Goal: Task Accomplishment & Management: Manage account settings

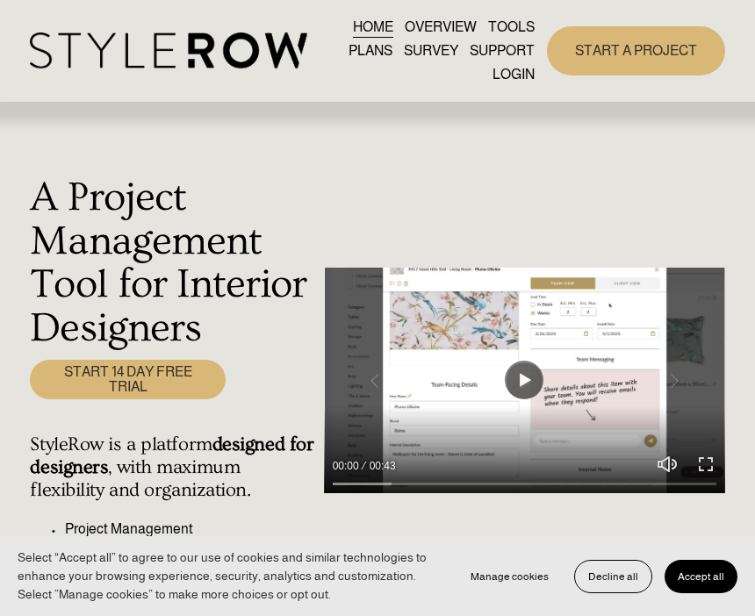
click at [712, 574] on span "Accept all" at bounding box center [700, 576] width 47 height 12
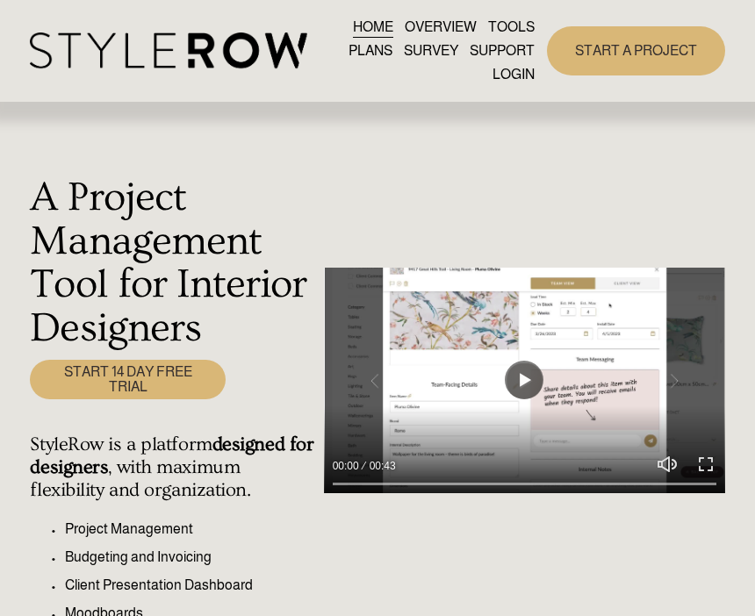
click at [0, 0] on div at bounding box center [0, 0] width 0 height 0
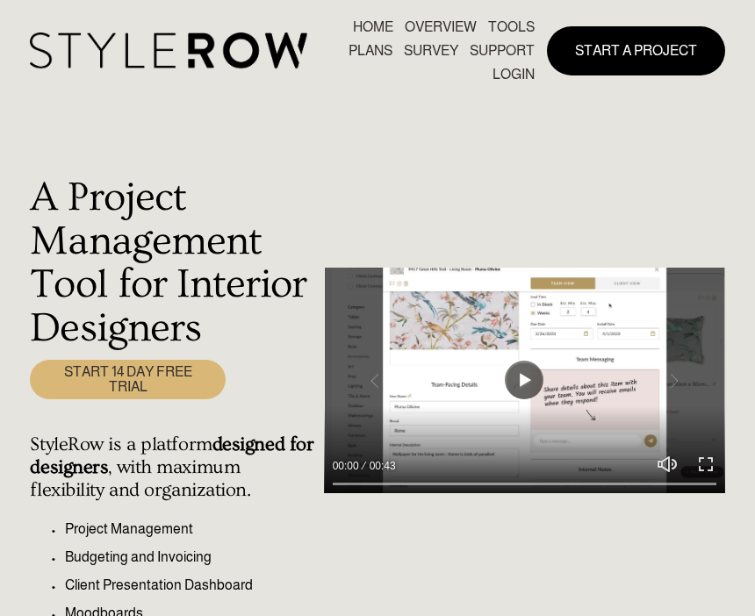
scroll to position [239, 0]
click at [404, 447] on link "LOGIN" at bounding box center [377, 440] width 113 height 37
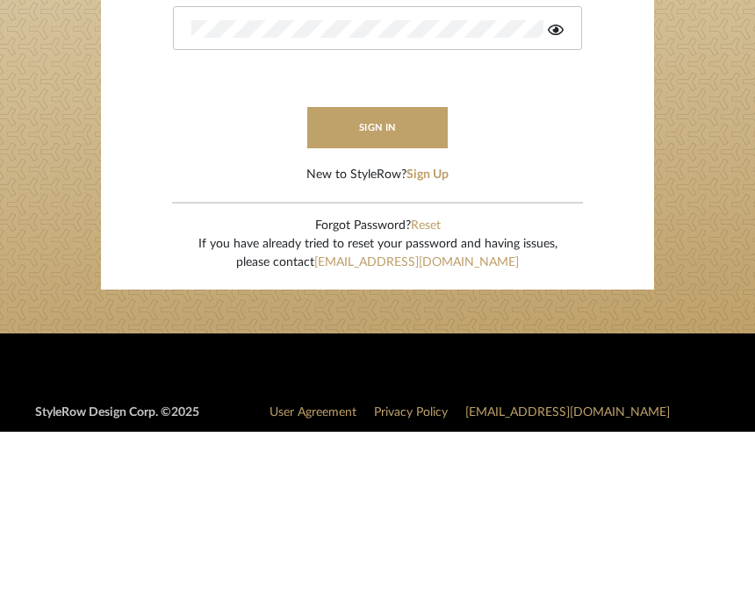
type input "rdjohnson@ymail.com"
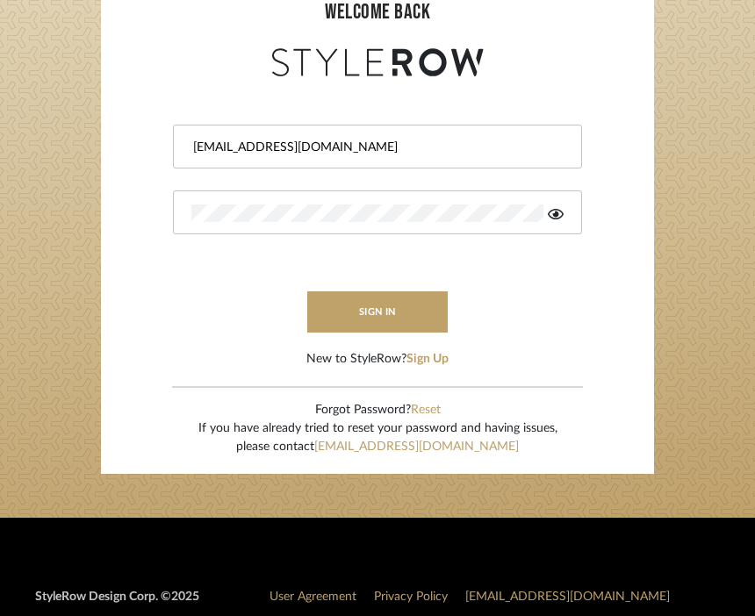
click at [409, 316] on button "sign in" at bounding box center [377, 311] width 140 height 41
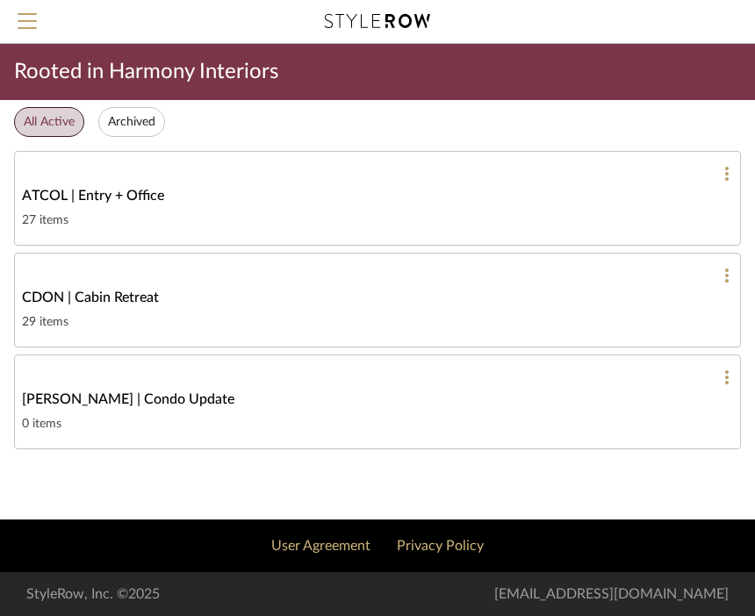
click at [612, 194] on div "ATCOL | Entry + Office" at bounding box center [377, 195] width 711 height 21
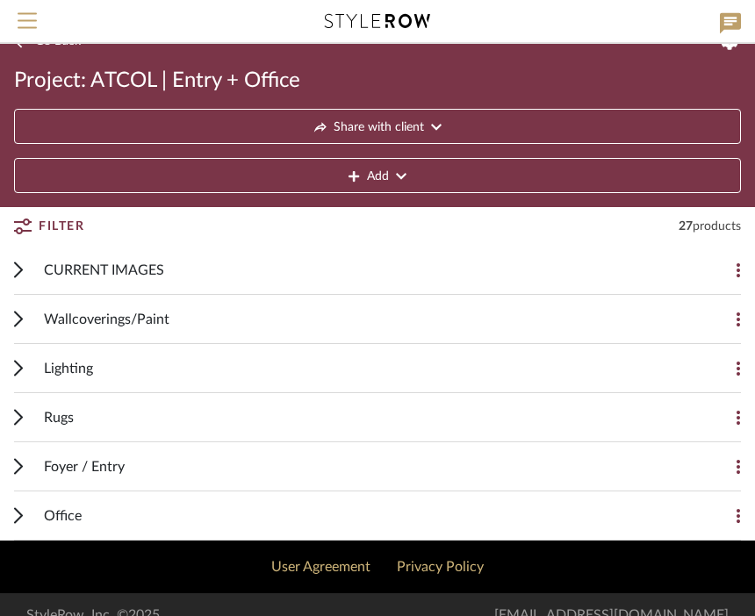
scroll to position [48, 0]
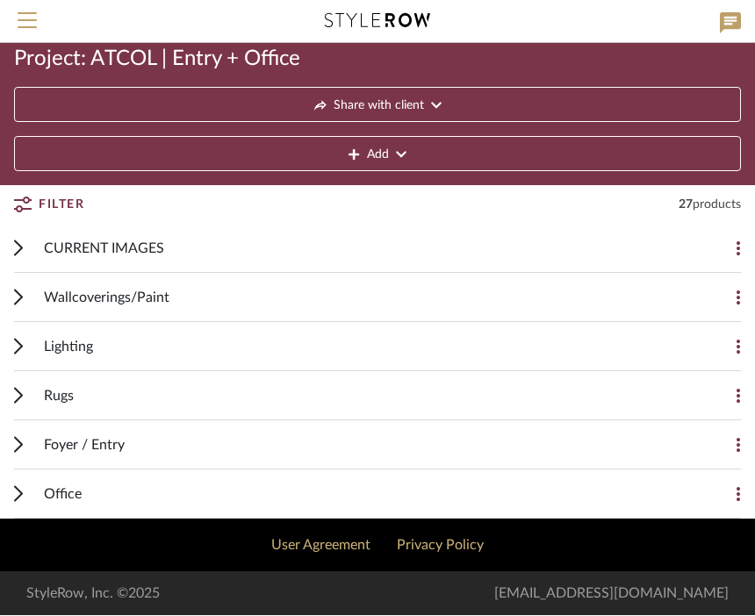
click at [672, 398] on div "Rugs" at bounding box center [364, 396] width 641 height 48
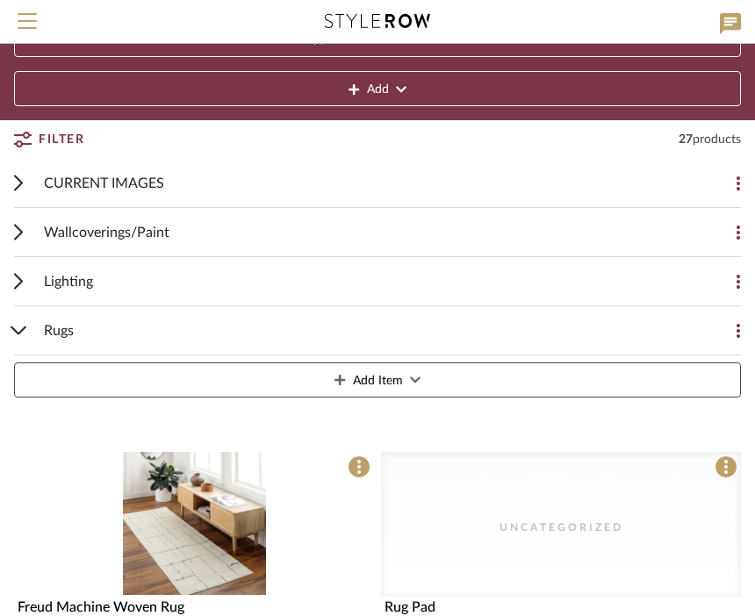
scroll to position [113, 0]
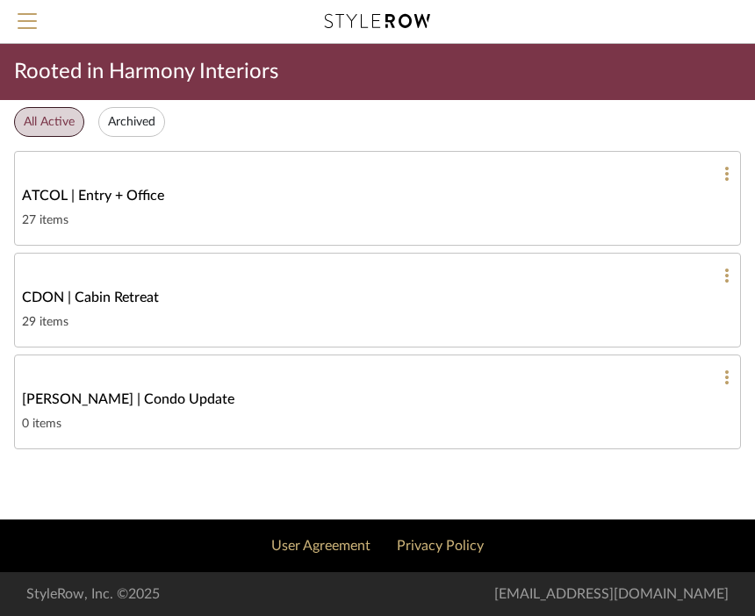
click at [602, 311] on link "CDON | Cabin Retreat 29 items" at bounding box center [377, 300] width 726 height 95
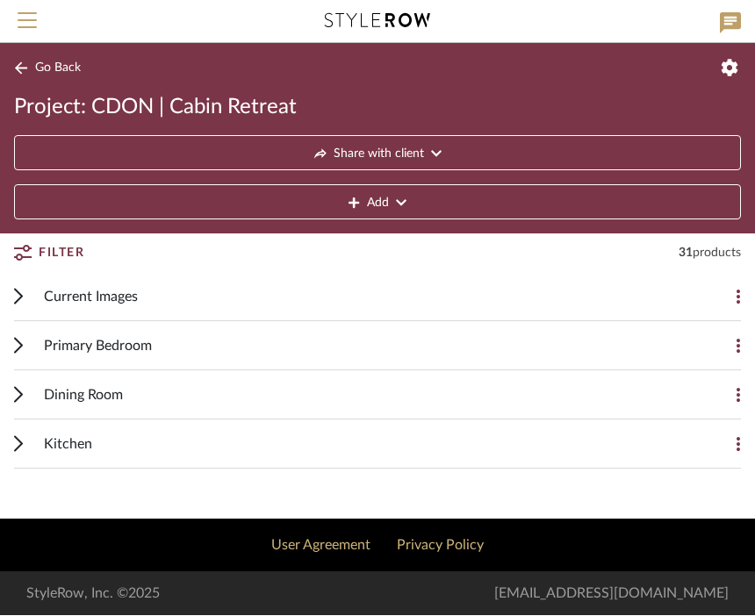
click at [636, 352] on div "Primary Bedroom" at bounding box center [364, 346] width 641 height 48
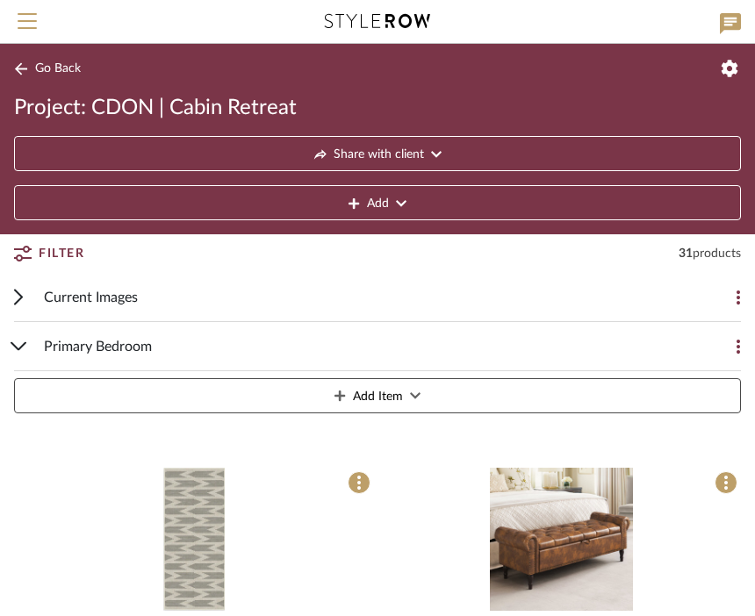
click at [48, 68] on span "Go Back" at bounding box center [58, 68] width 46 height 15
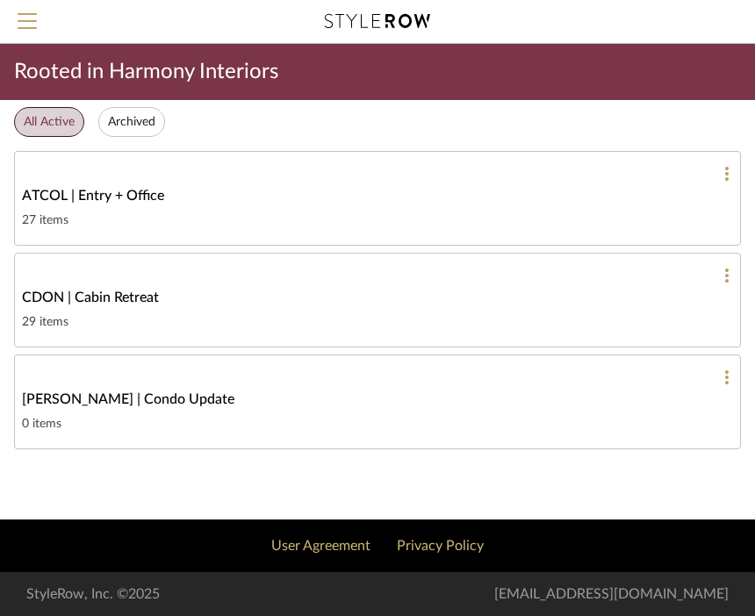
click at [140, 409] on span "[PERSON_NAME] | Condo Update" at bounding box center [128, 399] width 212 height 21
click at [677, 304] on div "CDON | Cabin Retreat" at bounding box center [377, 297] width 711 height 21
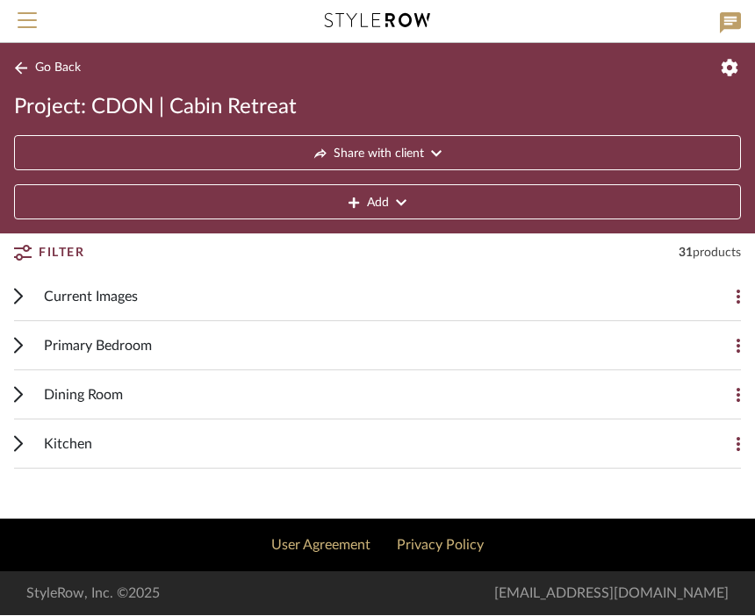
click at [652, 448] on div "Kitchen" at bounding box center [364, 444] width 641 height 48
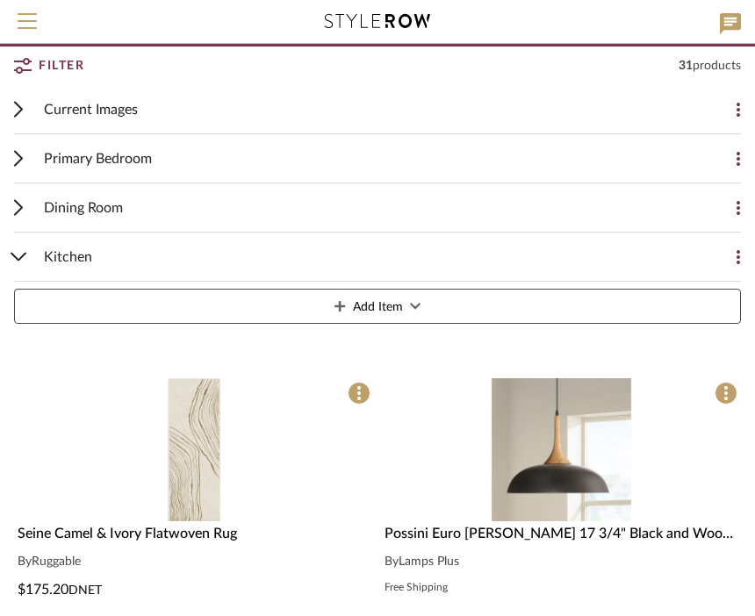
scroll to position [187, 0]
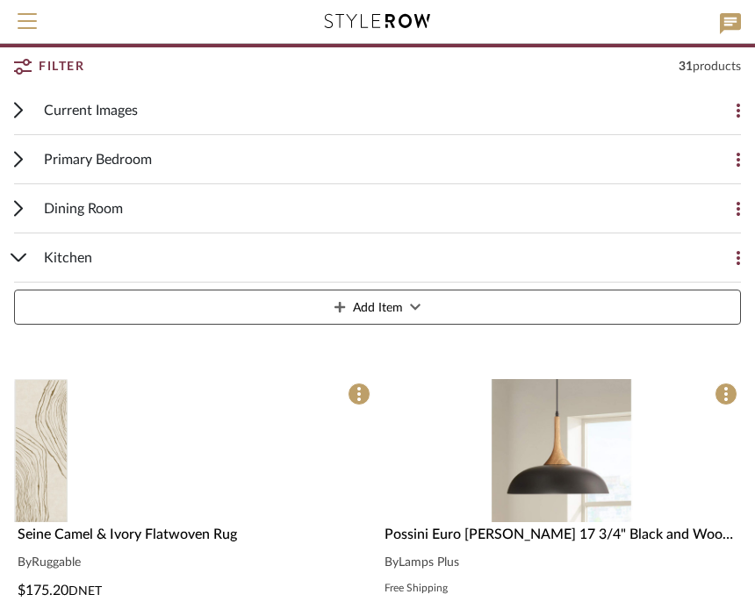
click at [0, 0] on img at bounding box center [0, 0] width 0 height 0
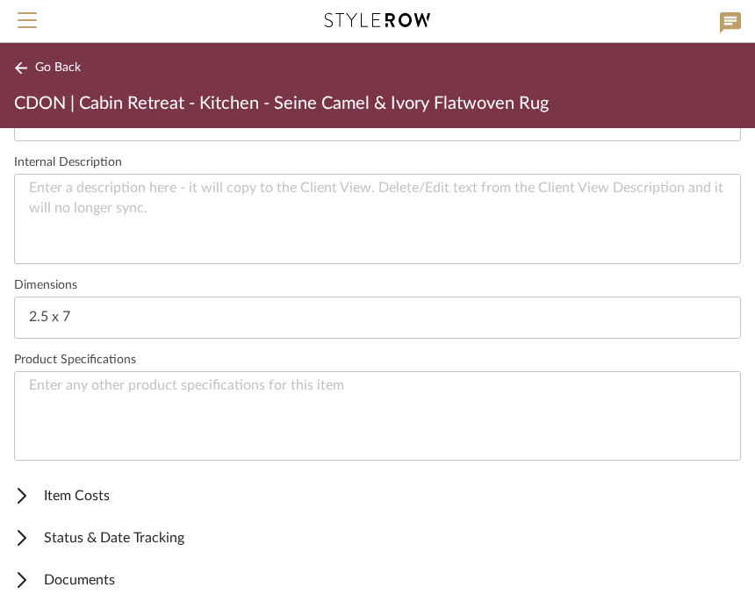
scroll to position [628, 0]
click at [168, 542] on span "Status & Date Tracking" at bounding box center [373, 538] width 719 height 21
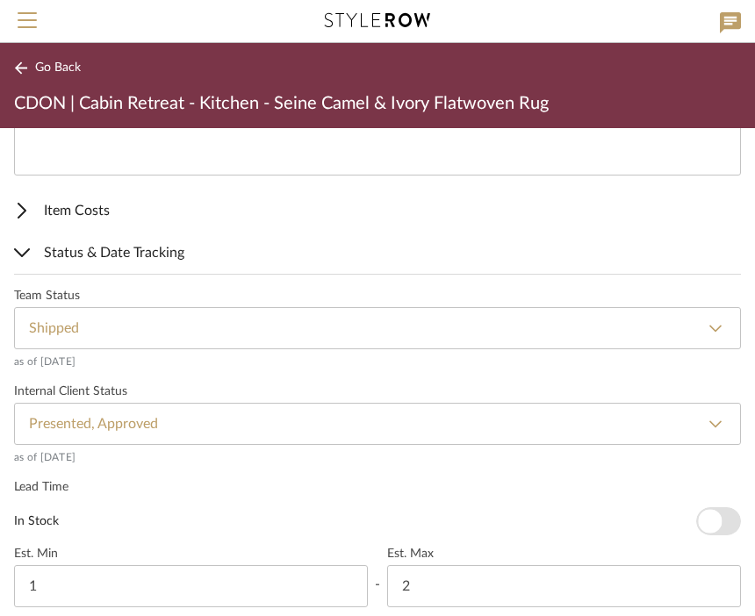
scroll to position [957, 0]
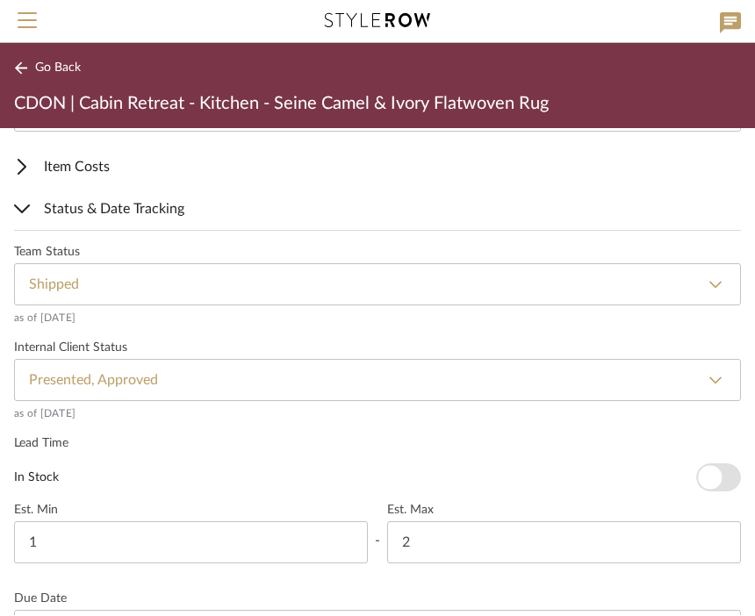
click at [708, 278] on select "None Not ordered Ordered Order Confirmed Damaged Delayed Backordered Shipped Re…" at bounding box center [377, 285] width 726 height 42
select select "71"
type input "Received"
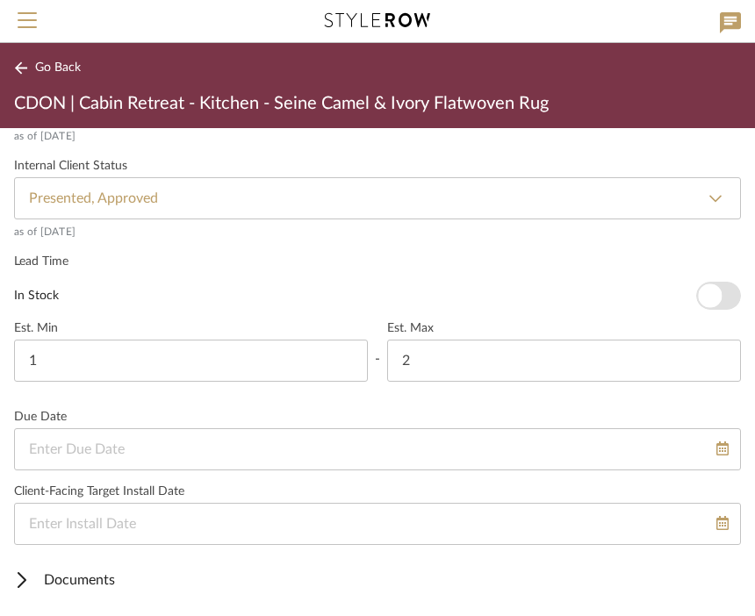
scroll to position [1139, 0]
click at [65, 583] on span "Documents" at bounding box center [373, 580] width 719 height 21
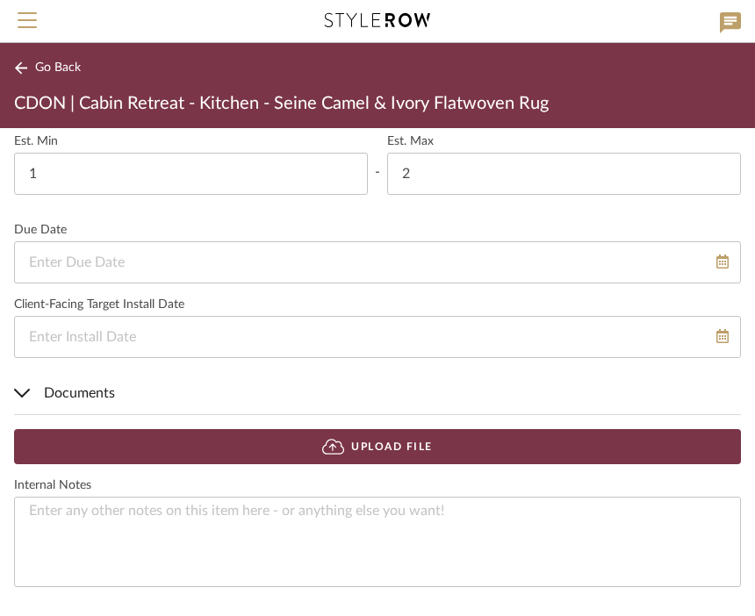
scroll to position [1325, 0]
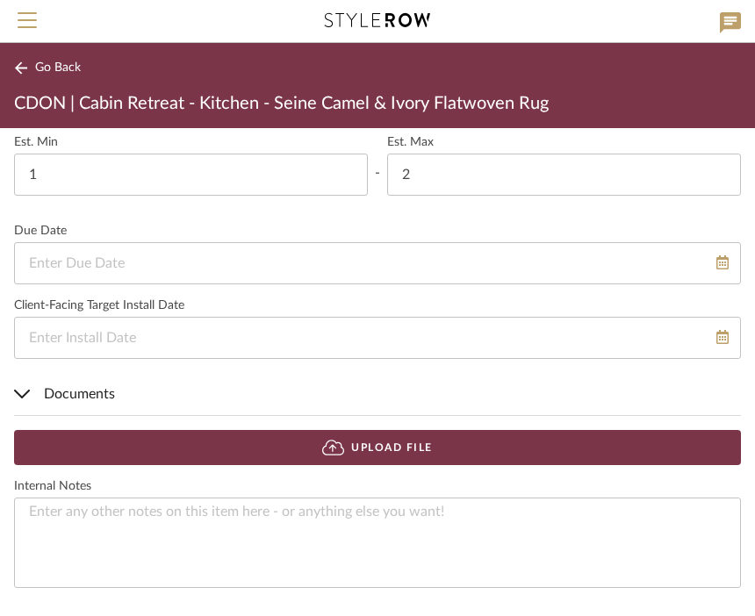
click at [604, 450] on button "Upload File" at bounding box center [377, 448] width 726 height 35
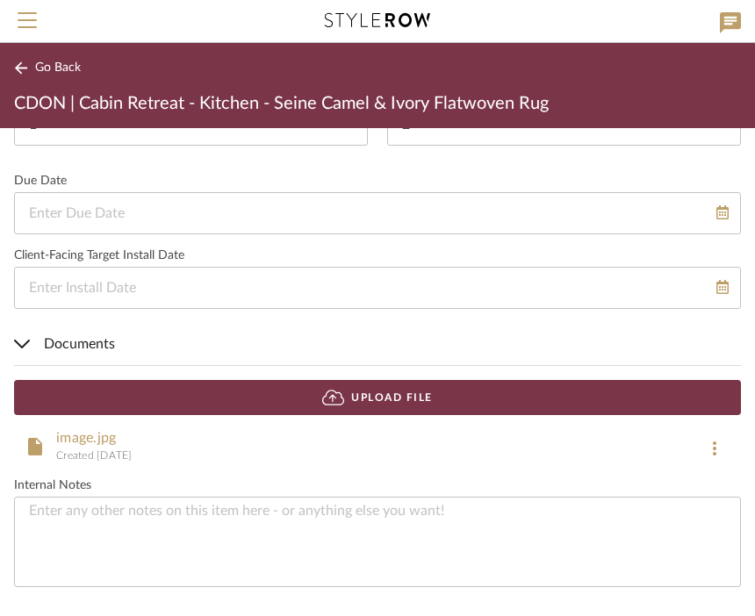
scroll to position [1374, 0]
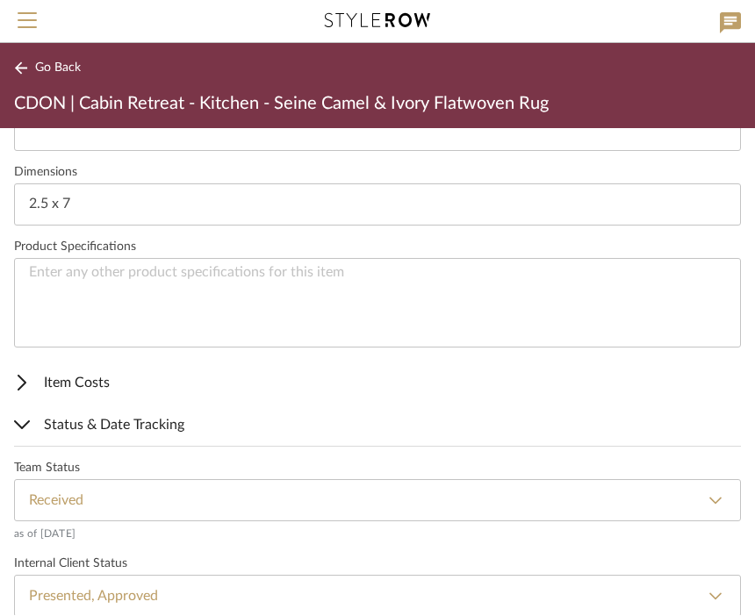
click at [59, 62] on span "Go Back" at bounding box center [58, 68] width 46 height 15
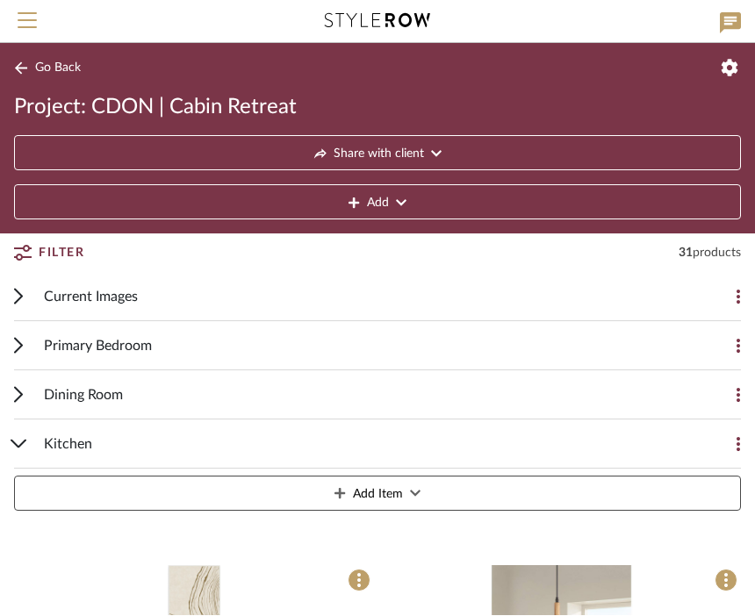
scroll to position [731, 0]
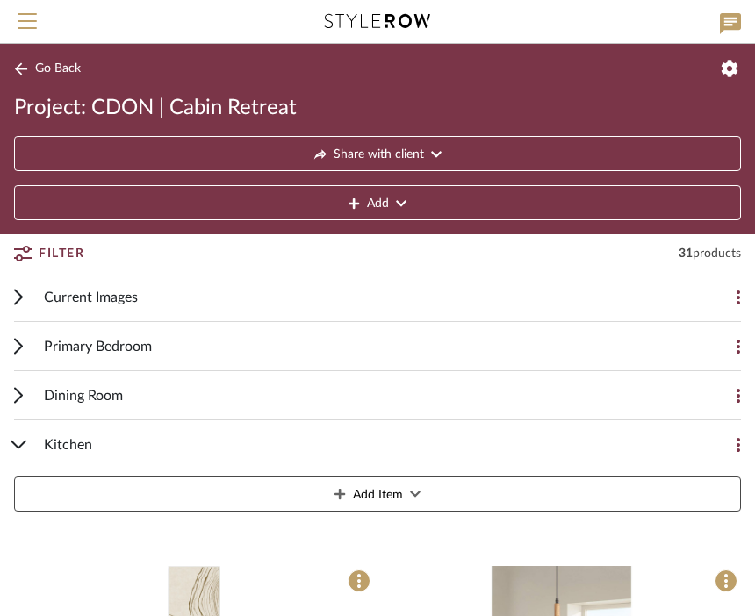
click at [32, 398] on div "Dining Room Add Item" at bounding box center [377, 395] width 726 height 49
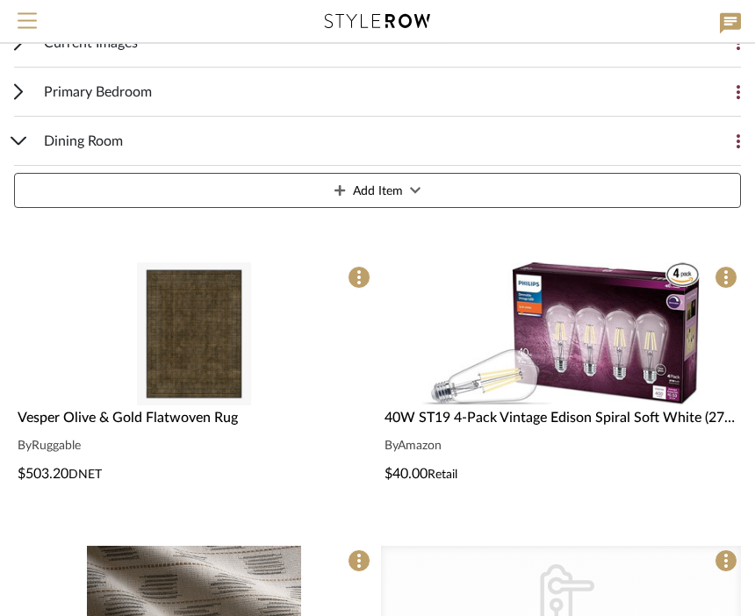
scroll to position [254, 0]
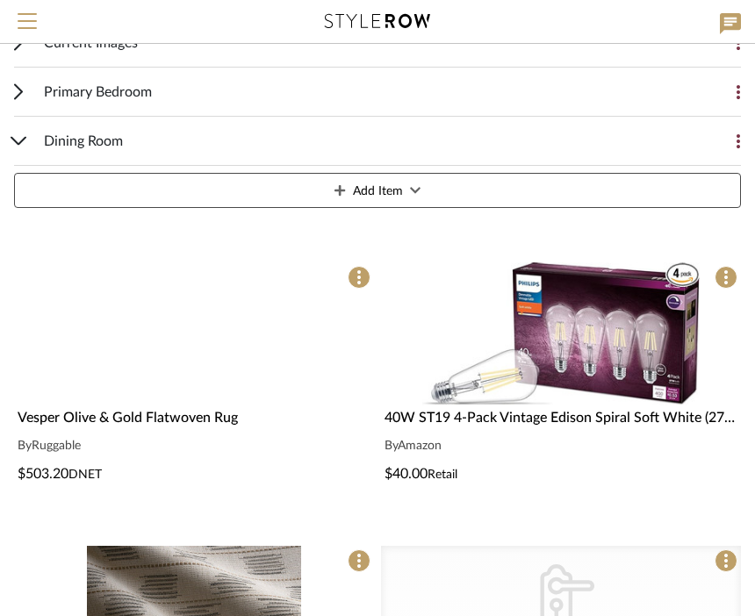
click at [0, 0] on img at bounding box center [0, 0] width 0 height 0
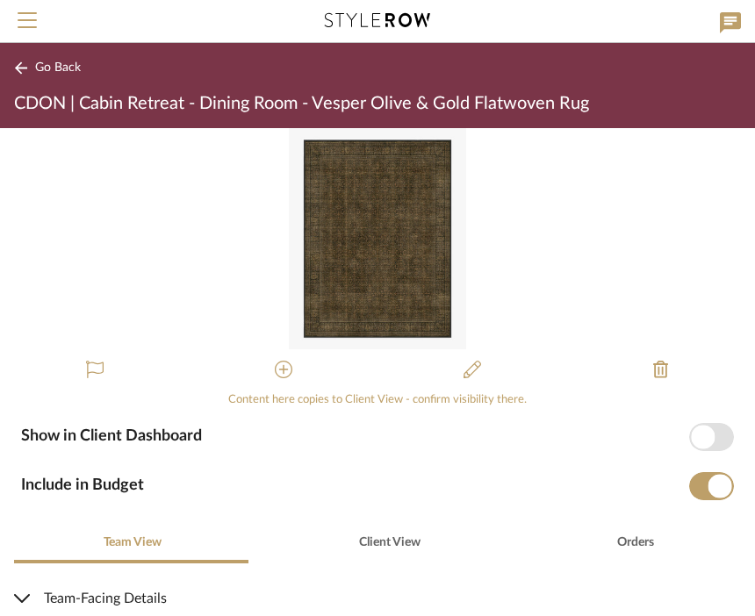
click at [367, 247] on img "0" at bounding box center [377, 239] width 177 height 221
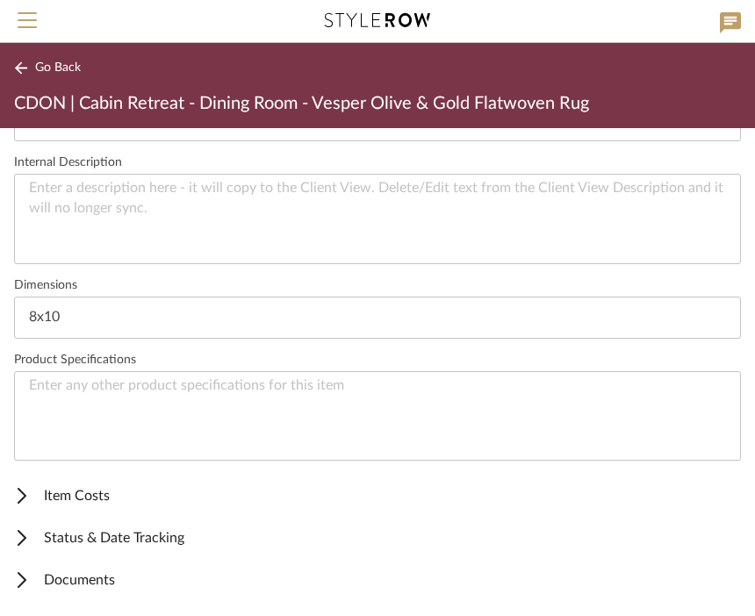
scroll to position [628, 0]
click at [39, 542] on span "Status & Date Tracking" at bounding box center [373, 538] width 719 height 21
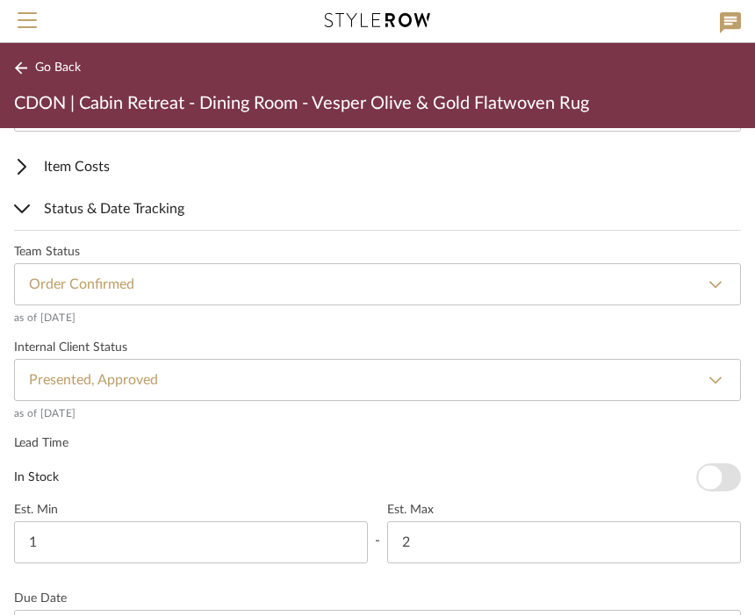
scroll to position [959, 0]
click at [35, 214] on span "Status & Date Tracking" at bounding box center [373, 207] width 719 height 21
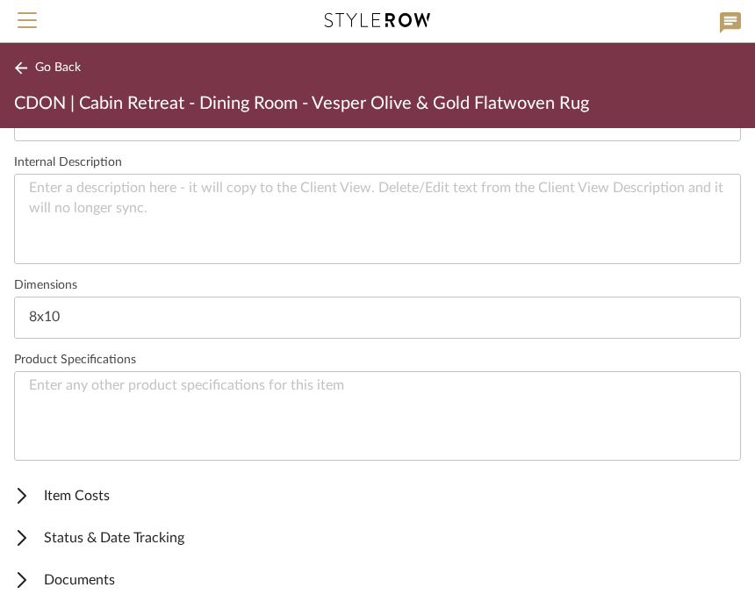
scroll to position [628, 0]
click at [23, 533] on icon at bounding box center [22, 539] width 9 height 16
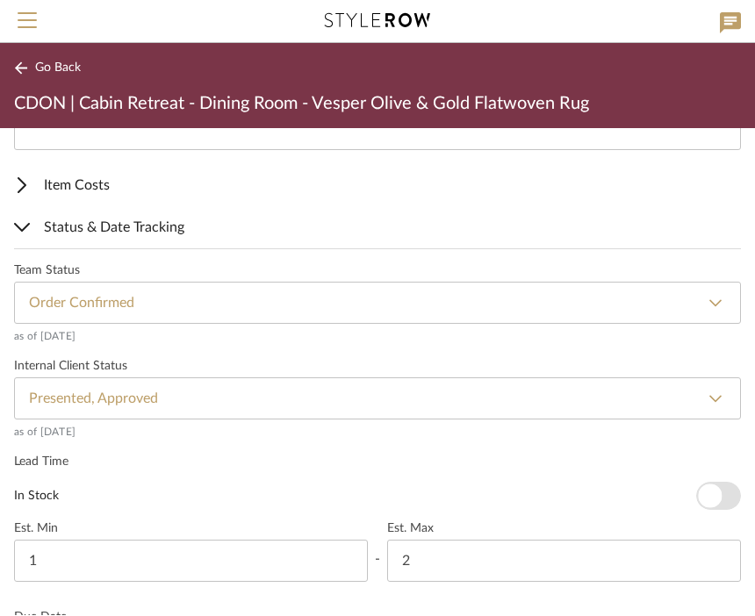
scroll to position [941, 0]
click at [721, 295] on select "None Not ordered Ordered Order Confirmed Damaged Delayed Backordered Shipped Re…" at bounding box center [377, 302] width 726 height 42
select select "71"
type input "Received"
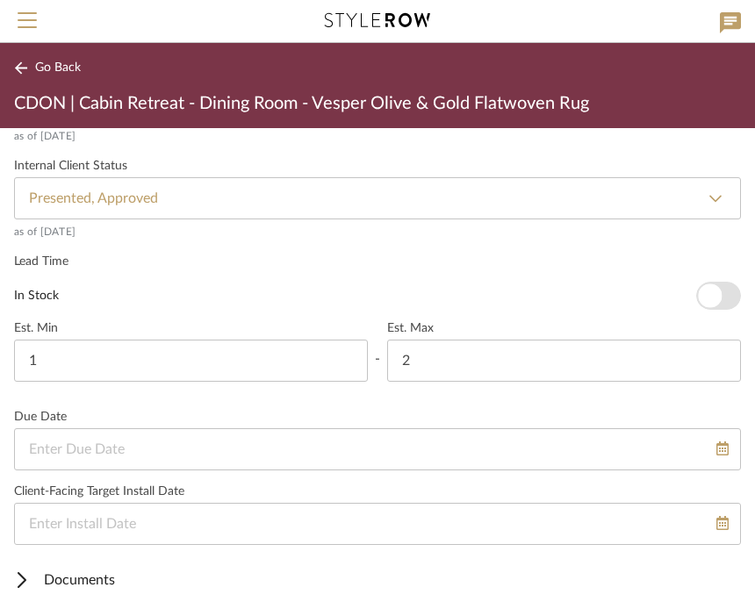
scroll to position [1139, 0]
click at [25, 579] on icon at bounding box center [21, 581] width 7 height 14
click at [25, 581] on icon at bounding box center [22, 580] width 14 height 7
click at [29, 583] on div at bounding box center [21, 581] width 21 height 16
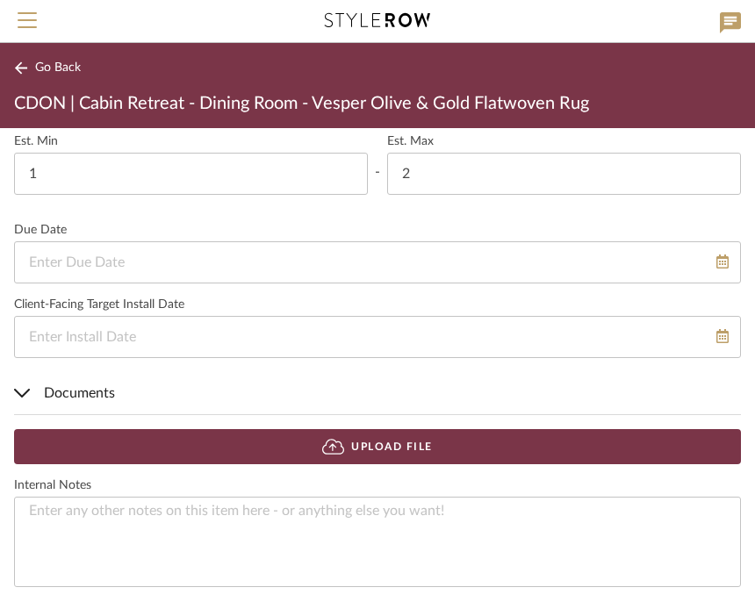
scroll to position [1325, 0]
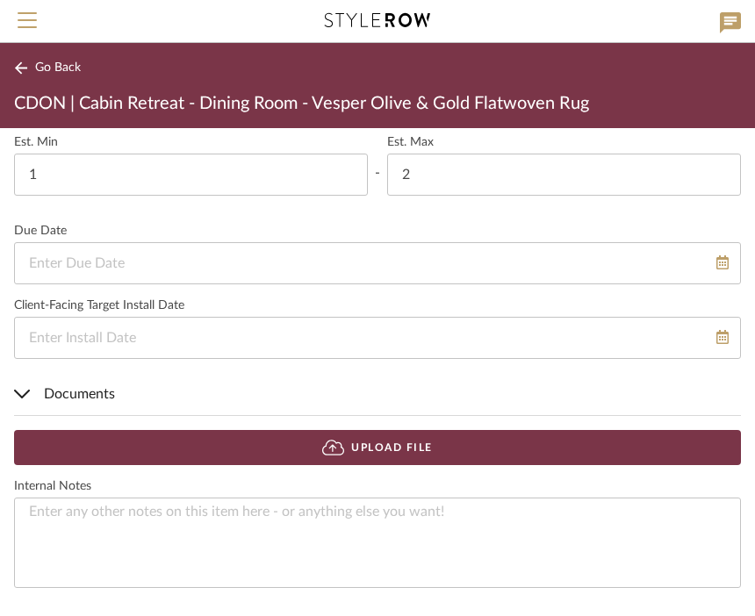
click at [390, 441] on button "Upload File" at bounding box center [377, 448] width 726 height 35
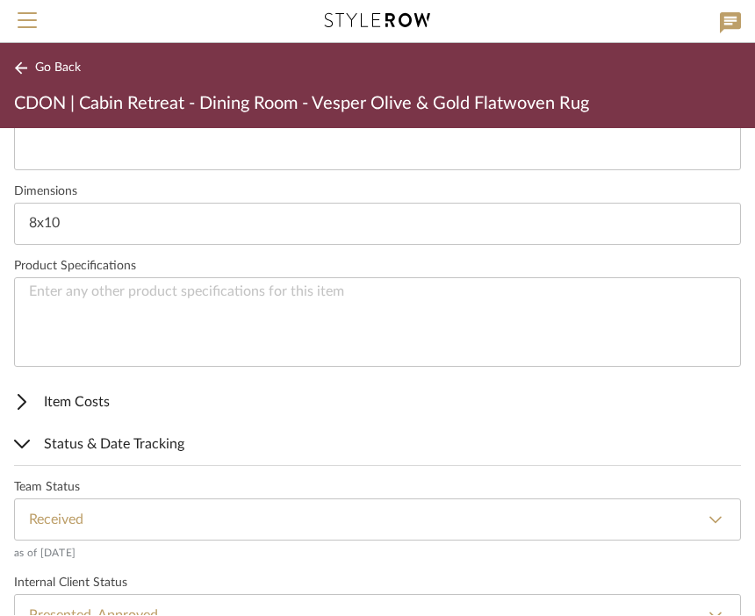
scroll to position [721, 0]
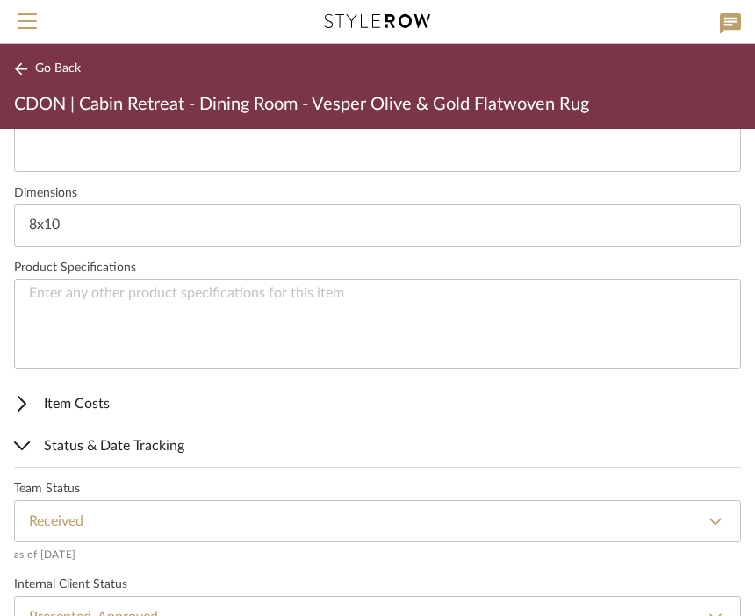
click at [49, 65] on span "Go Back" at bounding box center [58, 68] width 46 height 15
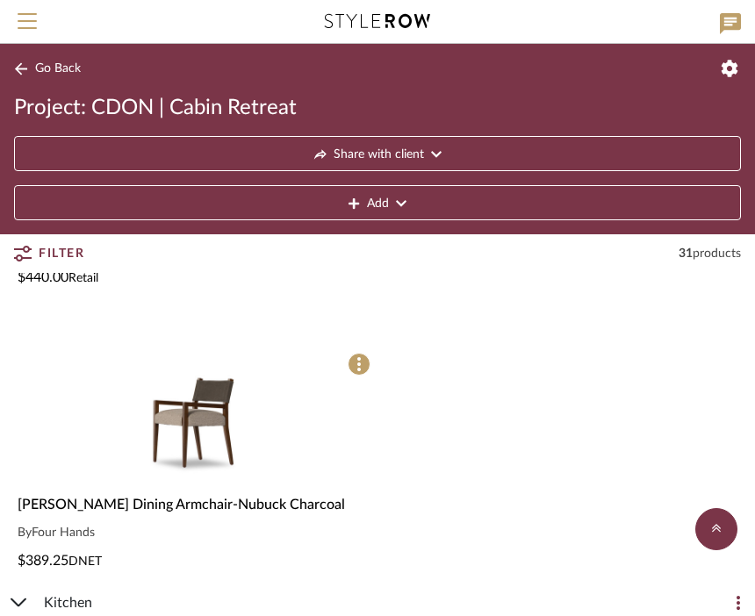
scroll to position [1328, 0]
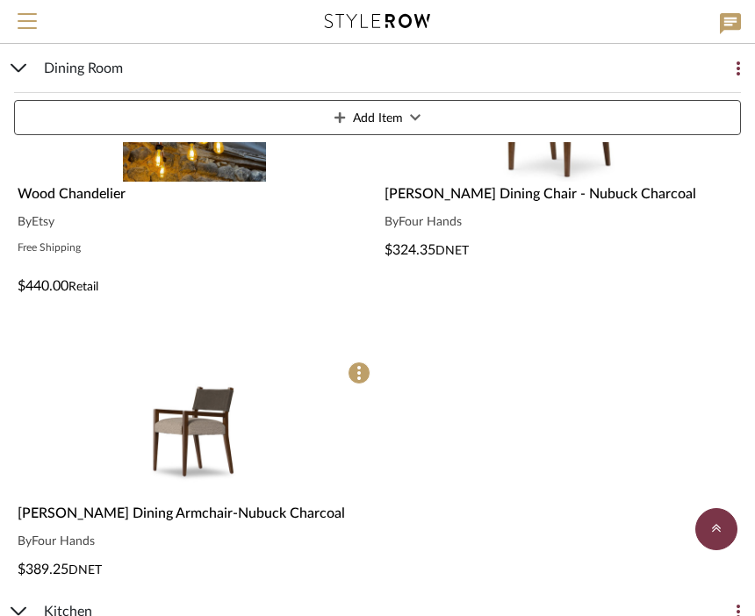
click at [22, 68] on icon at bounding box center [18, 68] width 14 height 7
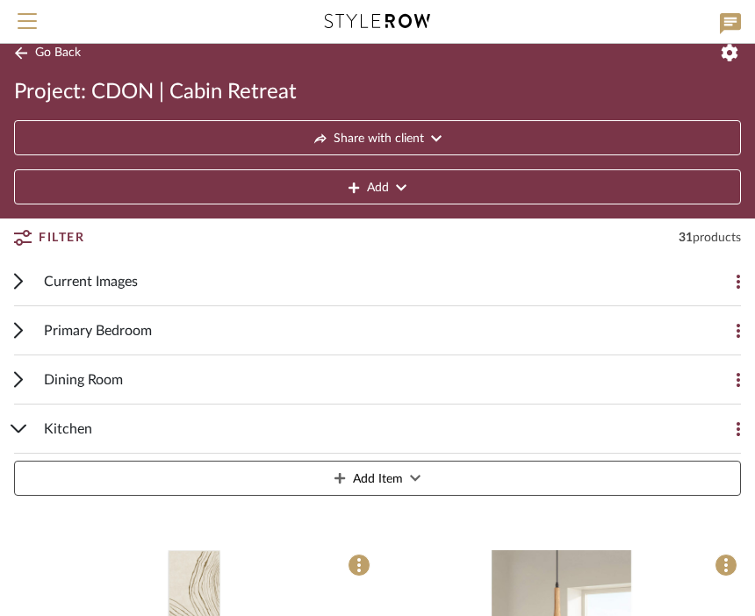
scroll to position [0, 0]
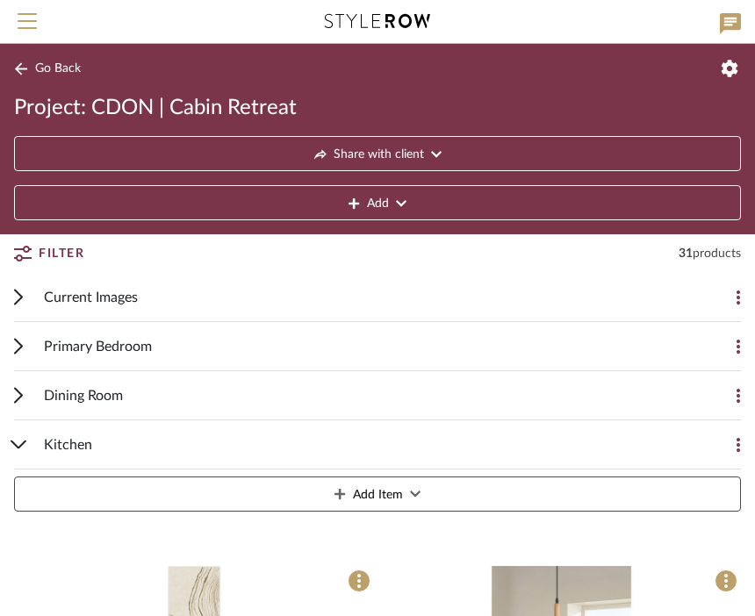
click at [47, 76] on button "Go Back" at bounding box center [50, 69] width 73 height 22
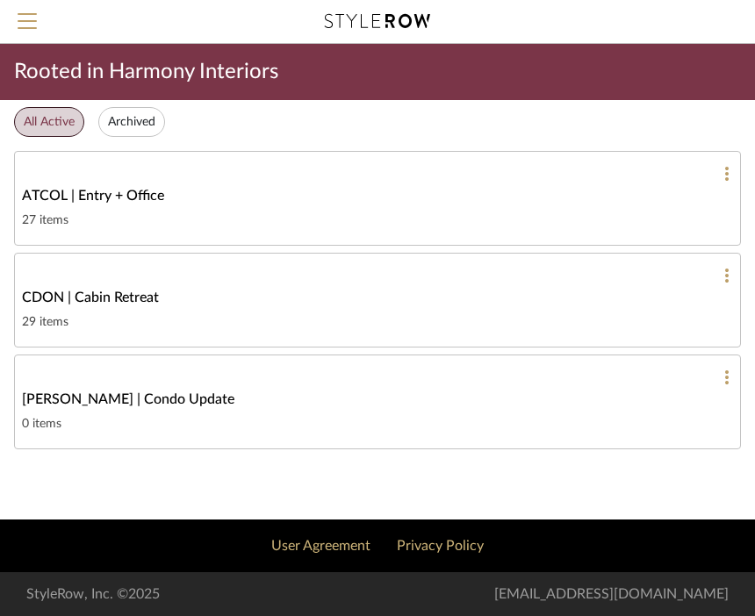
click at [78, 194] on span "ATCOL | Entry + Office" at bounding box center [93, 195] width 142 height 21
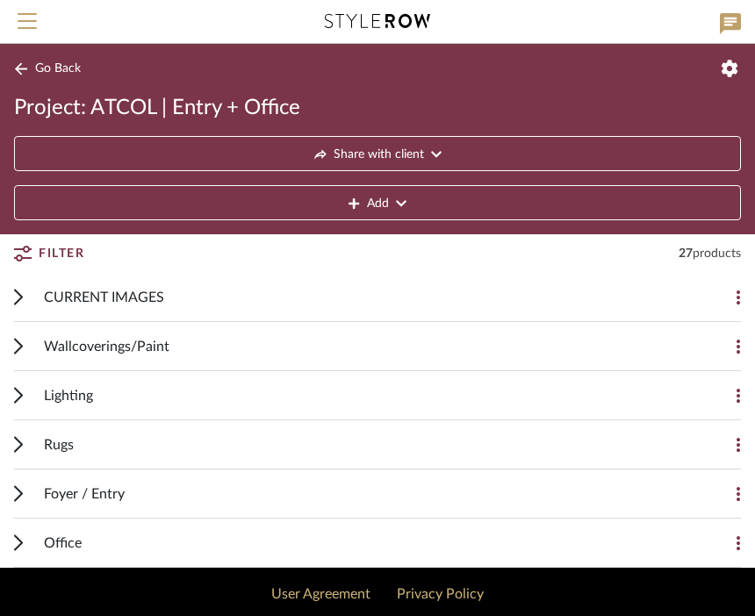
click at [80, 447] on div "Rugs" at bounding box center [364, 444] width 641 height 48
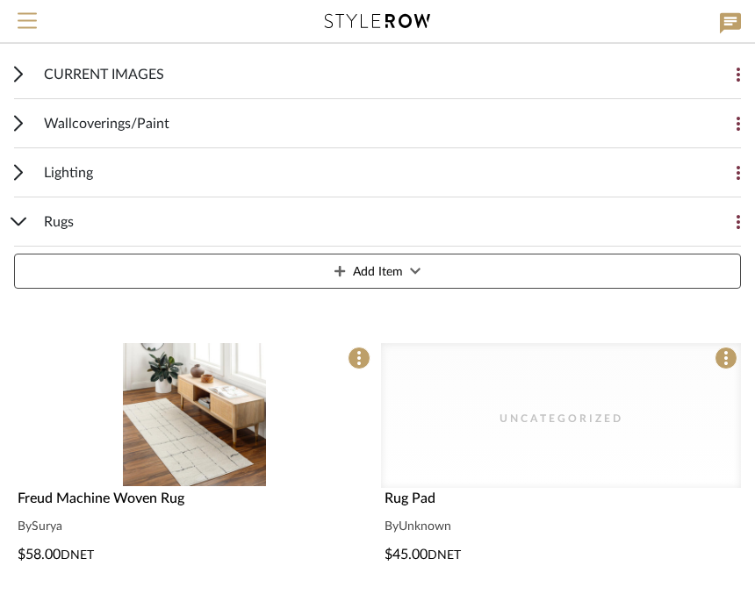
scroll to position [234, 0]
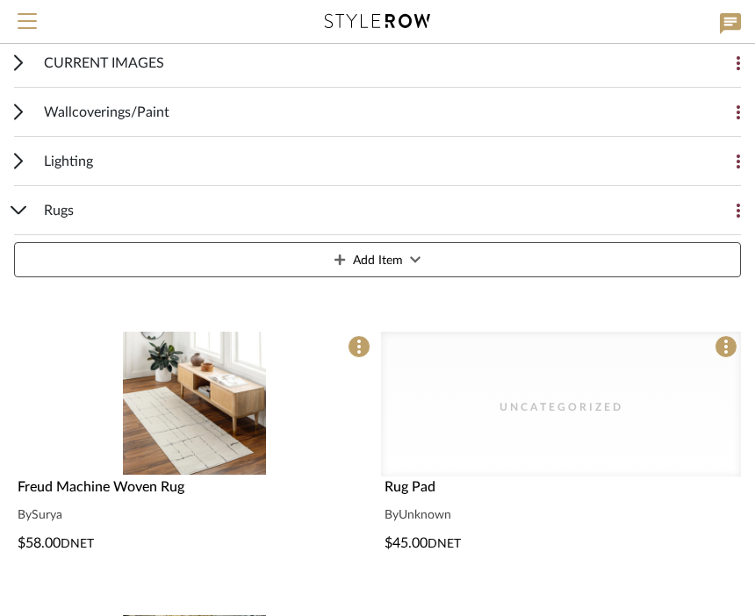
click at [30, 215] on div "Rugs Add Item" at bounding box center [377, 235] width 726 height 98
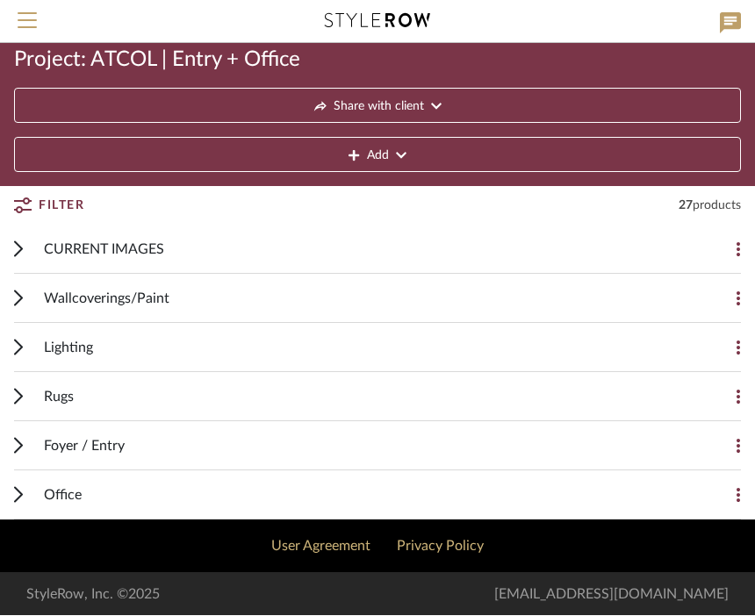
scroll to position [48, 0]
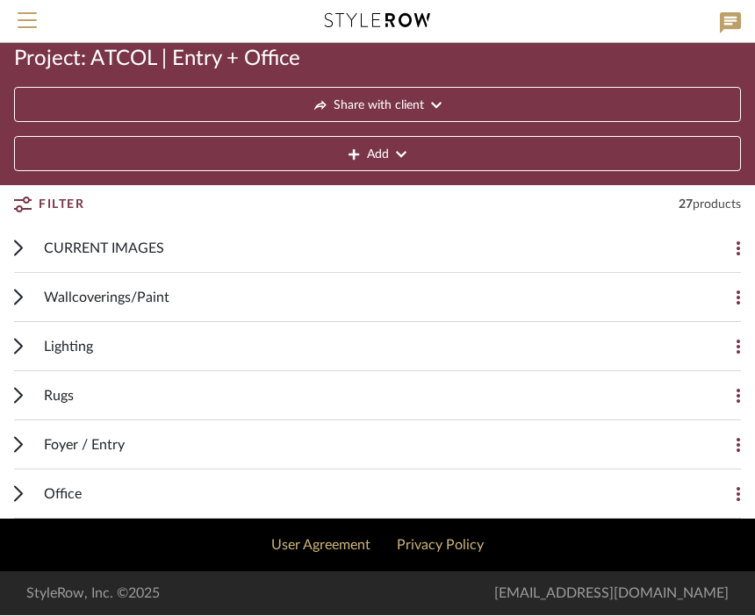
click at [24, 402] on div "Rugs Add Item" at bounding box center [377, 396] width 726 height 49
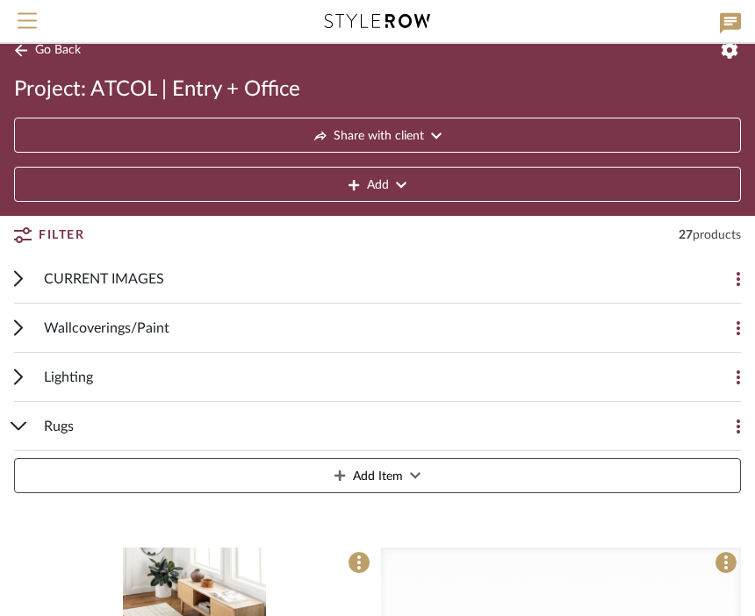
scroll to position [0, 0]
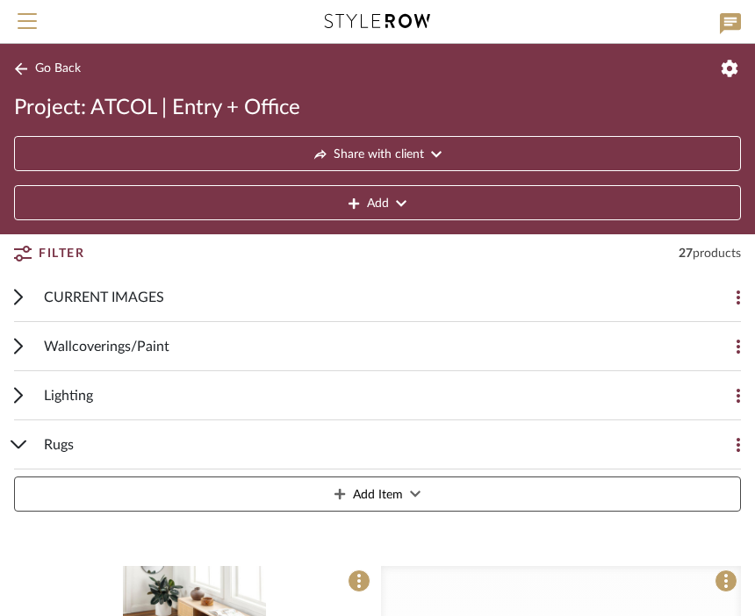
click at [25, 295] on div "CURRENT IMAGES Add Item" at bounding box center [377, 297] width 726 height 49
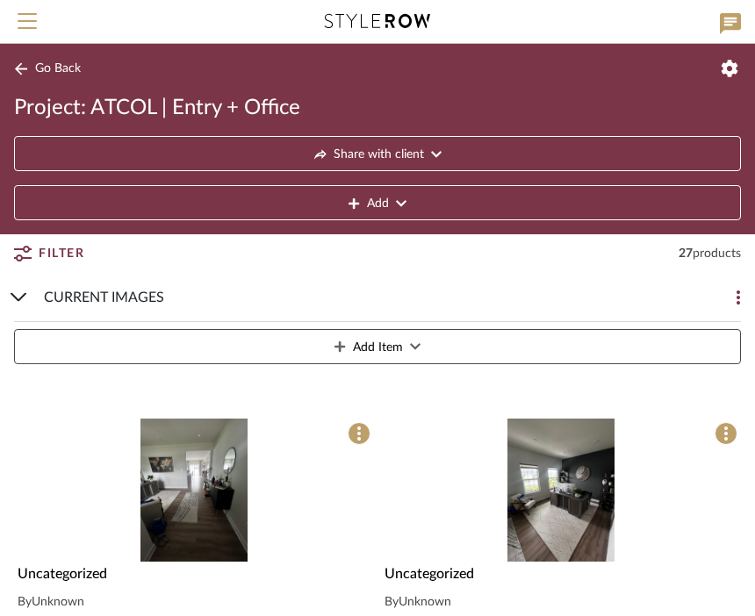
click at [41, 77] on button "Go Back" at bounding box center [50, 69] width 73 height 22
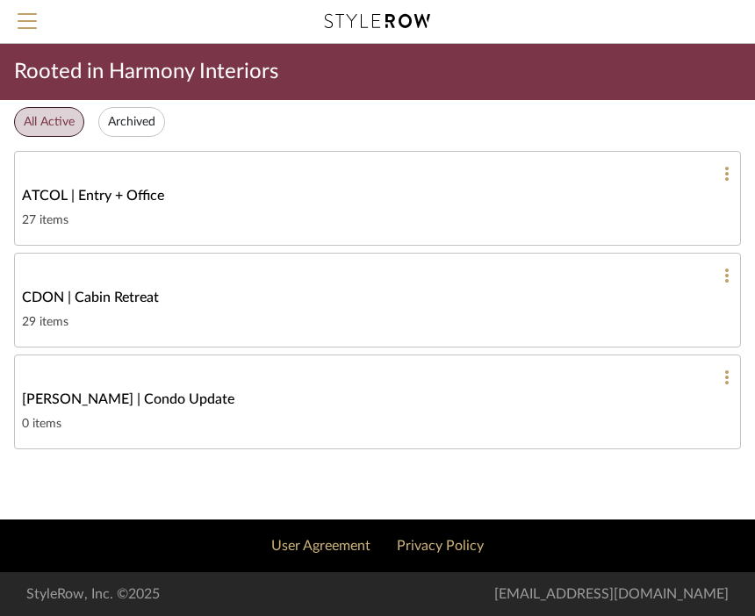
click at [116, 212] on div "27 items" at bounding box center [377, 220] width 711 height 21
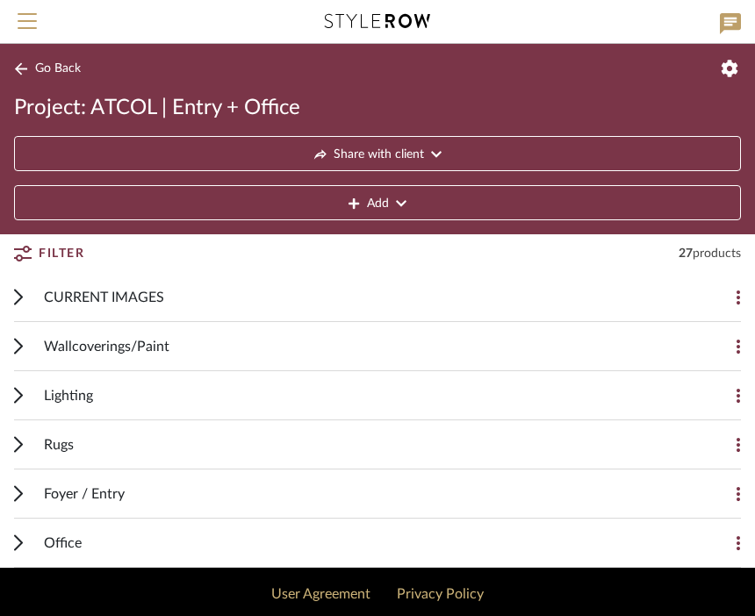
click at [75, 492] on span "Foyer / Entry" at bounding box center [84, 493] width 81 height 21
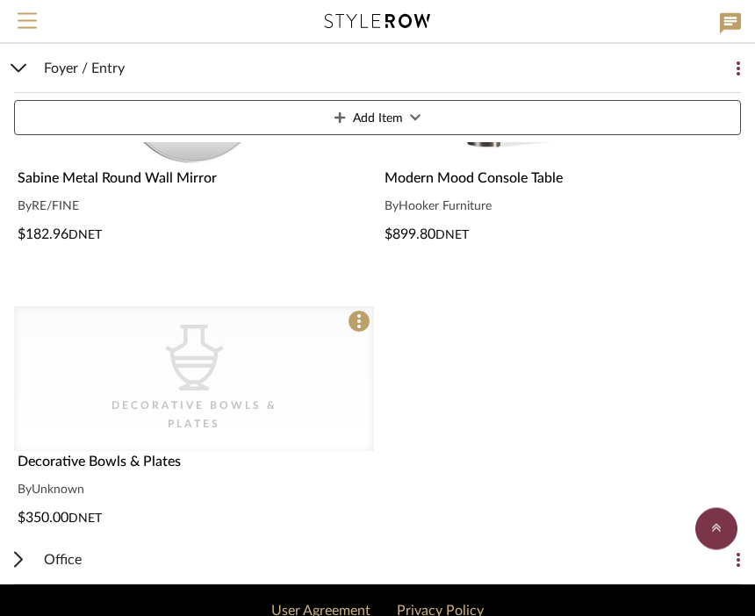
scroll to position [597, 0]
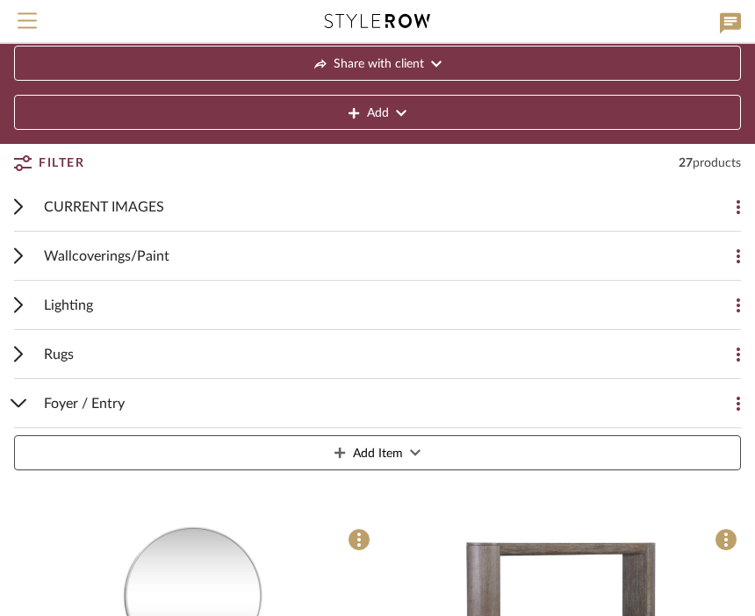
click at [25, 356] on div "Rugs Add Item" at bounding box center [377, 355] width 726 height 49
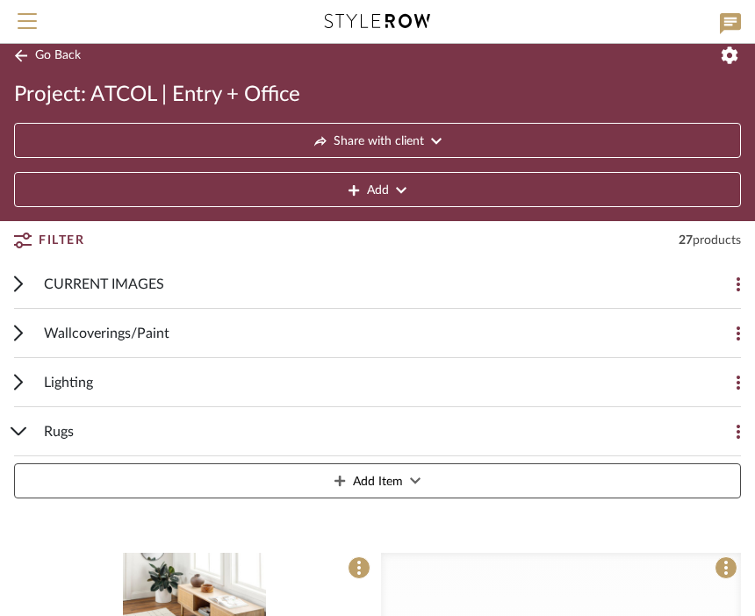
scroll to position [0, 0]
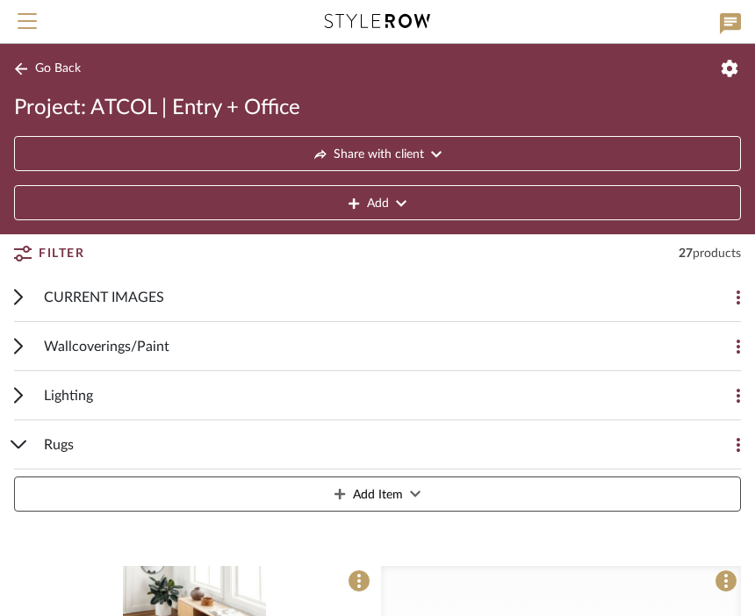
click at [14, 437] on div "Rugs Add Item" at bounding box center [377, 469] width 726 height 98
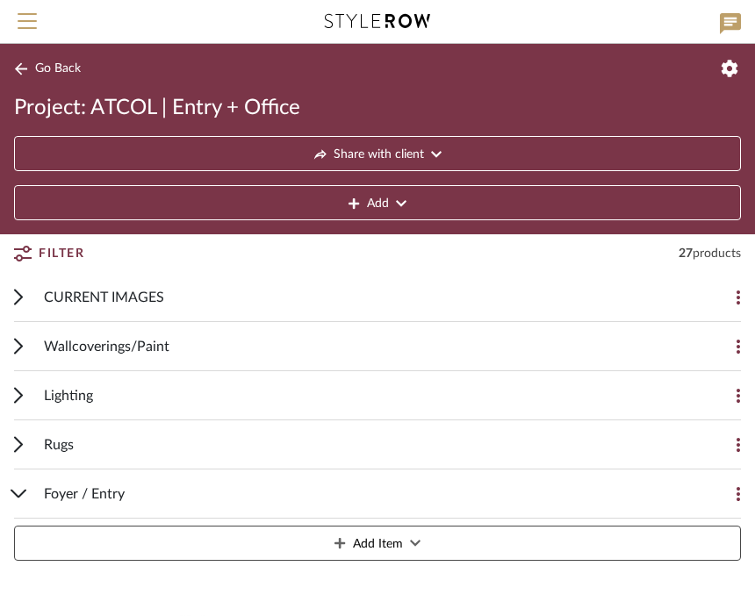
click at [25, 496] on icon at bounding box center [19, 494] width 17 height 9
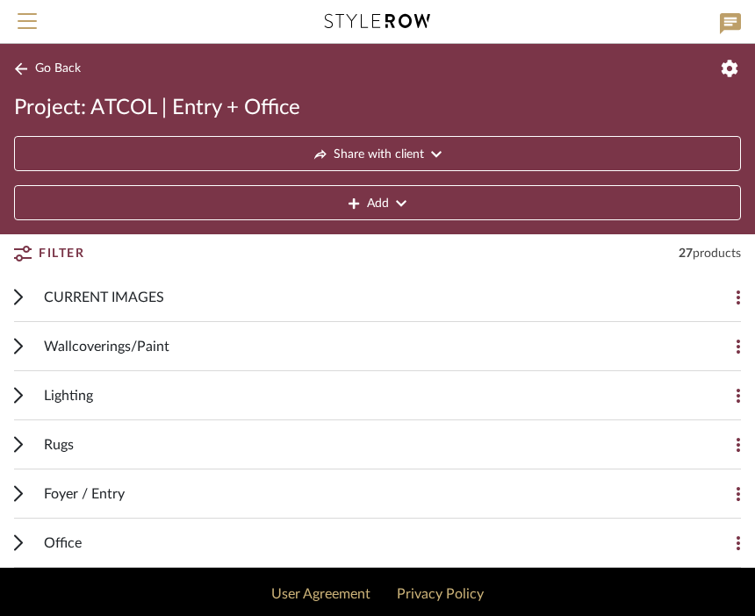
click at [14, 547] on icon at bounding box center [18, 542] width 9 height 17
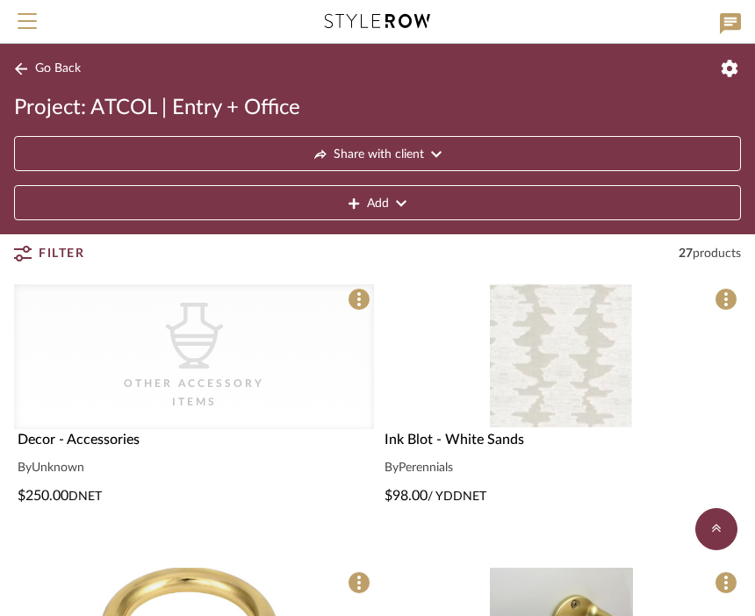
scroll to position [643, 0]
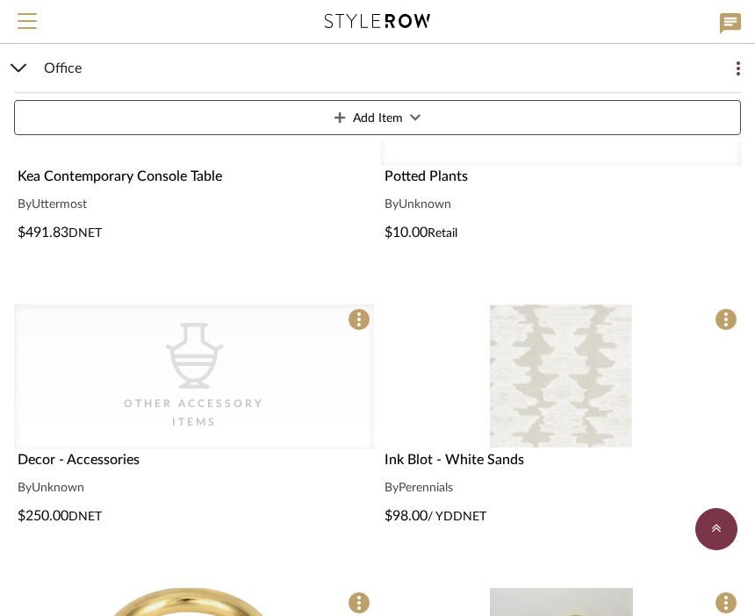
click at [26, 59] on div "Office Add Item" at bounding box center [377, 93] width 726 height 98
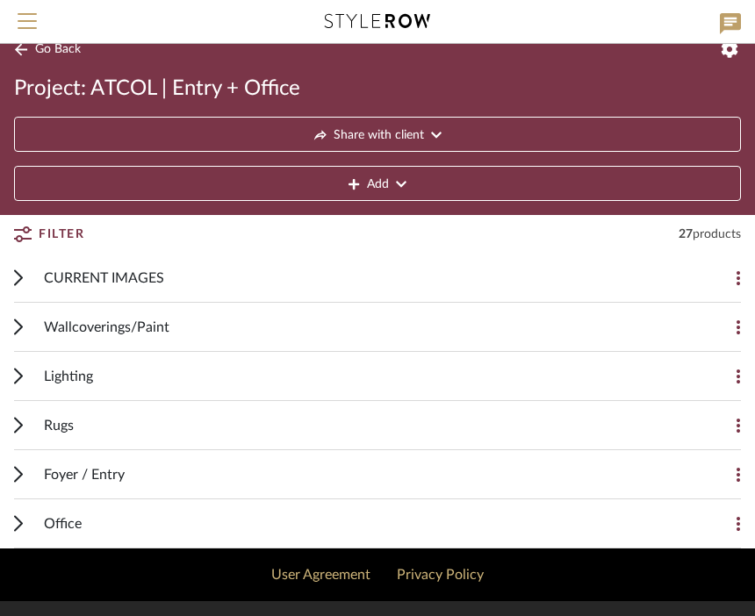
scroll to position [0, 0]
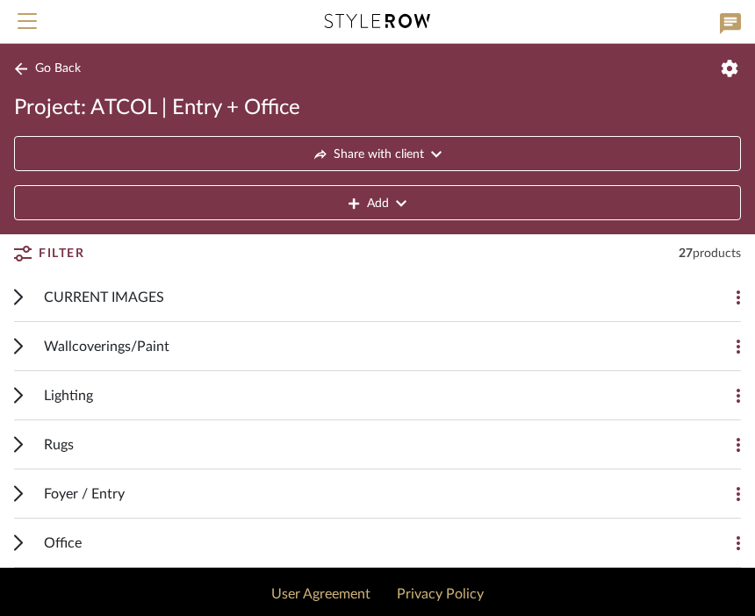
click at [54, 75] on span "Go Back" at bounding box center [58, 68] width 46 height 15
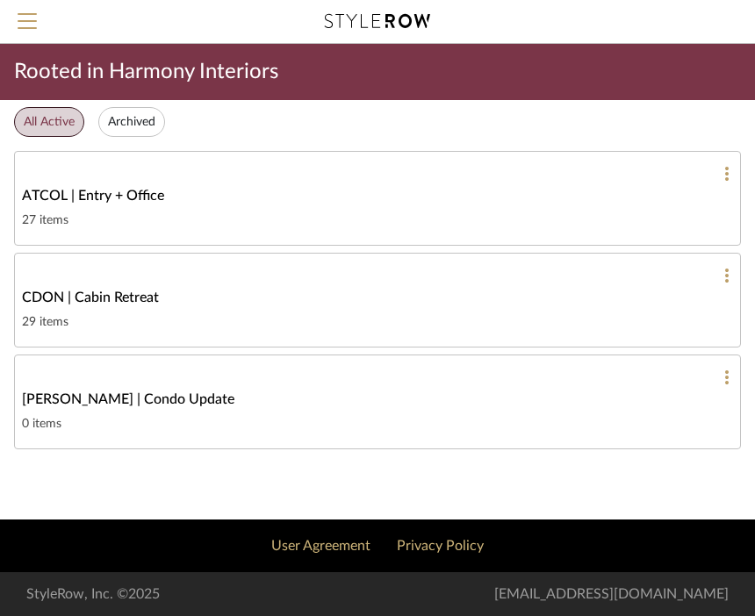
click at [64, 304] on span "CDON | Cabin Retreat" at bounding box center [90, 297] width 137 height 21
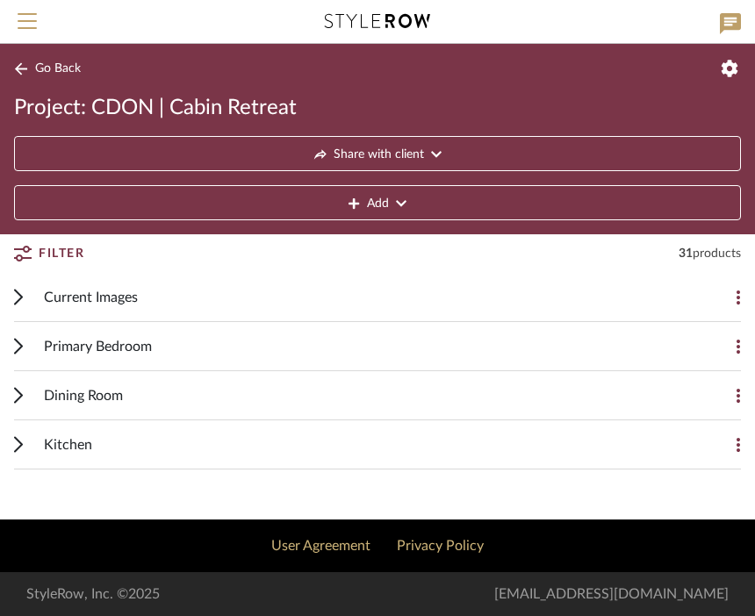
click at [81, 333] on div "Primary Bedroom" at bounding box center [364, 346] width 641 height 48
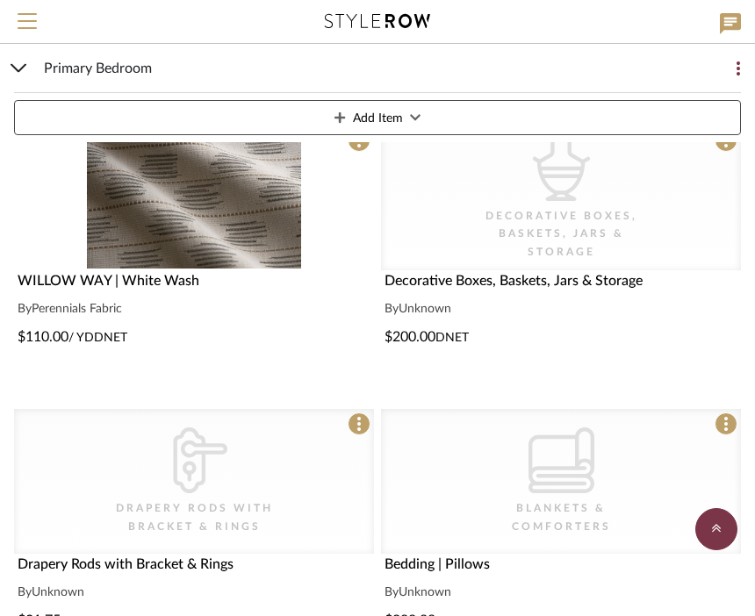
scroll to position [1511, 0]
click at [25, 66] on icon at bounding box center [18, 68] width 14 height 7
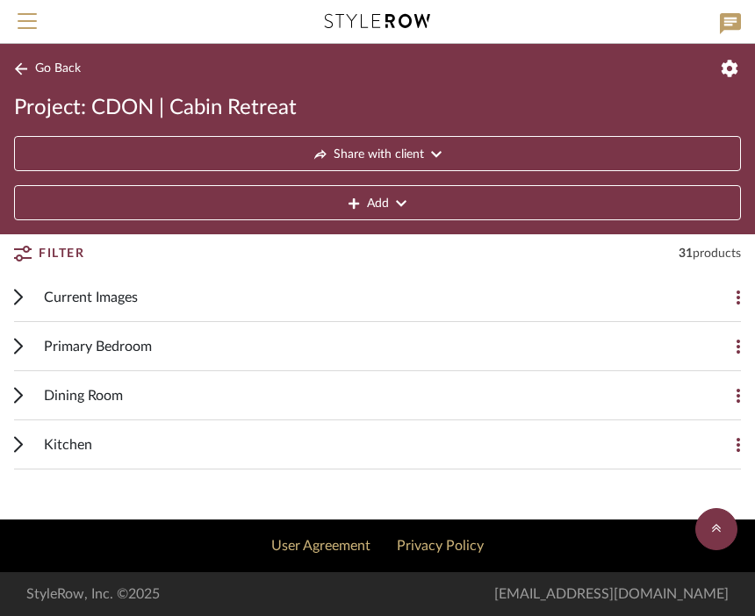
scroll to position [0, 0]
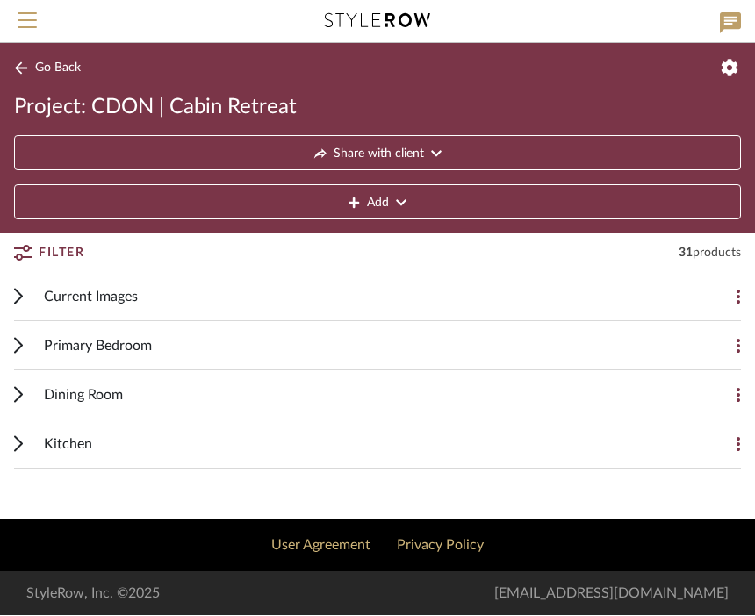
click at [77, 387] on span "Dining Room" at bounding box center [83, 395] width 79 height 21
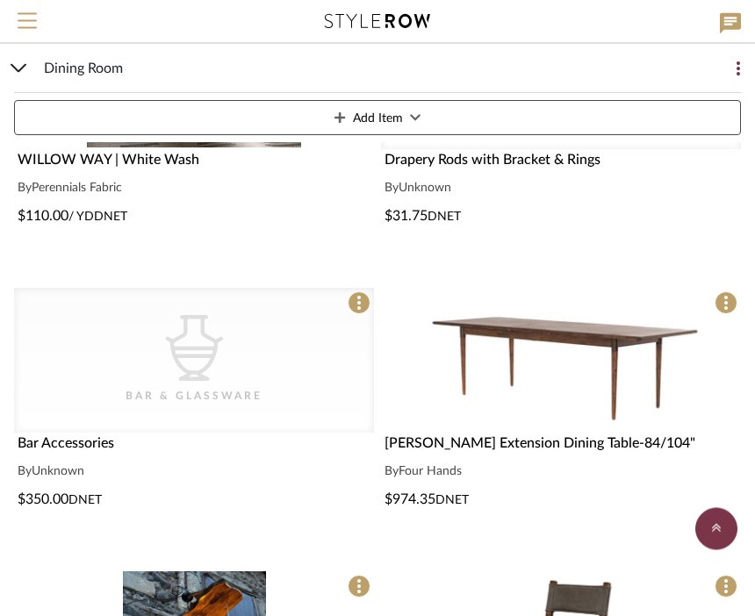
scroll to position [778, 0]
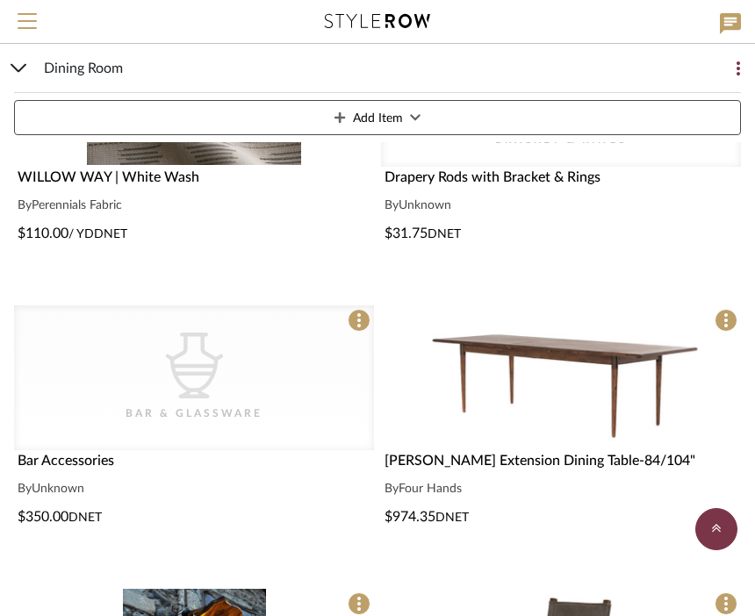
click at [31, 67] on div "Dining Room Add Item" at bounding box center [377, 93] width 726 height 98
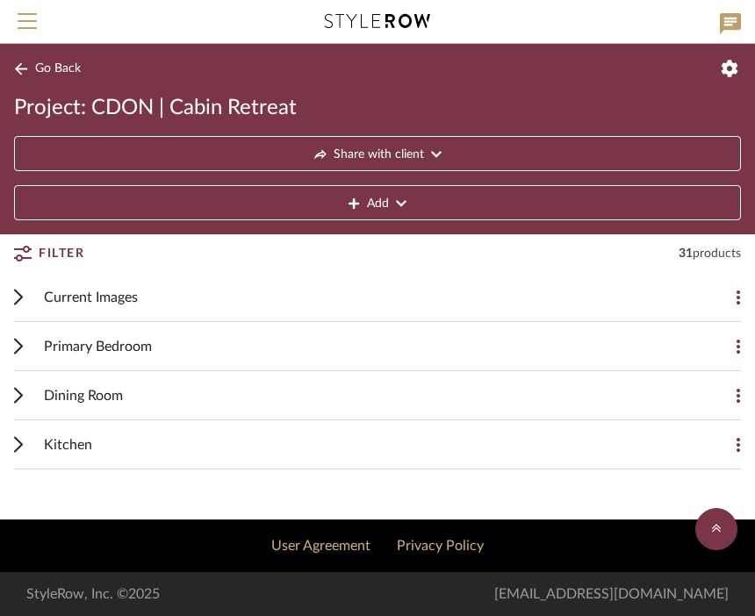
scroll to position [0, 0]
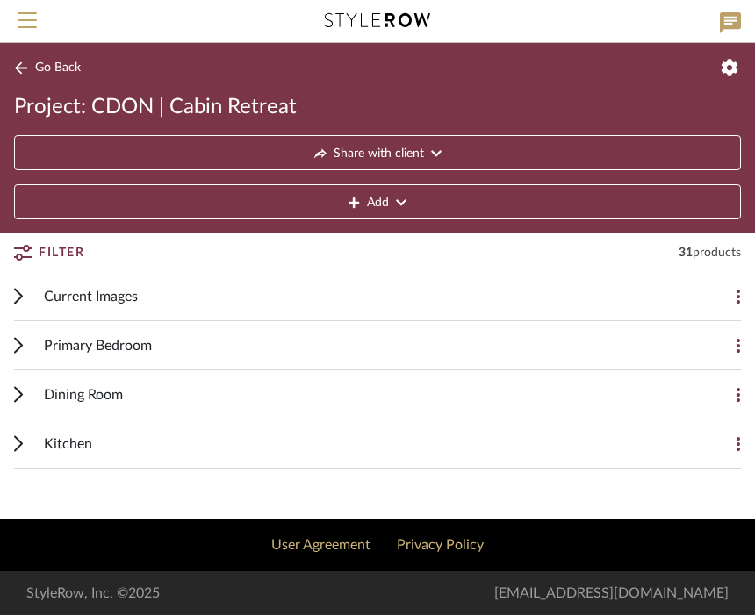
click at [34, 440] on div "Kitchen Add Item" at bounding box center [377, 444] width 726 height 49
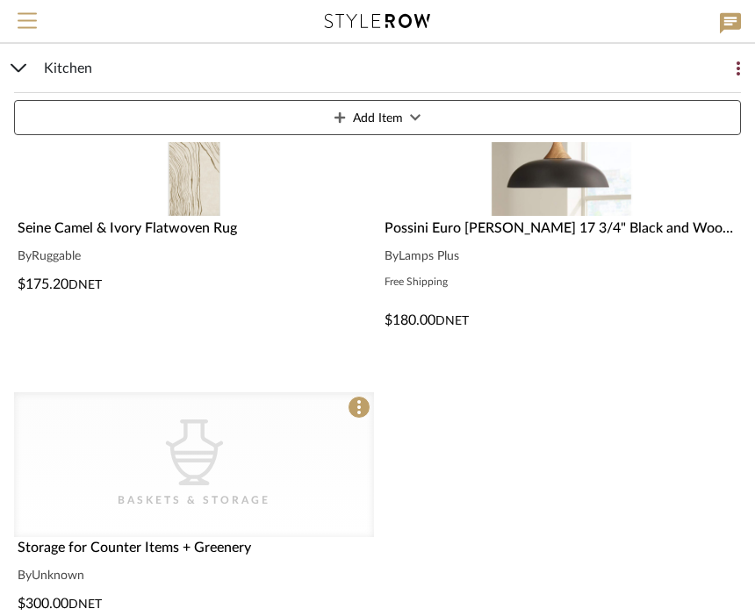
scroll to position [534, 0]
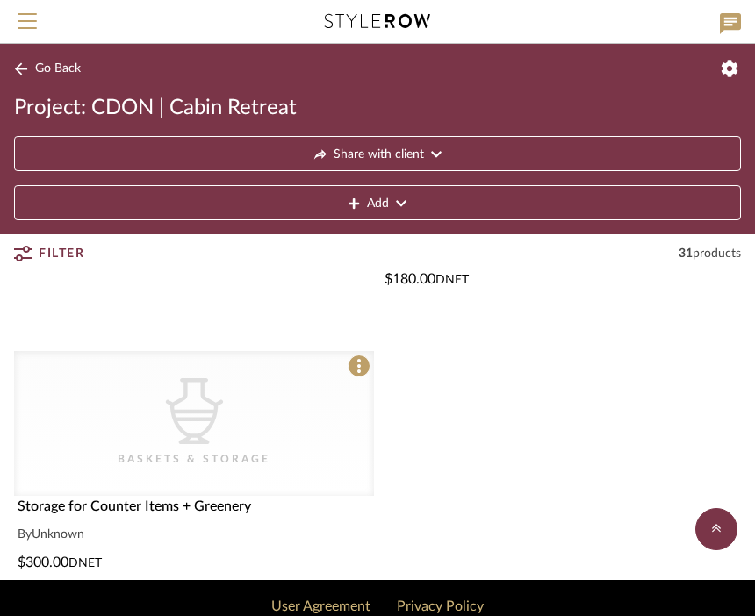
click at [30, 74] on button "Go Back" at bounding box center [50, 69] width 73 height 22
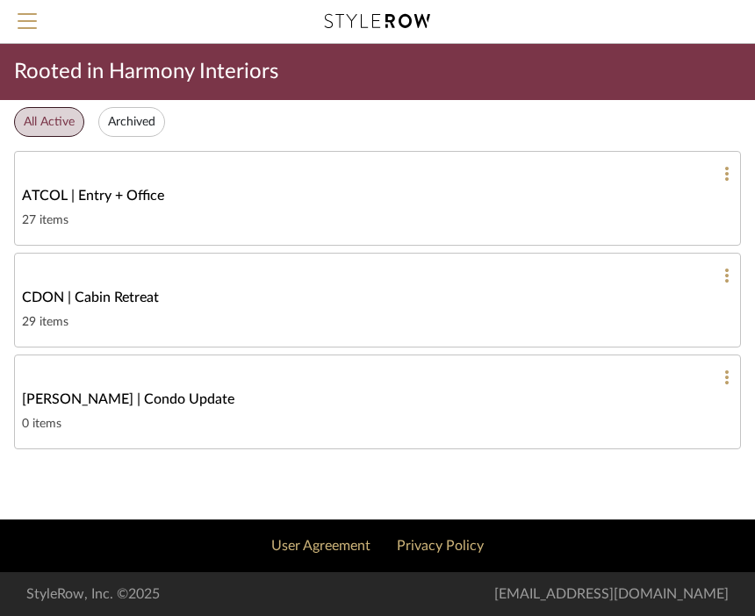
click at [72, 412] on link "[PERSON_NAME] | Condo Update 0 items" at bounding box center [377, 401] width 726 height 95
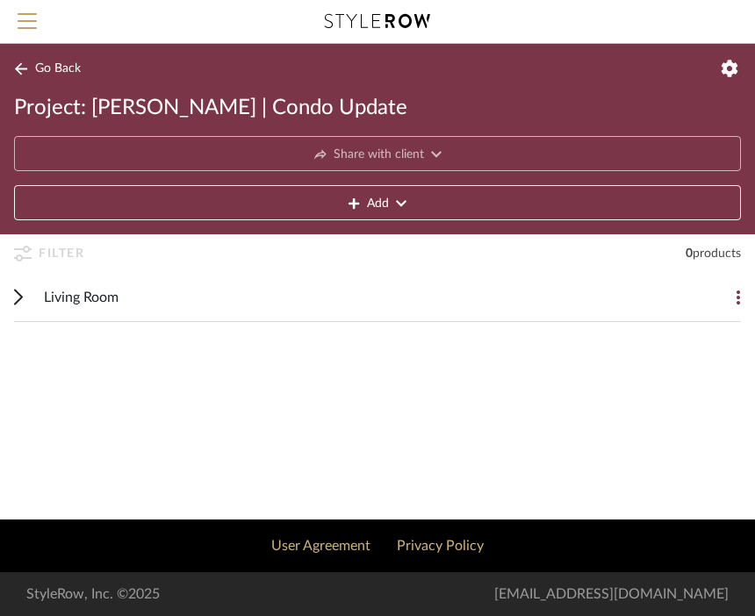
click at [75, 309] on div "Living Room" at bounding box center [364, 297] width 641 height 48
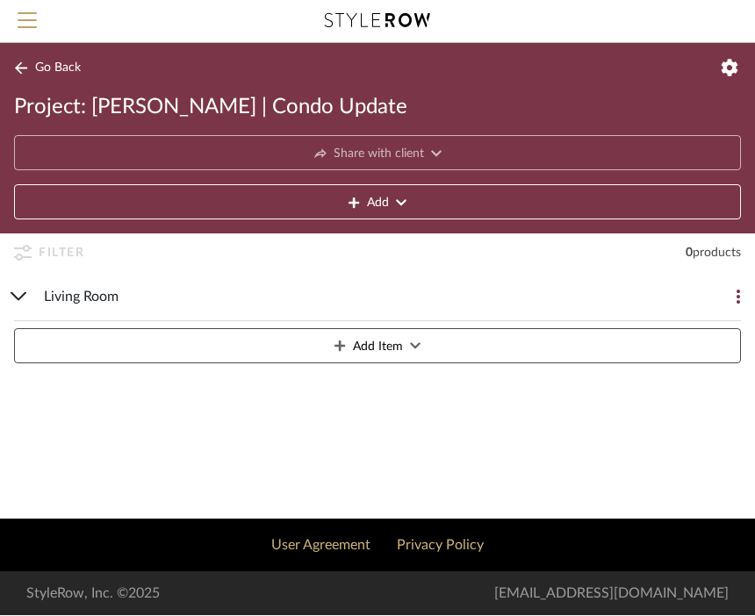
click at [23, 67] on icon at bounding box center [21, 68] width 14 height 13
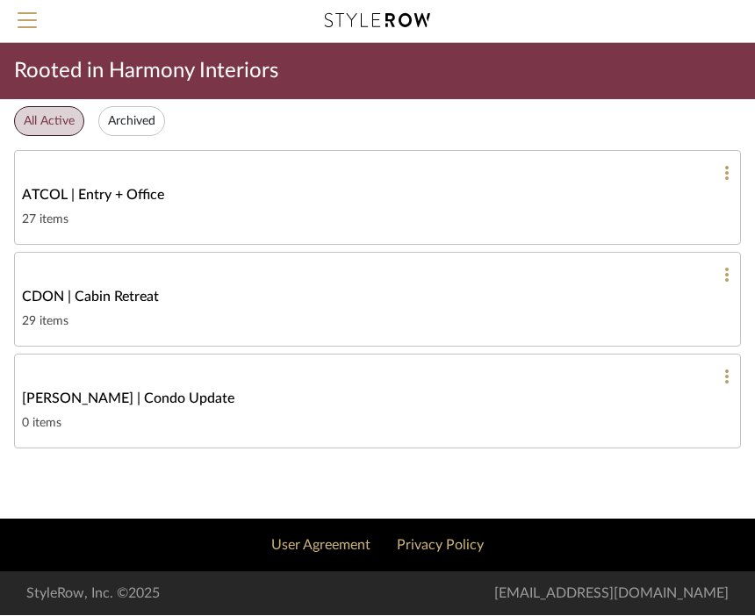
click at [111, 198] on span "ATCOL | Entry + Office" at bounding box center [93, 195] width 142 height 21
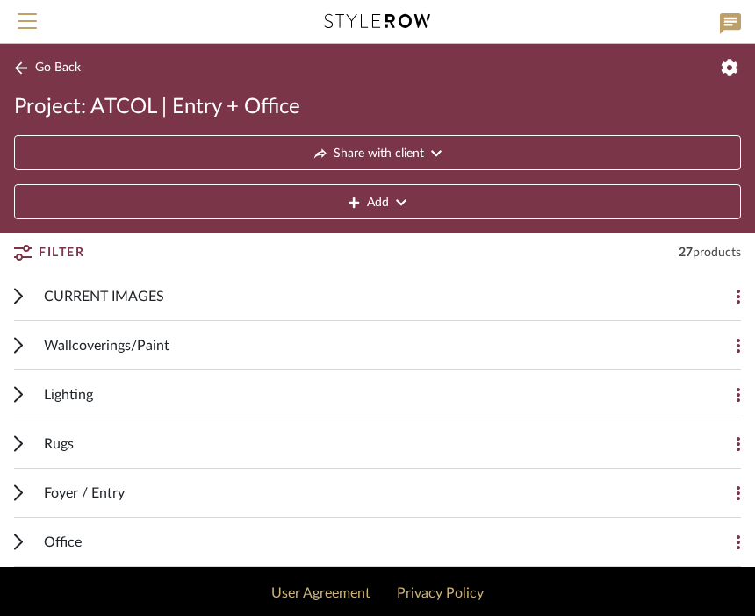
scroll to position [48, 0]
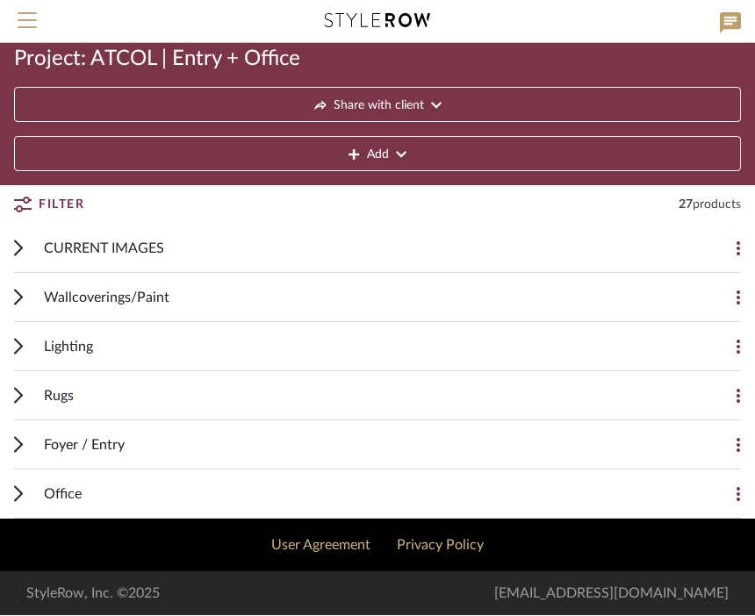
click at [26, 445] on div "Foyer / Entry Add Item" at bounding box center [377, 445] width 726 height 49
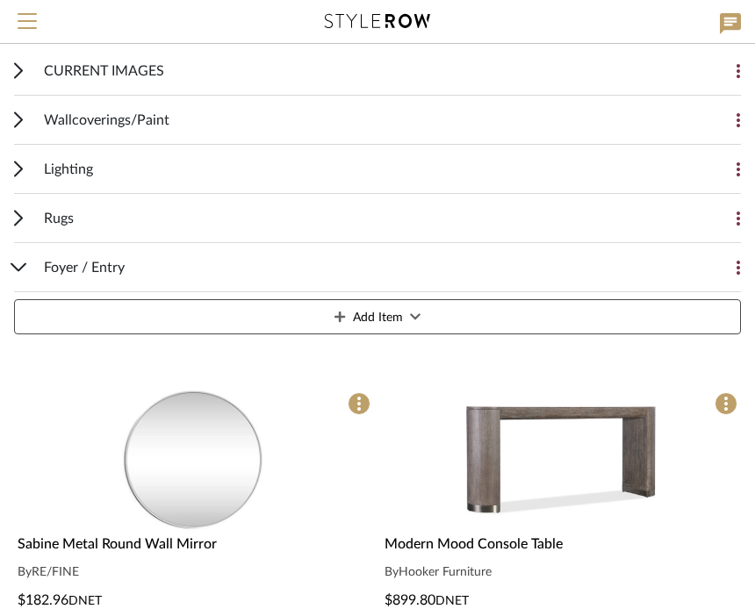
scroll to position [225, 0]
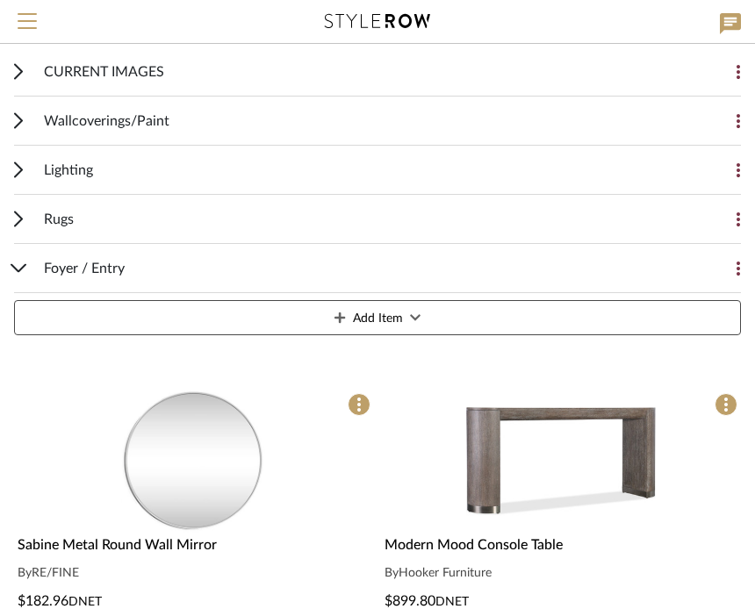
click at [29, 275] on div "Foyer / Entry Add Item" at bounding box center [377, 293] width 726 height 98
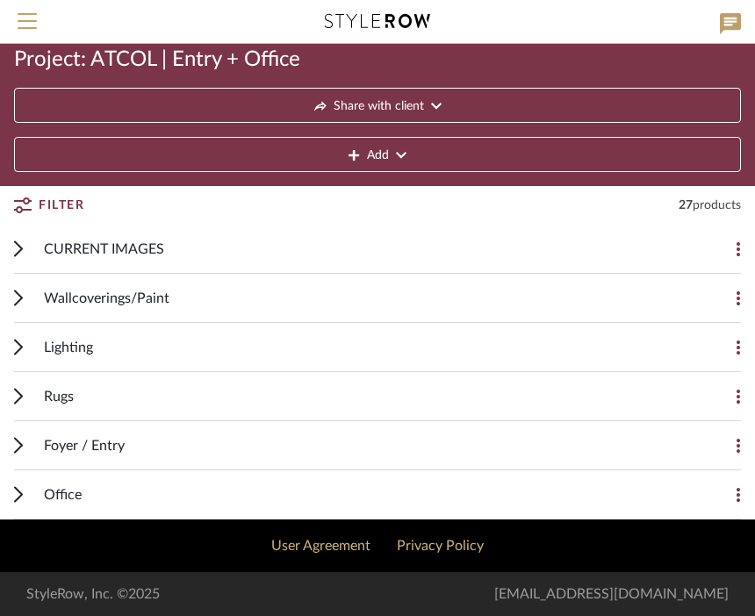
scroll to position [48, 0]
click at [11, 389] on cdk-accordion-item "Rugs Add Item Freud Machine Woven Rug By Surya $58.00 DNET Uncategorized Rug Pa…" at bounding box center [377, 396] width 755 height 49
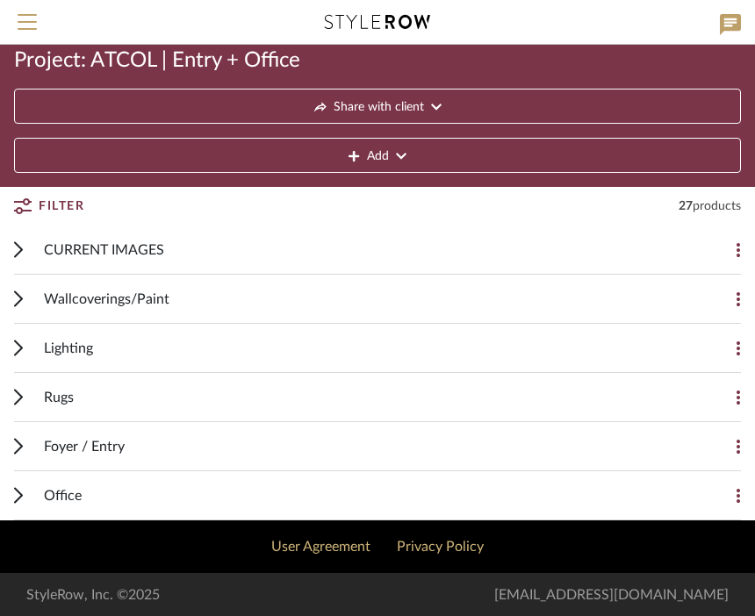
click at [25, 401] on div "Rugs Add Item" at bounding box center [377, 396] width 726 height 49
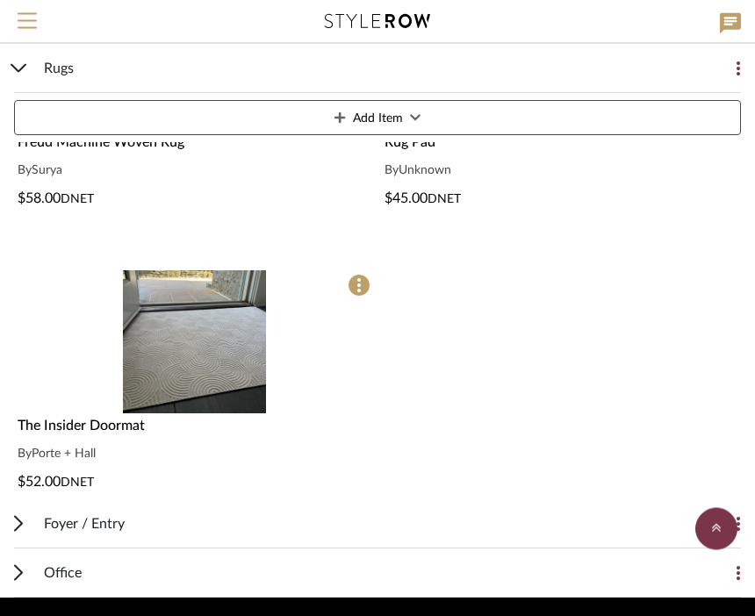
scroll to position [583, 0]
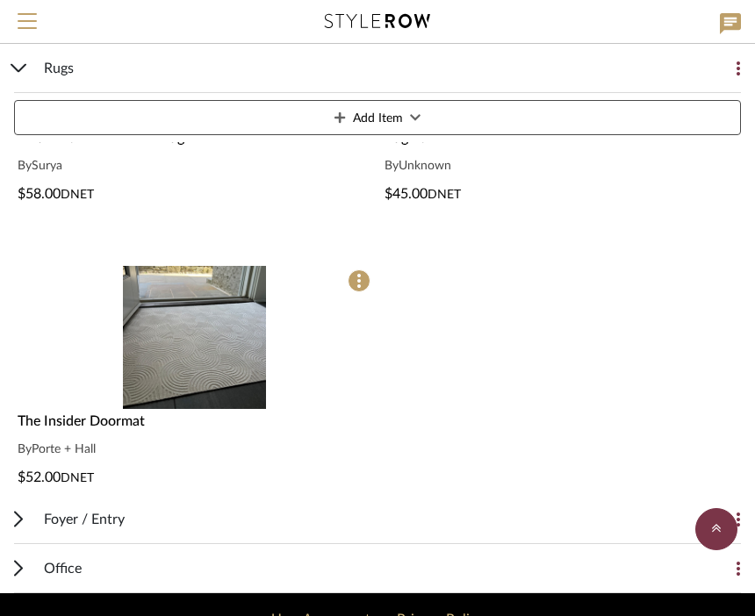
click at [19, 518] on icon at bounding box center [18, 519] width 9 height 17
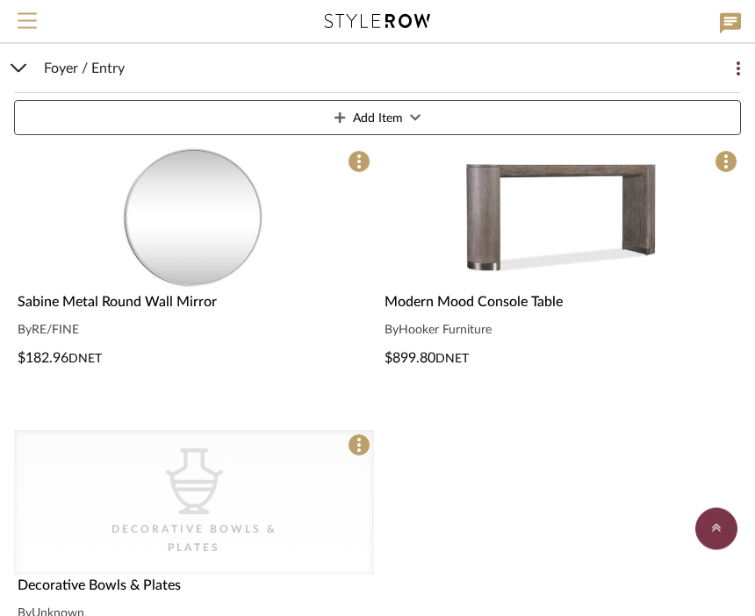
scroll to position [1206, 0]
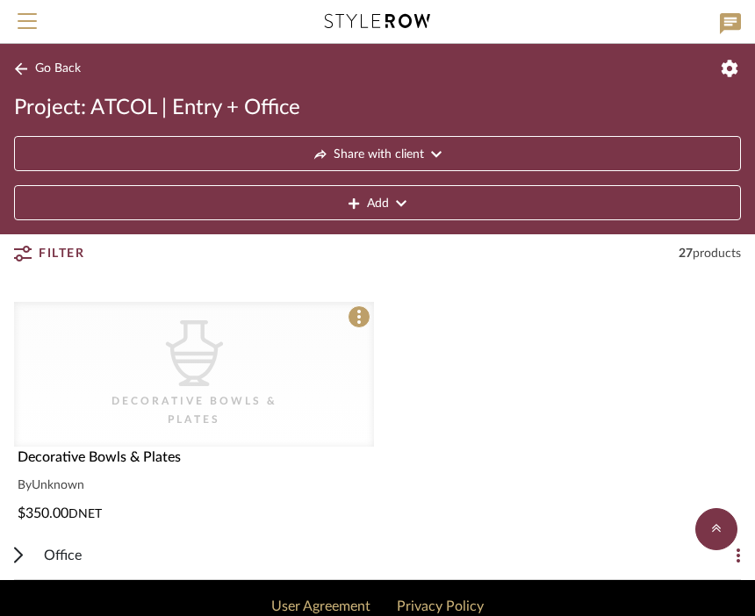
click at [23, 552] on div "Office Add Item" at bounding box center [377, 555] width 726 height 49
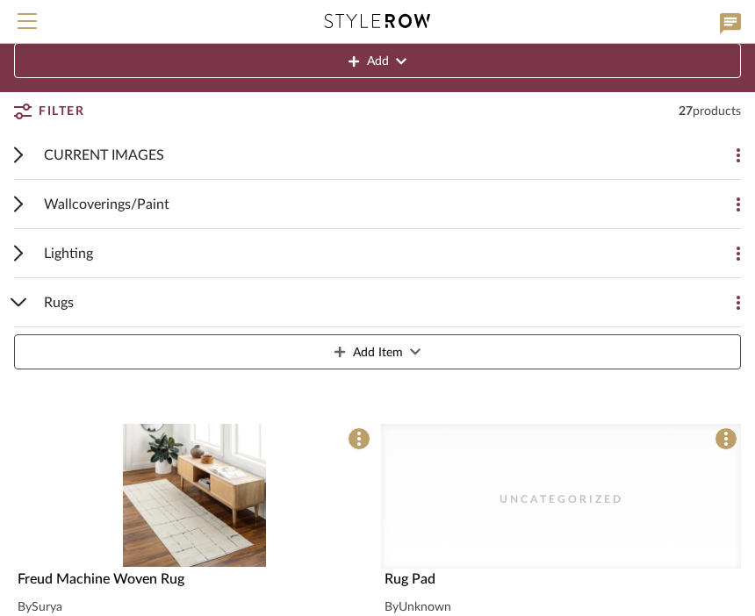
scroll to position [0, 0]
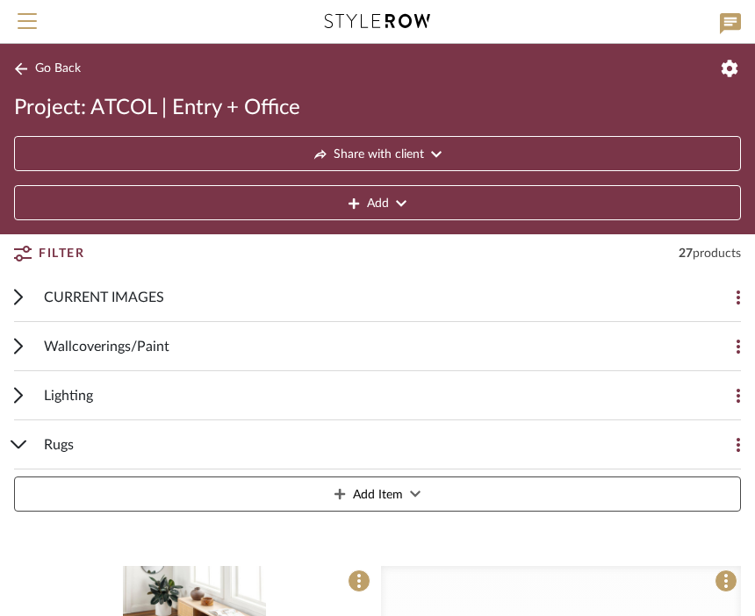
click at [32, 69] on button "Go Back" at bounding box center [50, 69] width 73 height 22
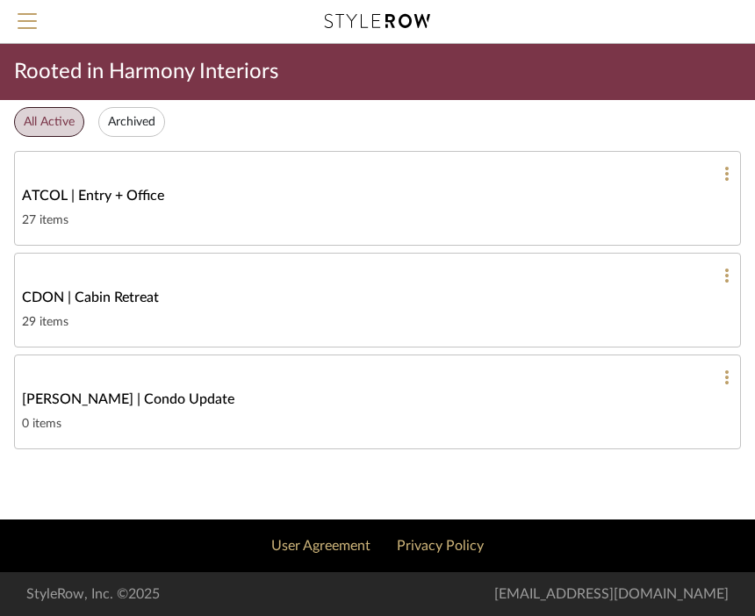
click at [39, 301] on span "CDON | Cabin Retreat" at bounding box center [90, 297] width 137 height 21
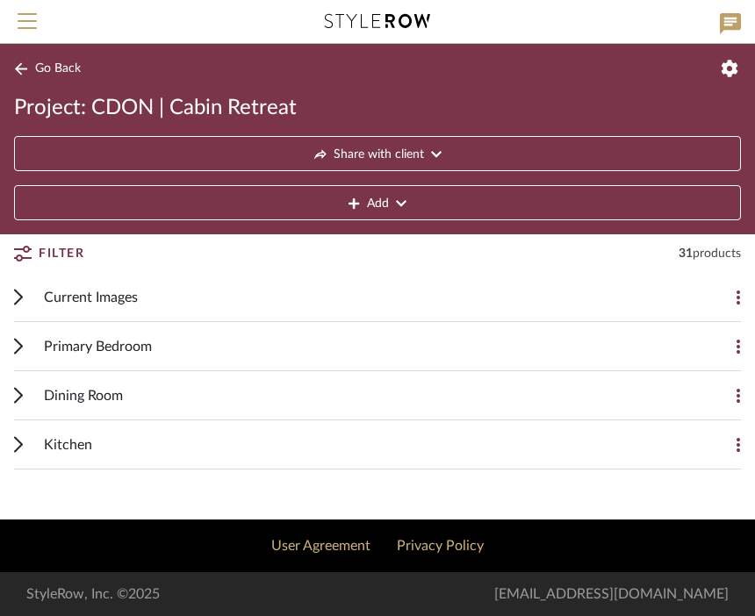
click at [14, 345] on icon at bounding box center [18, 346] width 9 height 17
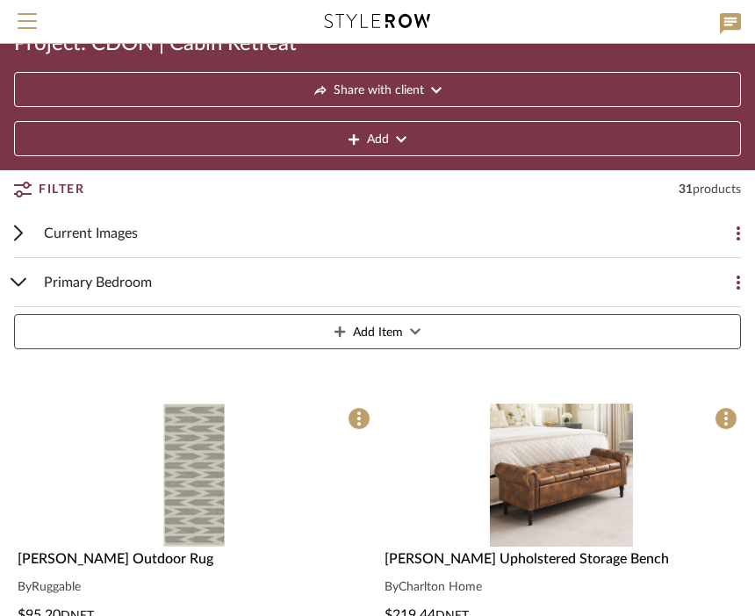
scroll to position [66, 0]
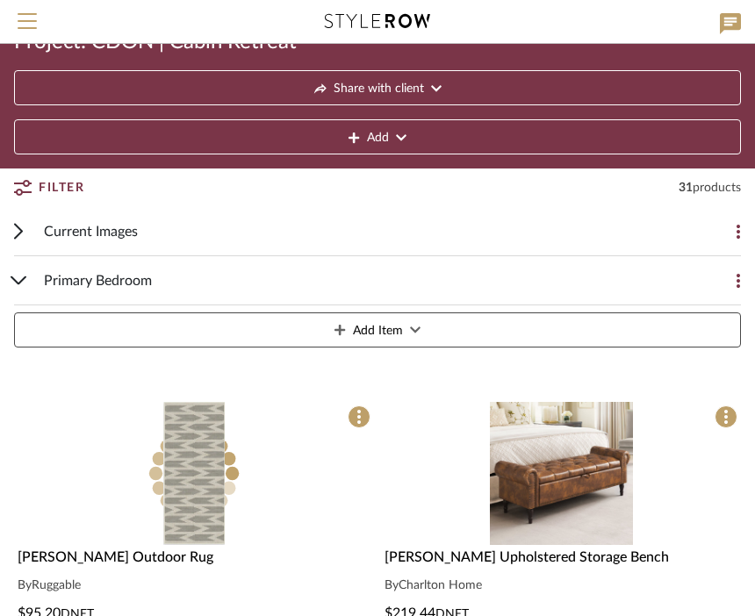
click at [0, 0] on img at bounding box center [0, 0] width 0 height 0
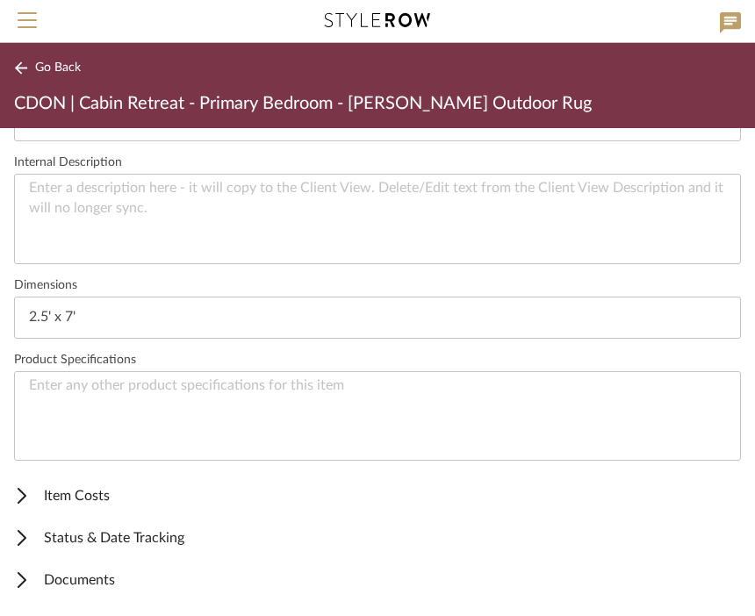
scroll to position [628, 0]
click at [25, 547] on span "Status & Date Tracking" at bounding box center [373, 538] width 719 height 21
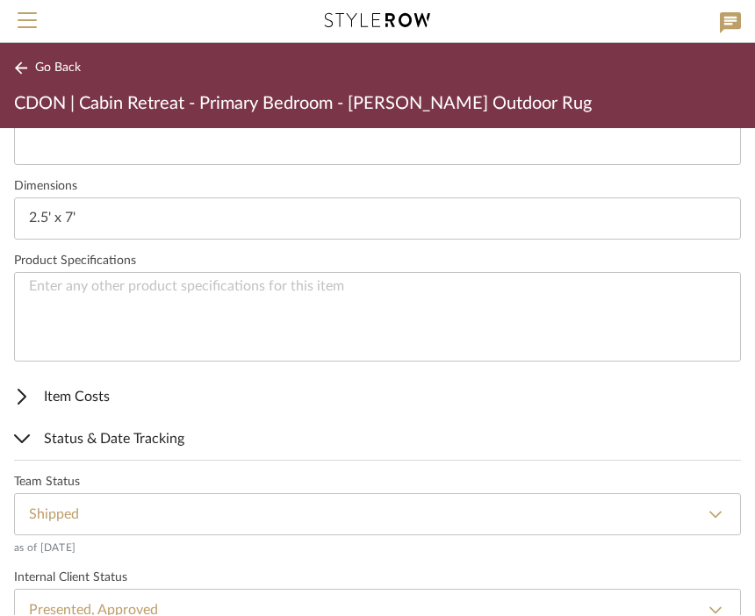
scroll to position [733, 0]
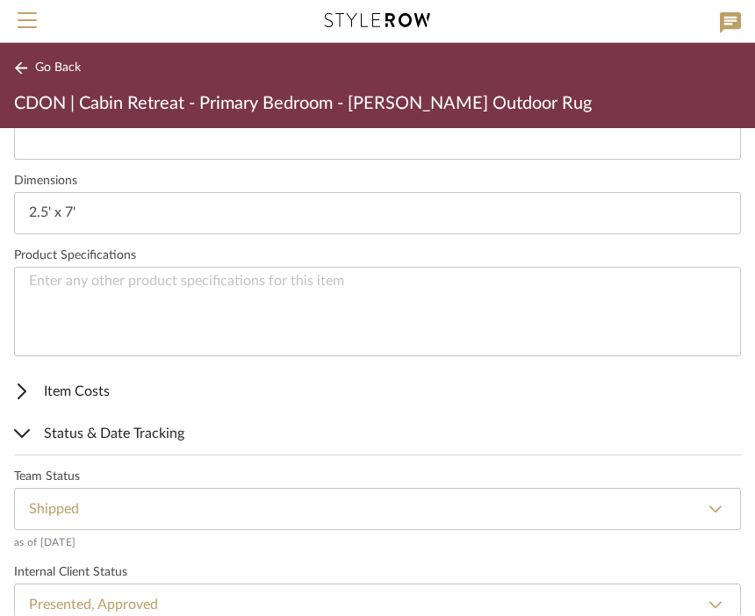
click at [58, 508] on select "None Not ordered Ordered Order Confirmed Damaged Delayed Backordered Shipped Re…" at bounding box center [377, 510] width 726 height 42
select select "72"
type input "Inspected"
click at [712, 505] on select "None Not ordered Ordered Order Confirmed Damaged Delayed Backordered Shipped Re…" at bounding box center [377, 510] width 726 height 42
select select "71"
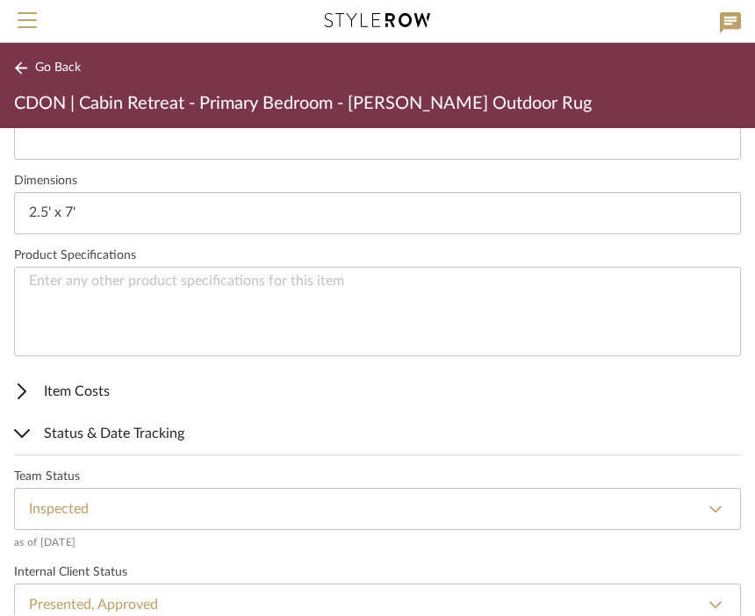
type input "Received"
click at [708, 504] on select "None Not ordered Ordered Order Confirmed Damaged Delayed Backordered Shipped Re…" at bounding box center [377, 510] width 726 height 42
select select "72"
type input "Inspected"
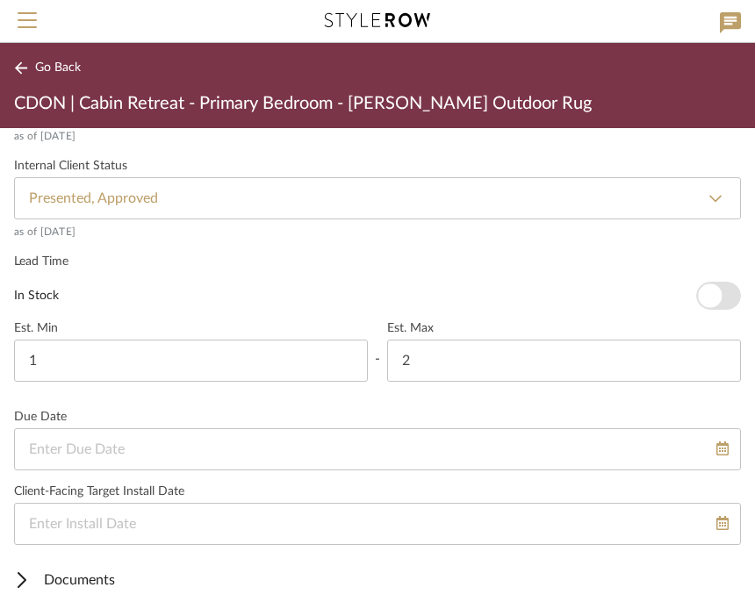
scroll to position [1139, 0]
click at [15, 573] on div at bounding box center [21, 581] width 21 height 16
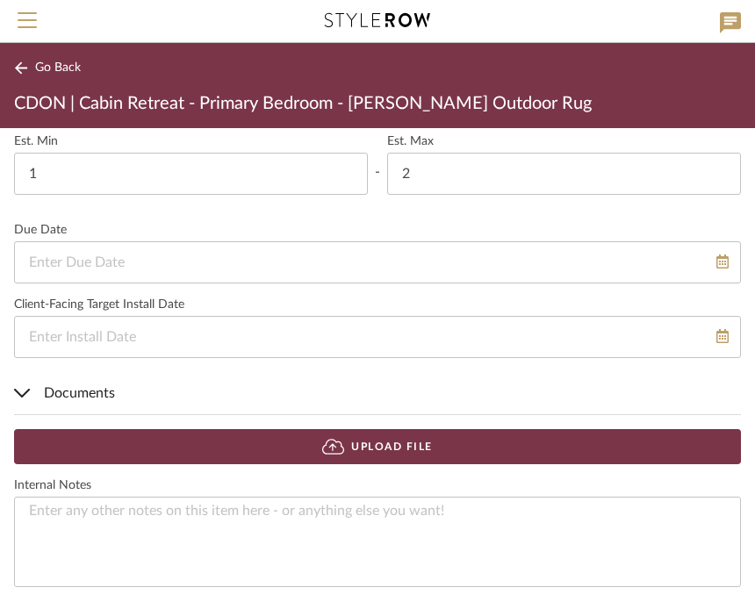
scroll to position [1325, 0]
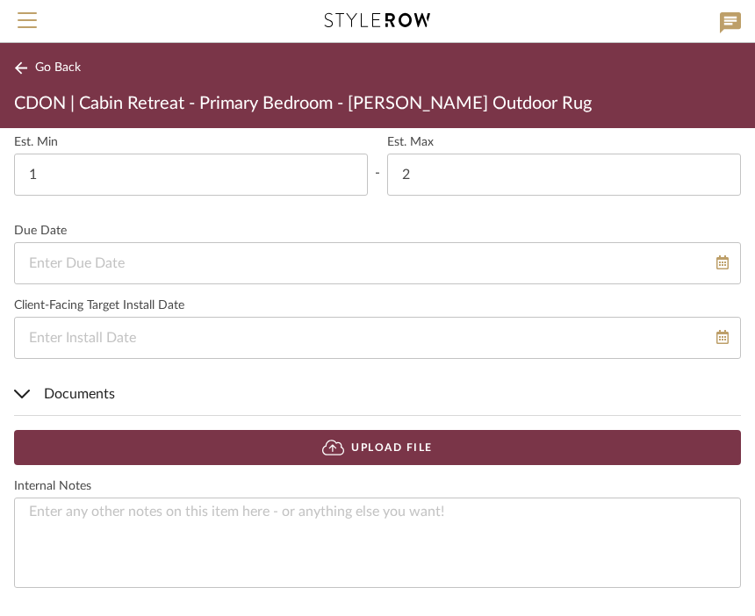
click at [559, 445] on button "Upload File" at bounding box center [377, 448] width 726 height 35
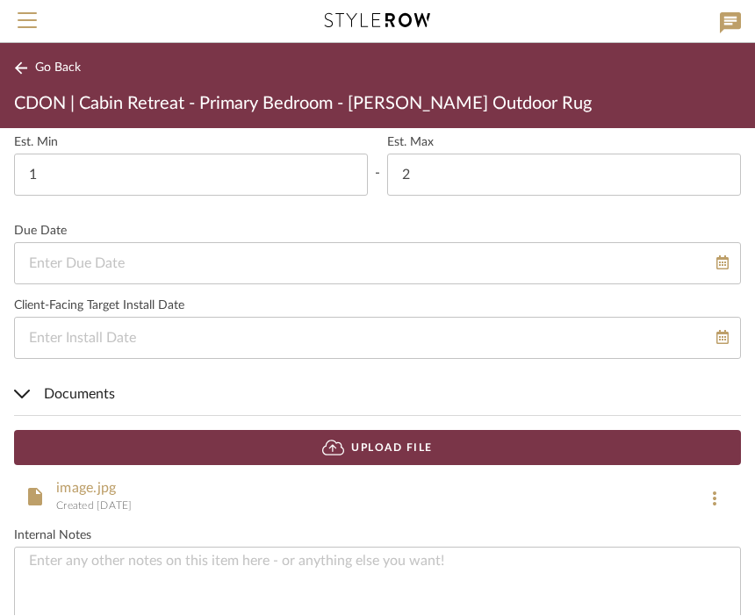
click at [613, 446] on button "Upload File" at bounding box center [377, 448] width 726 height 35
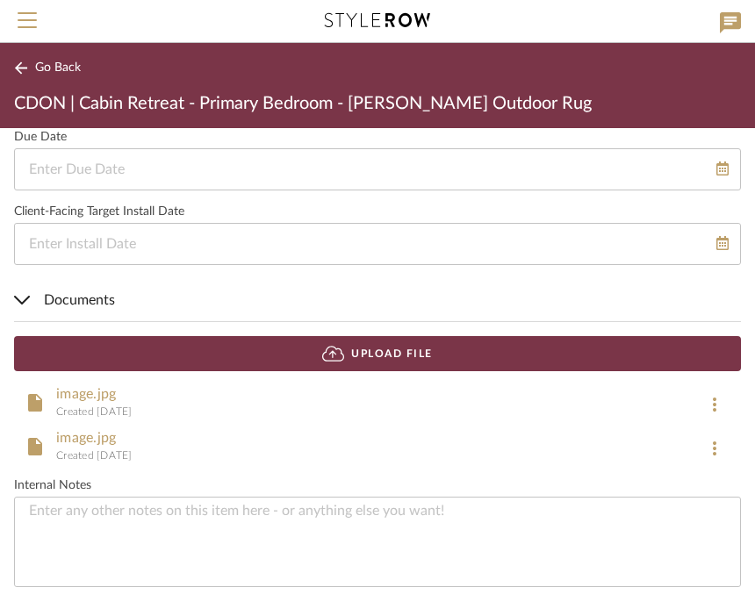
scroll to position [1418, 0]
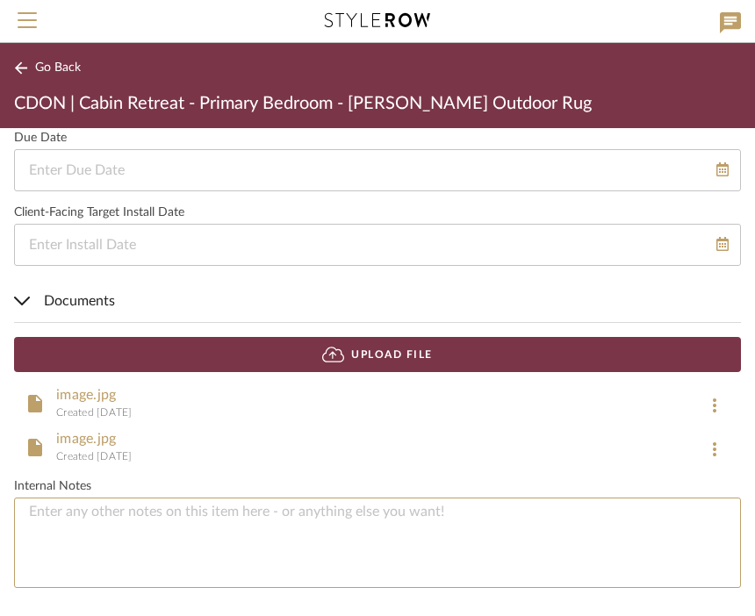
click at [516, 518] on textarea at bounding box center [377, 543] width 726 height 90
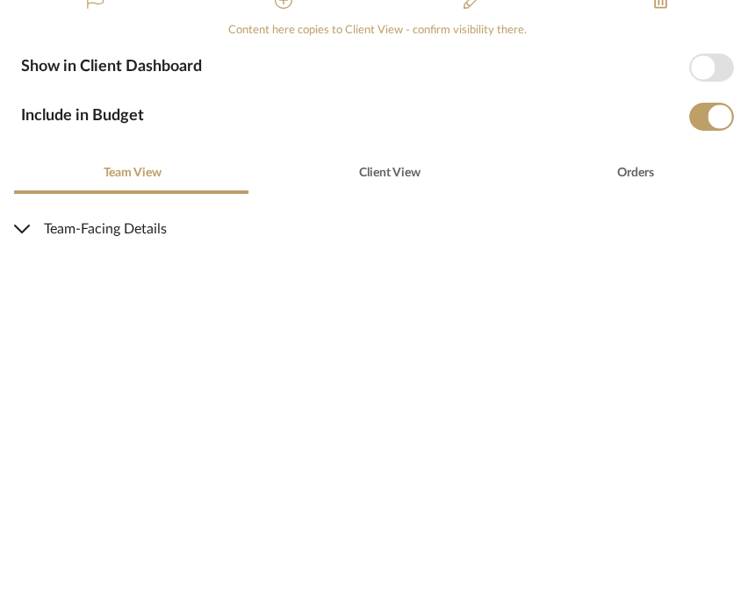
scroll to position [0, 0]
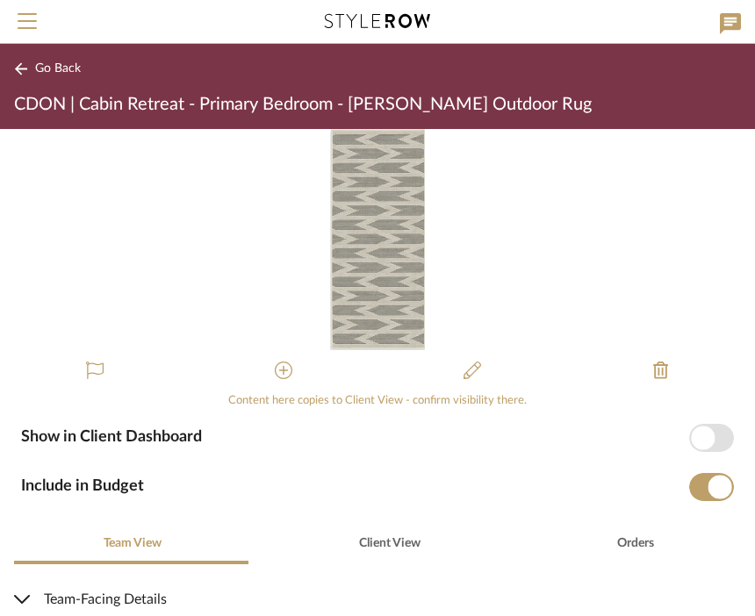
type textarea "Loc:11A"
click at [67, 61] on button "Go Back" at bounding box center [50, 69] width 73 height 22
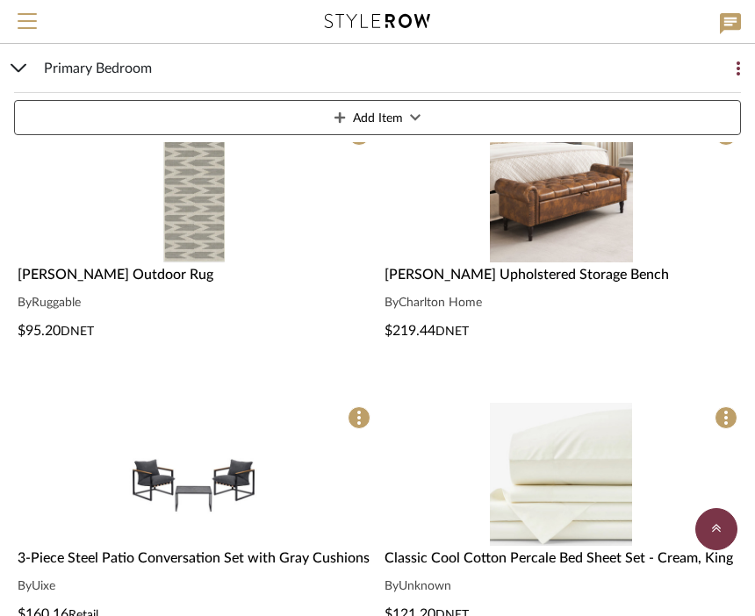
scroll to position [351, 0]
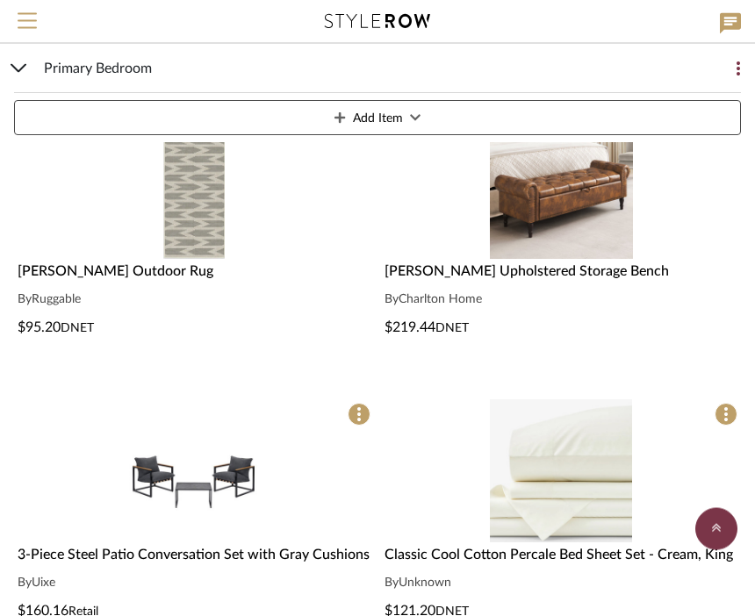
click at [194, 247] on img "0" at bounding box center [193, 188] width 61 height 143
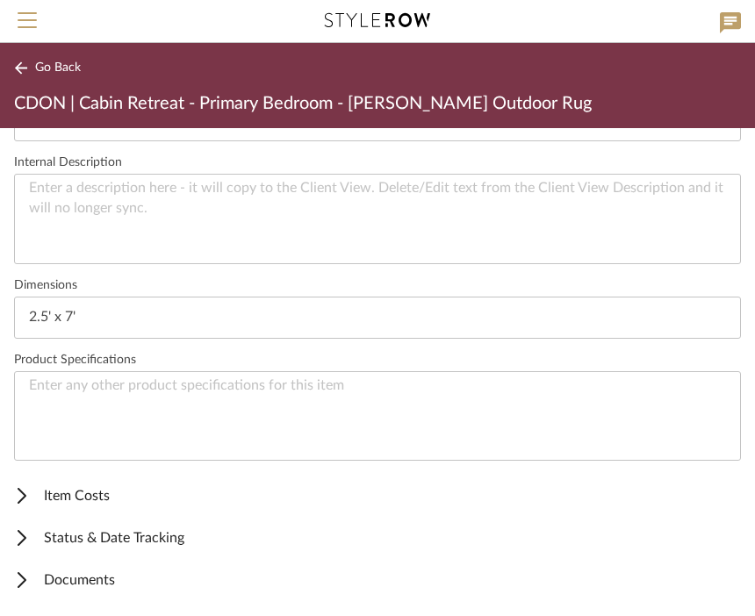
scroll to position [628, 0]
click at [147, 540] on span "Status & Date Tracking" at bounding box center [373, 538] width 719 height 21
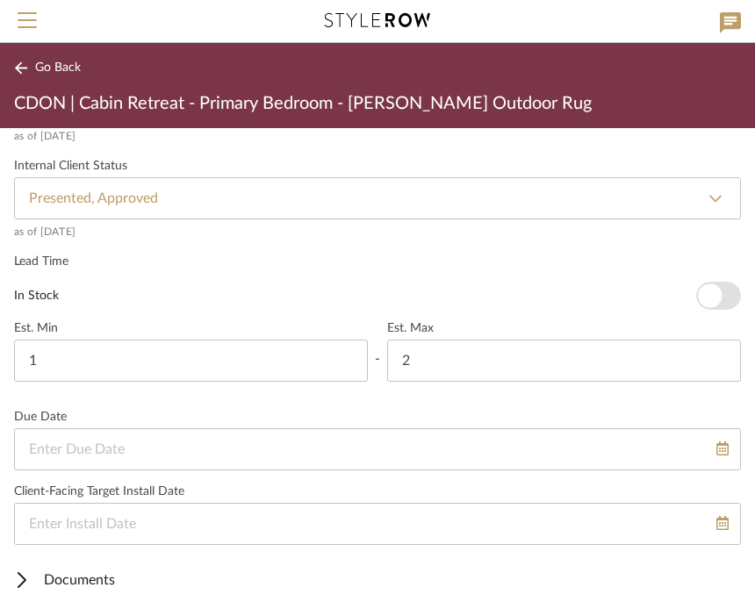
scroll to position [1139, 0]
click at [18, 576] on icon at bounding box center [22, 581] width 9 height 16
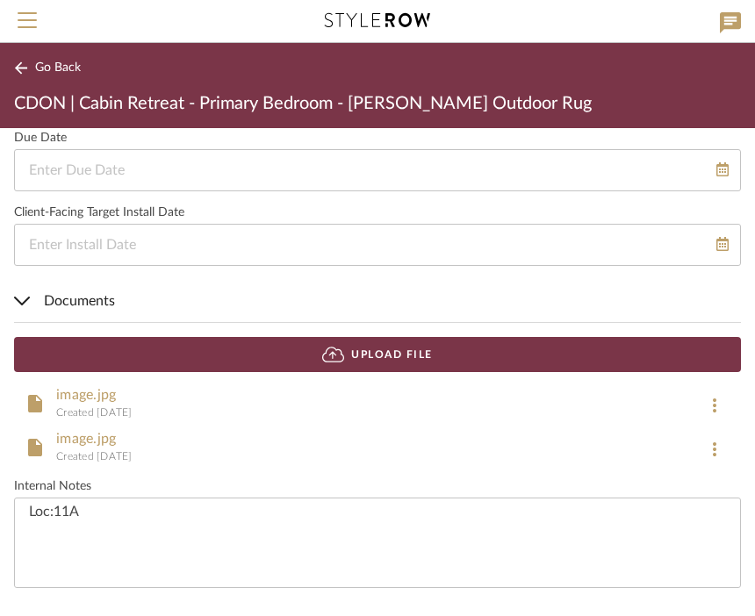
scroll to position [1418, 0]
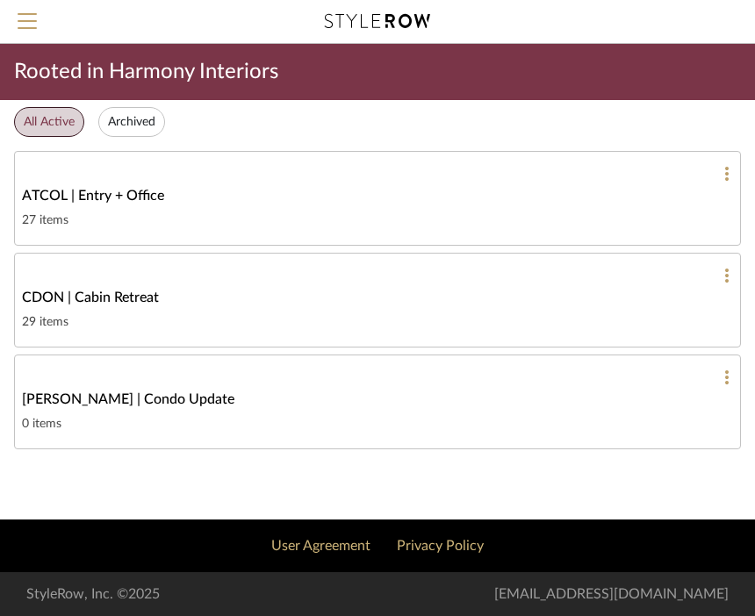
click at [683, 189] on div "ATCOL | Entry + Office" at bounding box center [377, 195] width 711 height 21
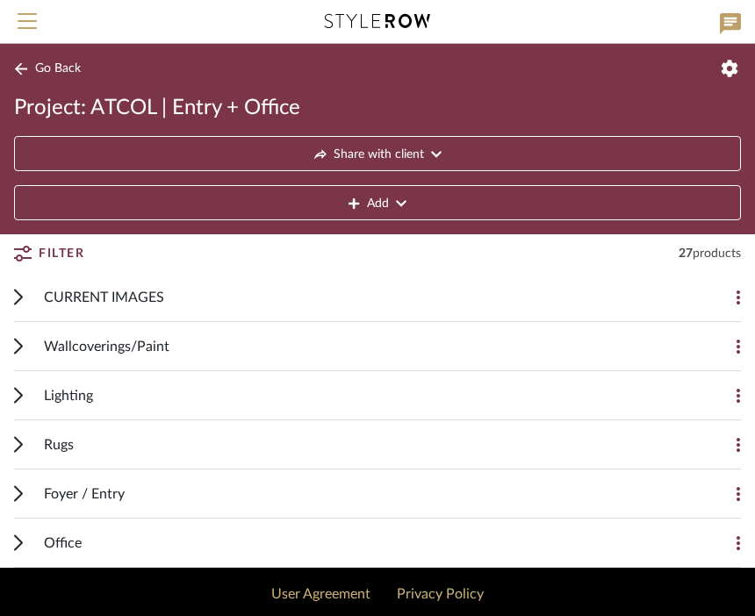
scroll to position [48, 0]
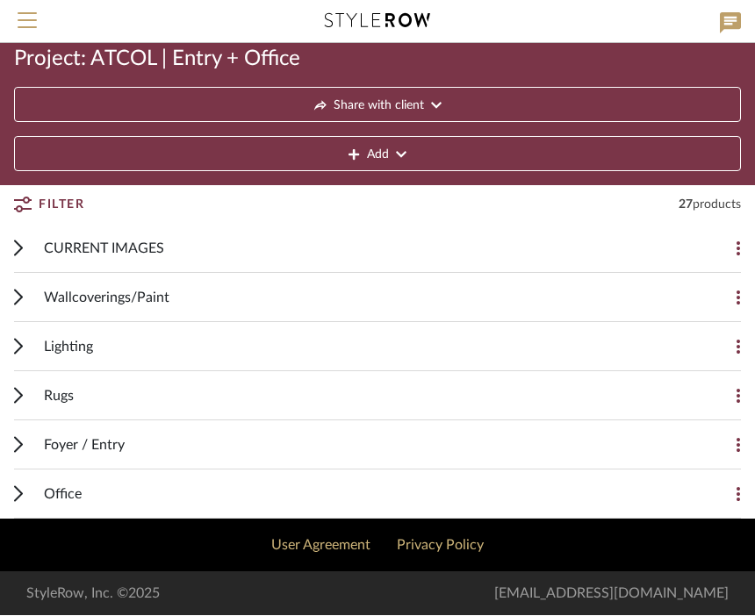
click at [20, 394] on icon at bounding box center [18, 397] width 7 height 14
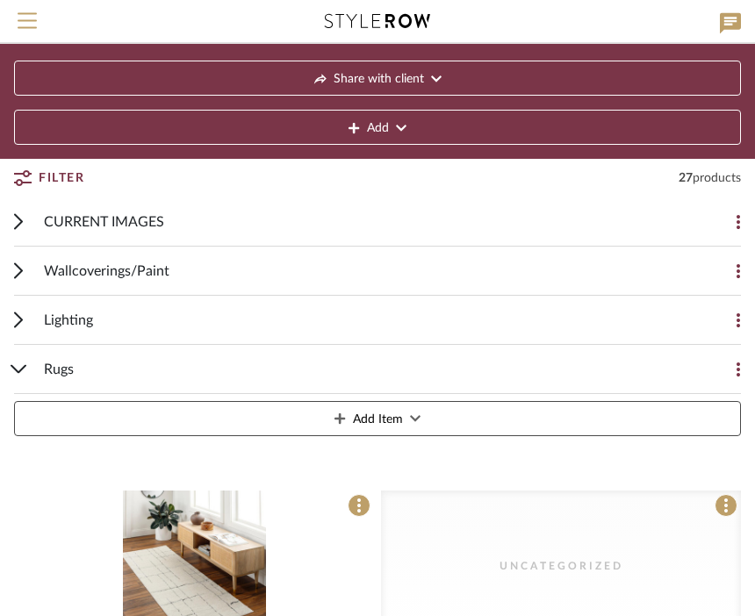
scroll to position [0, 0]
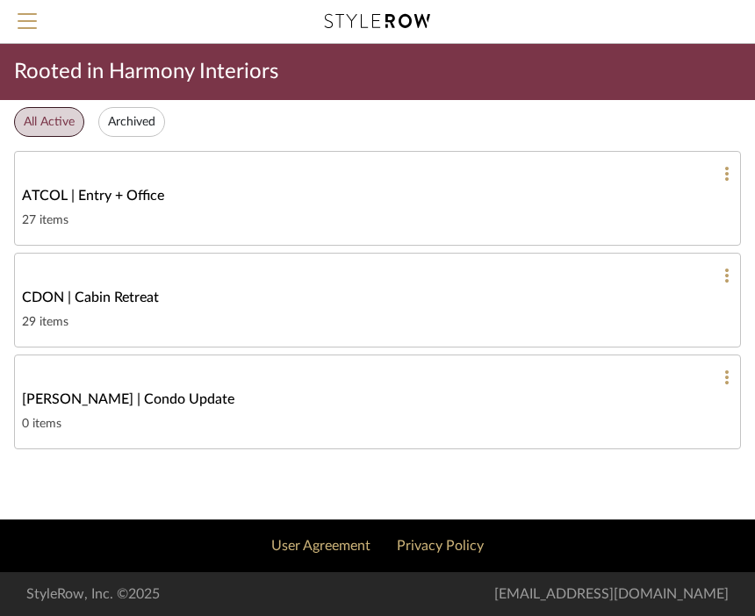
click at [597, 283] on link "CDON | Cabin Retreat 29 items" at bounding box center [377, 300] width 726 height 95
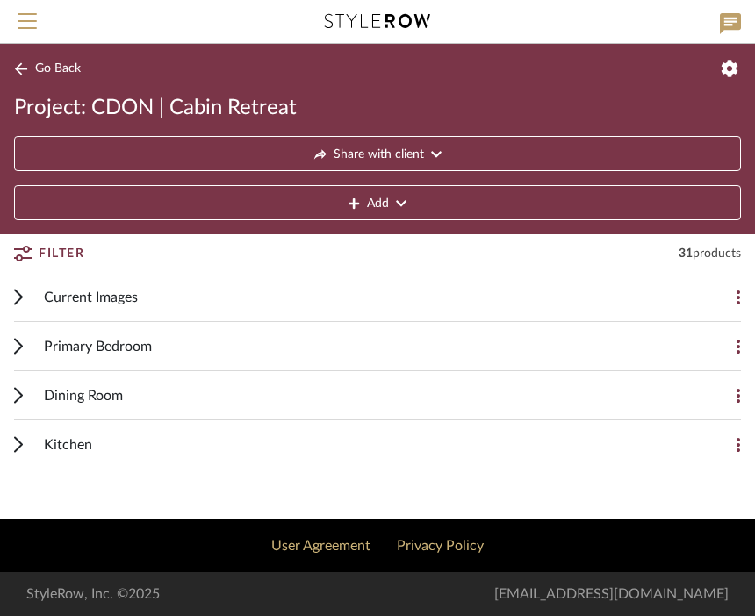
click at [3, 451] on cdk-accordion-item "Kitchen Add Item Seine Camel & Ivory Flatwoven Rug By Ruggable $175.20 DNET Pos…" at bounding box center [377, 444] width 755 height 49
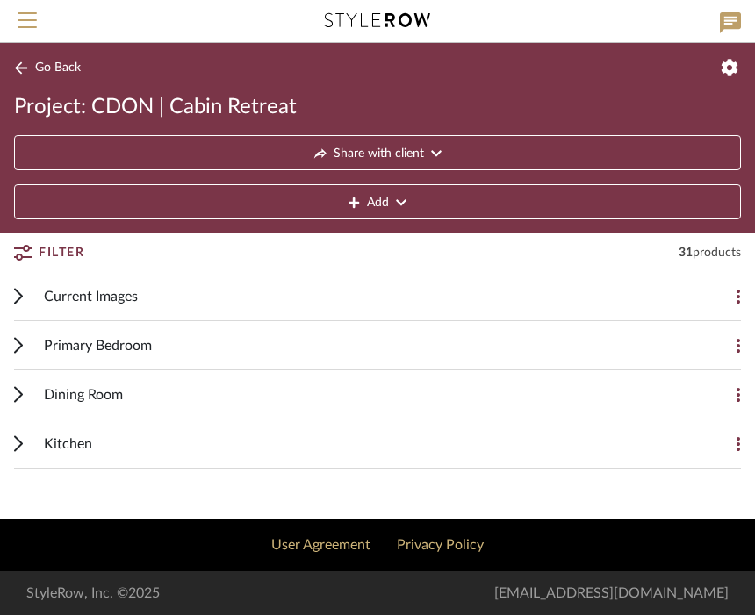
click at [27, 453] on div "Kitchen Add Item" at bounding box center [377, 444] width 726 height 49
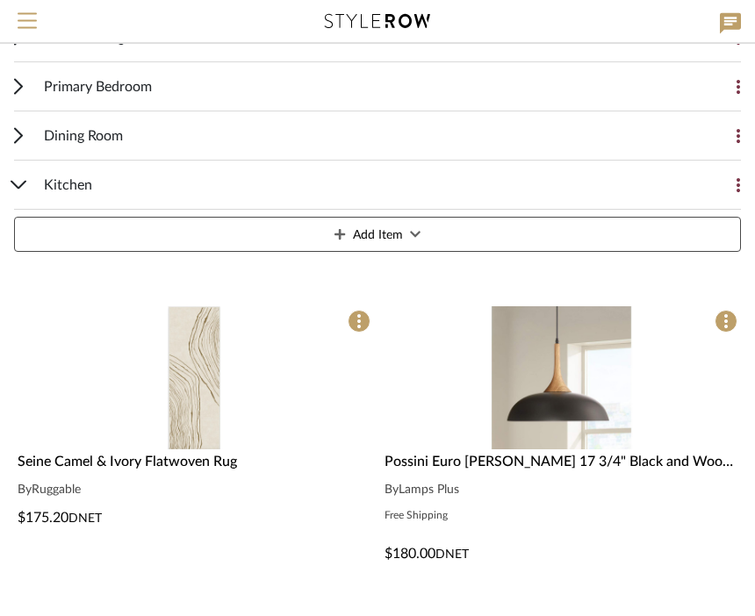
scroll to position [261, 0]
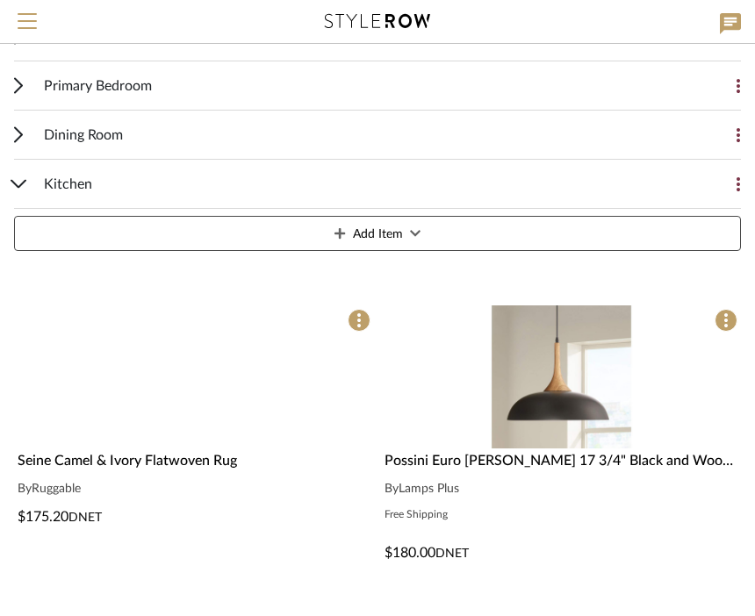
click at [0, 0] on img at bounding box center [0, 0] width 0 height 0
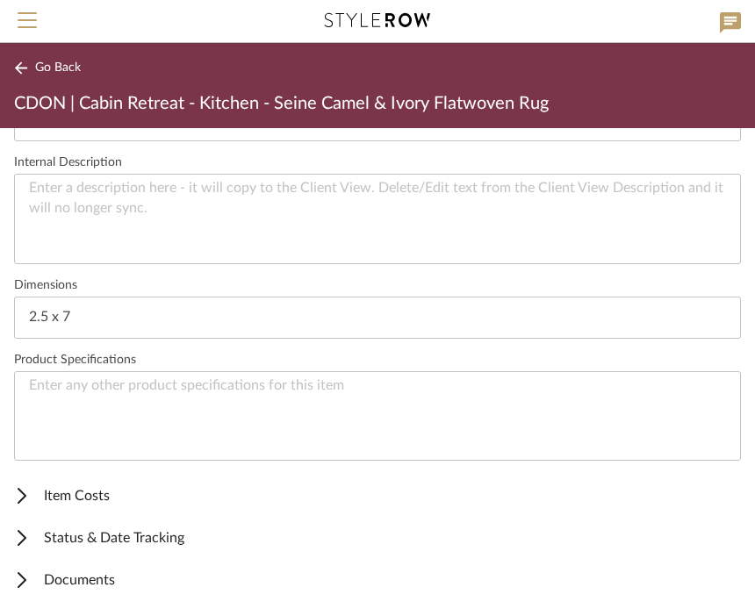
scroll to position [628, 0]
click at [147, 547] on span "Status & Date Tracking" at bounding box center [373, 538] width 719 height 21
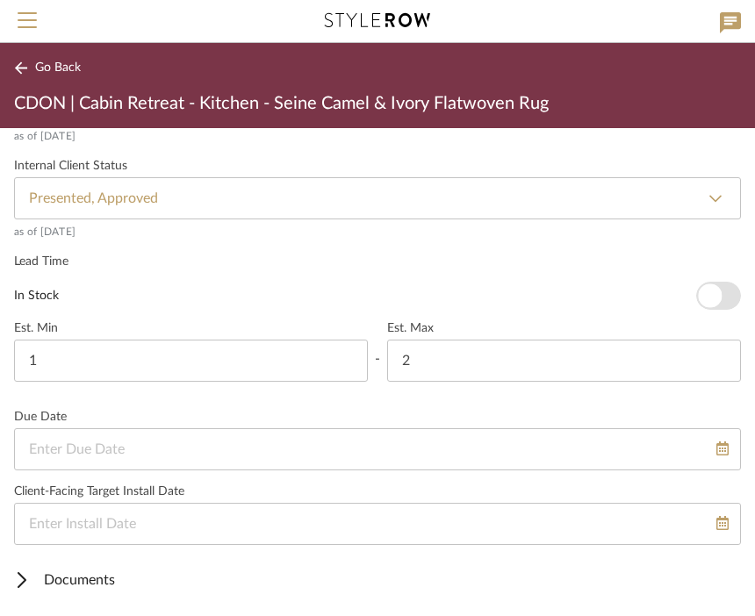
scroll to position [1139, 0]
click at [22, 583] on icon at bounding box center [21, 581] width 7 height 14
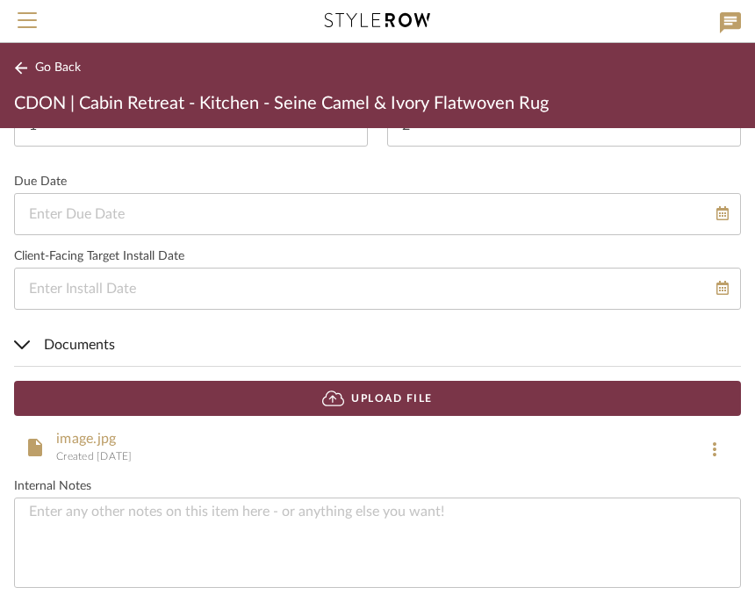
scroll to position [1374, 0]
click at [177, 535] on textarea at bounding box center [377, 543] width 726 height 90
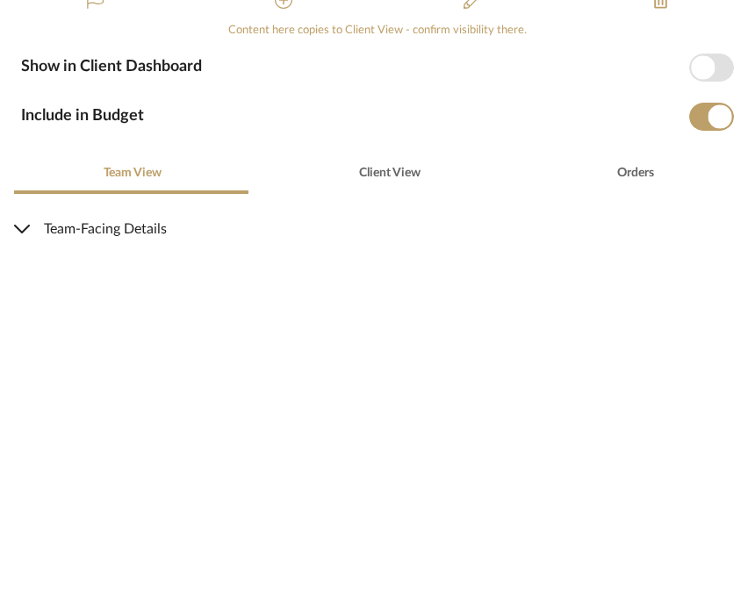
scroll to position [0, 0]
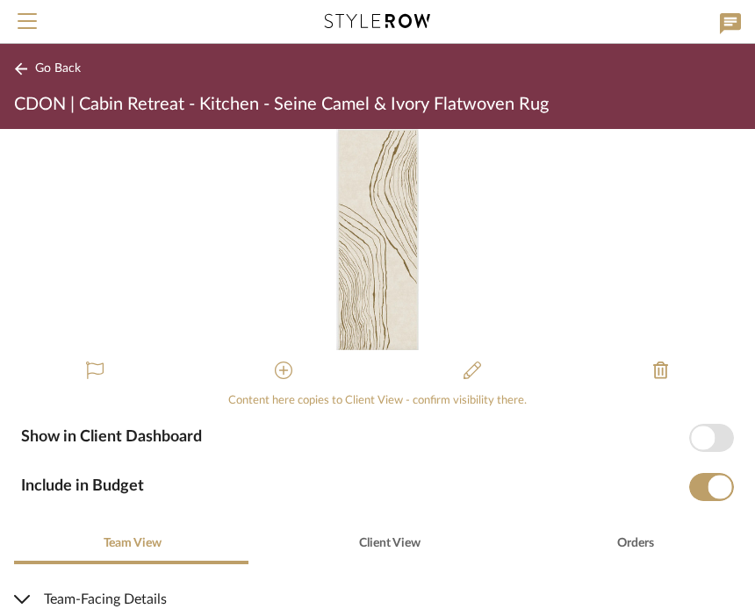
type textarea "Loc:11A"
click at [49, 67] on span "Go Back" at bounding box center [58, 68] width 46 height 15
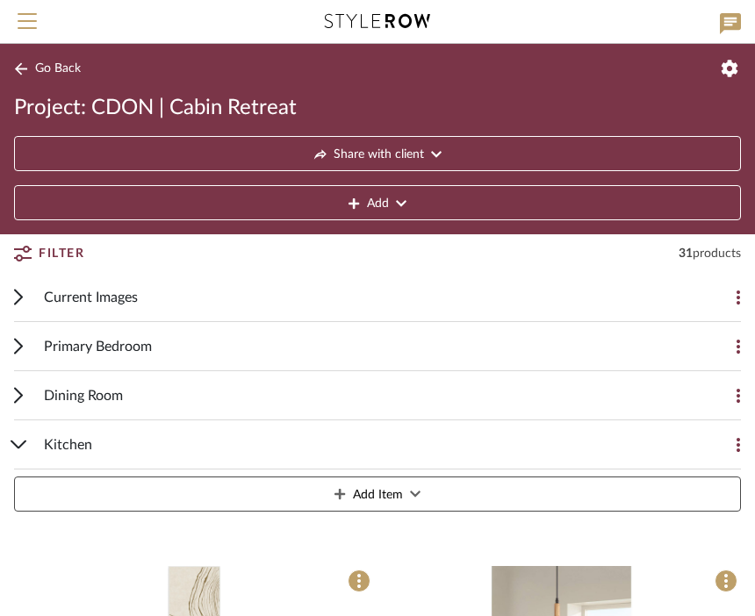
scroll to position [322, 0]
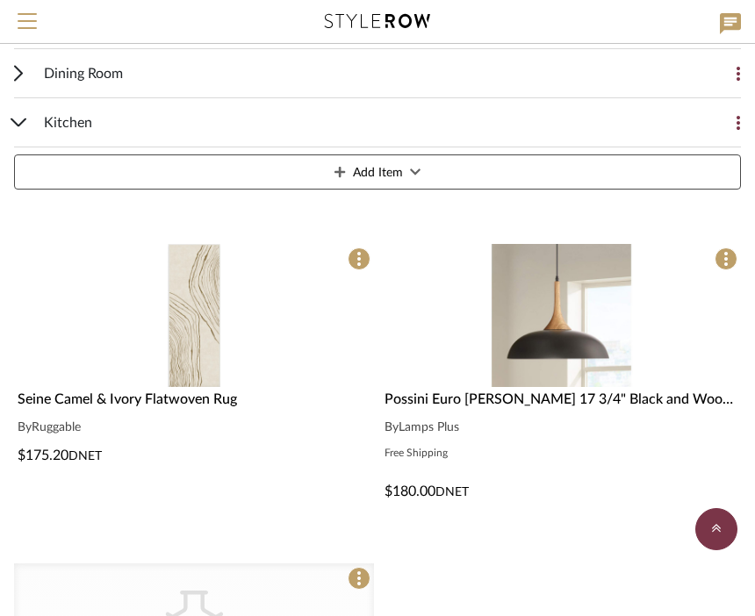
click at [198, 347] on img "0" at bounding box center [195, 315] width 54 height 143
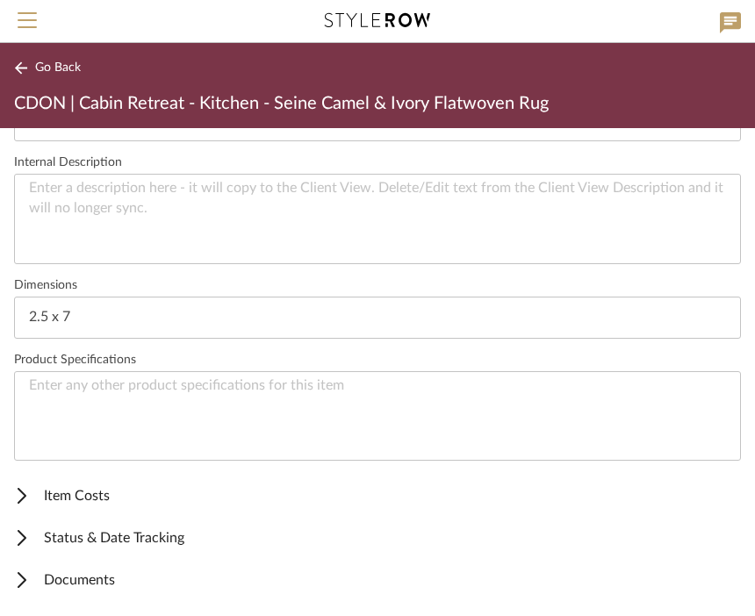
scroll to position [628, 0]
click at [167, 539] on span "Status & Date Tracking" at bounding box center [373, 538] width 719 height 21
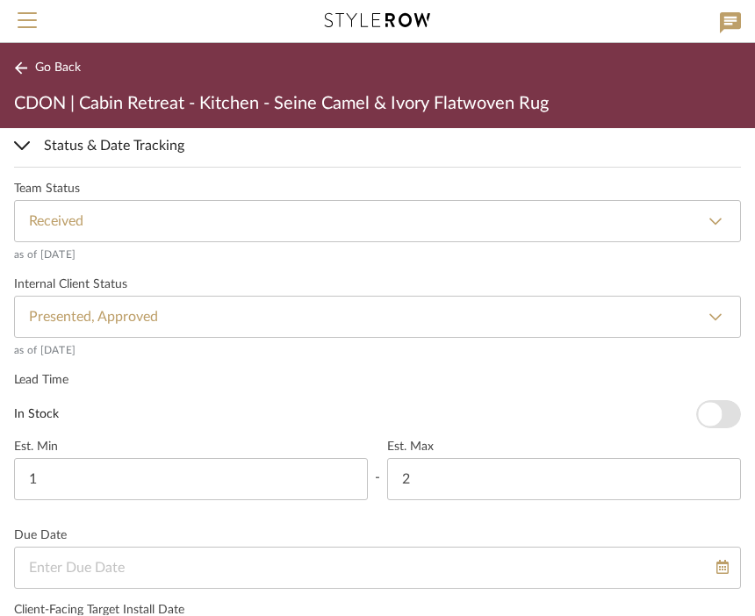
scroll to position [1018, 0]
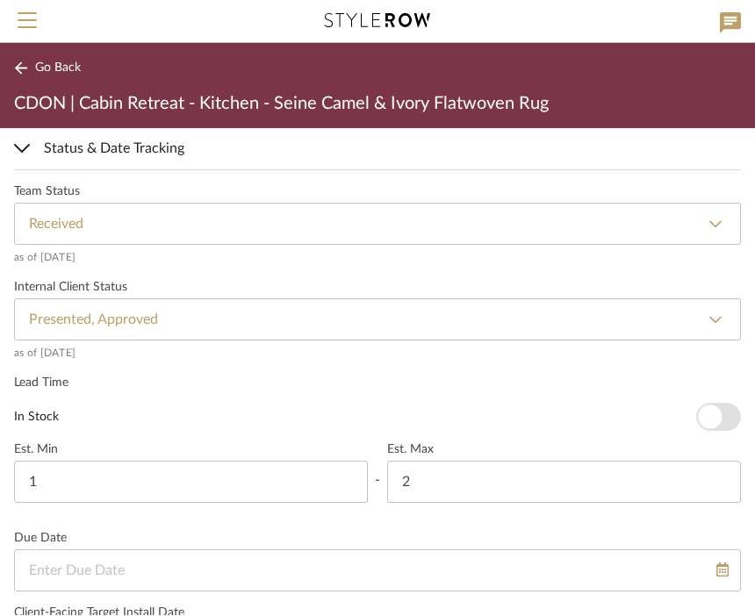
click at [712, 227] on select "None Not ordered Ordered Order Confirmed Damaged Delayed Backordered Shipped Re…" at bounding box center [377, 225] width 726 height 42
select select "72"
type input "Inspected"
click at [63, 61] on span "Go Back" at bounding box center [58, 68] width 46 height 15
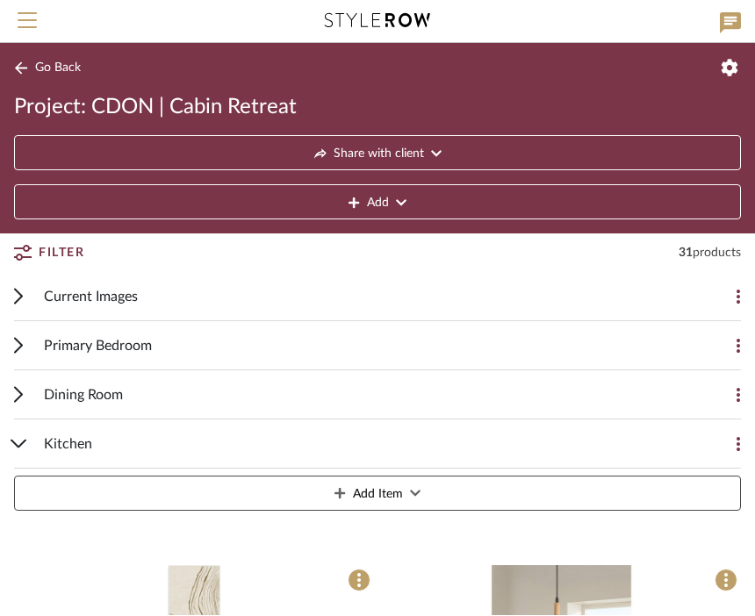
scroll to position [322, 0]
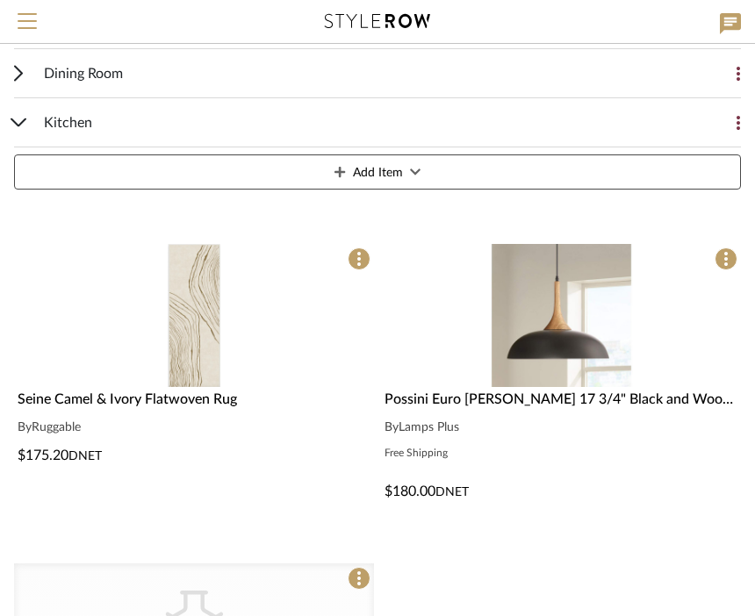
click at [61, 73] on span "Dining Room" at bounding box center [83, 73] width 79 height 21
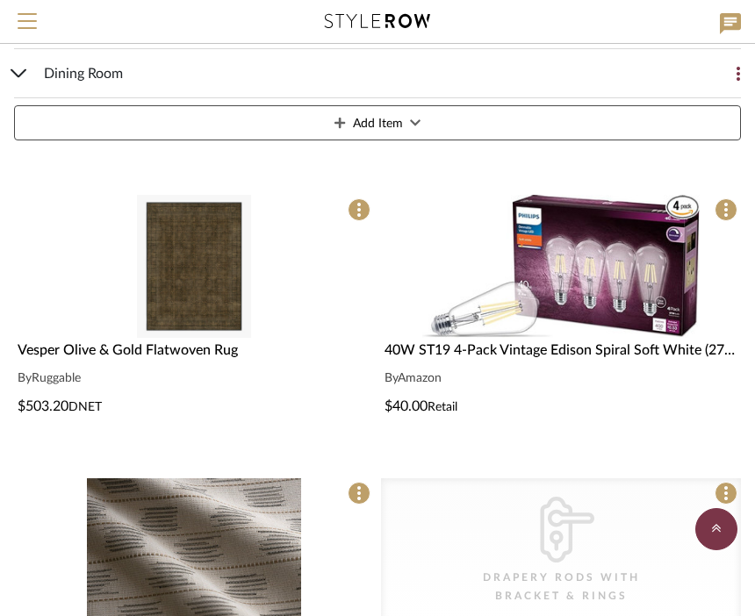
click at [0, 0] on img at bounding box center [0, 0] width 0 height 0
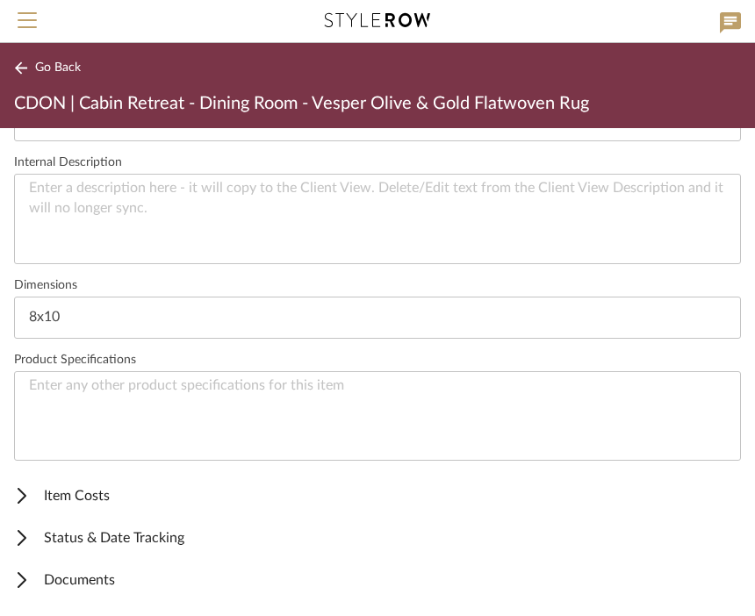
scroll to position [628, 0]
click at [147, 540] on span "Status & Date Tracking" at bounding box center [373, 538] width 719 height 21
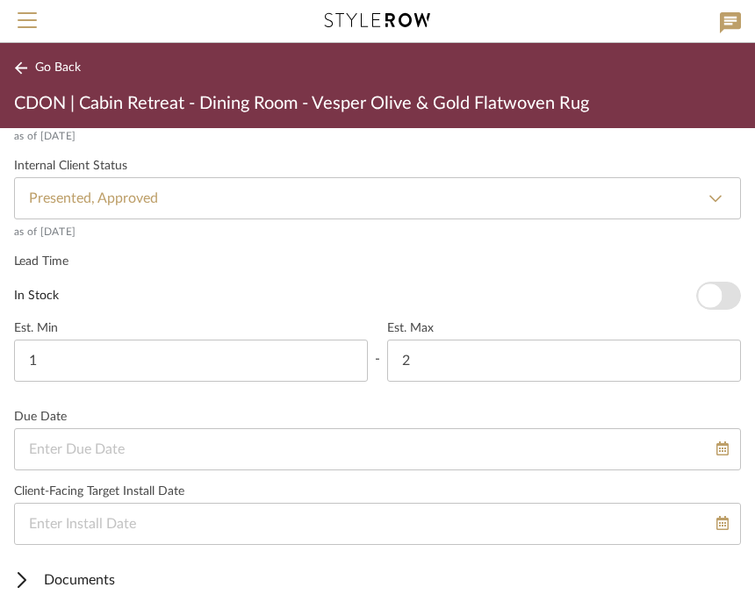
scroll to position [1139, 0]
click at [39, 568] on mat-expansion-panel-header "Documents" at bounding box center [377, 581] width 755 height 42
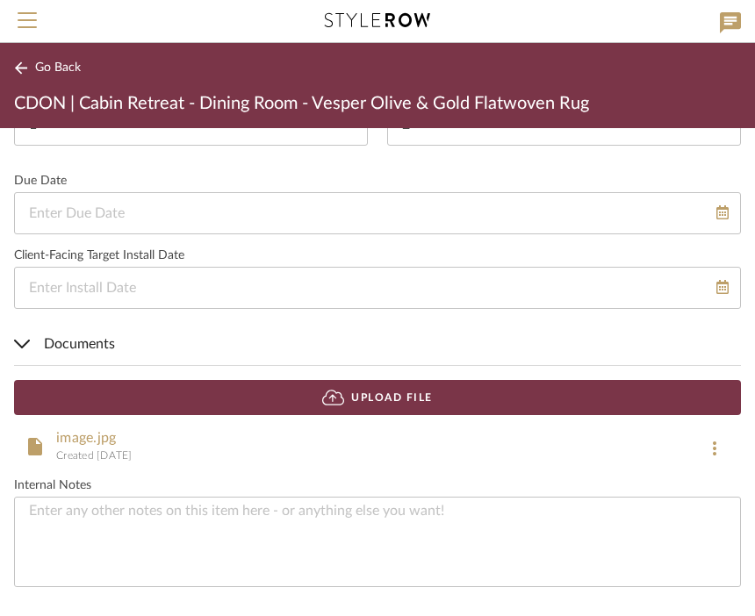
scroll to position [1374, 0]
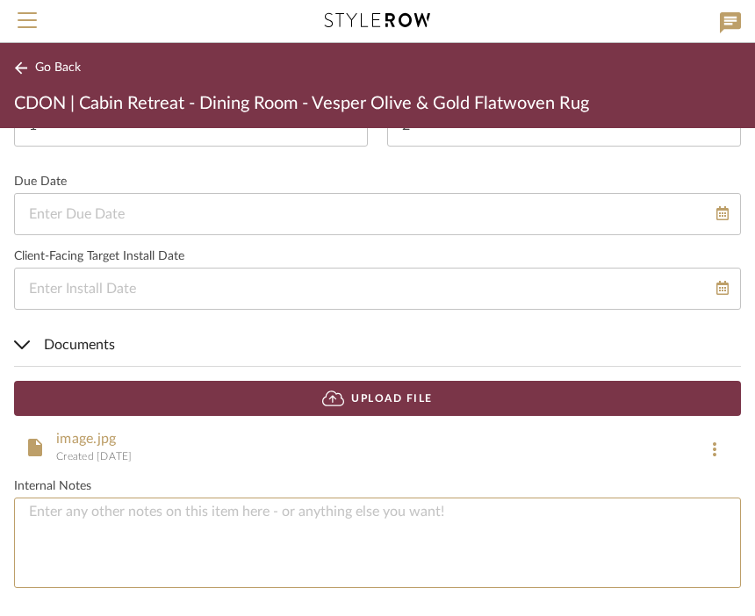
click at [192, 531] on textarea at bounding box center [377, 543] width 726 height 90
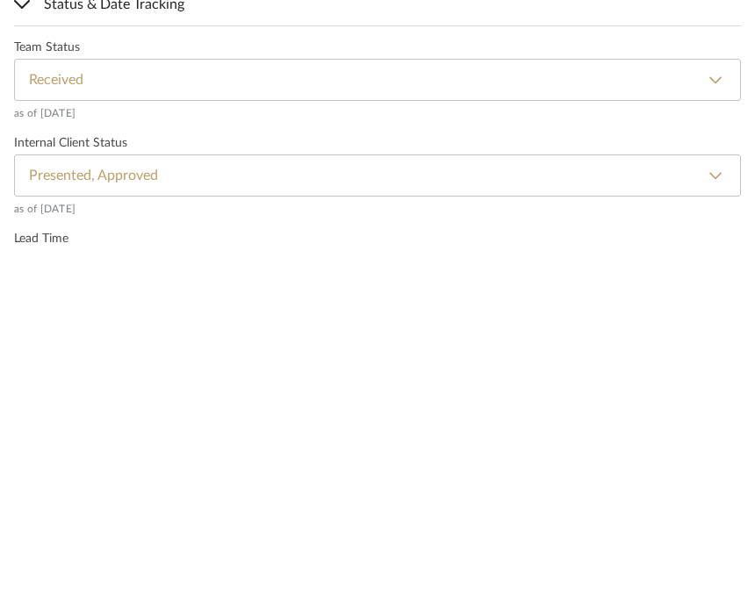
scroll to position [788, 0]
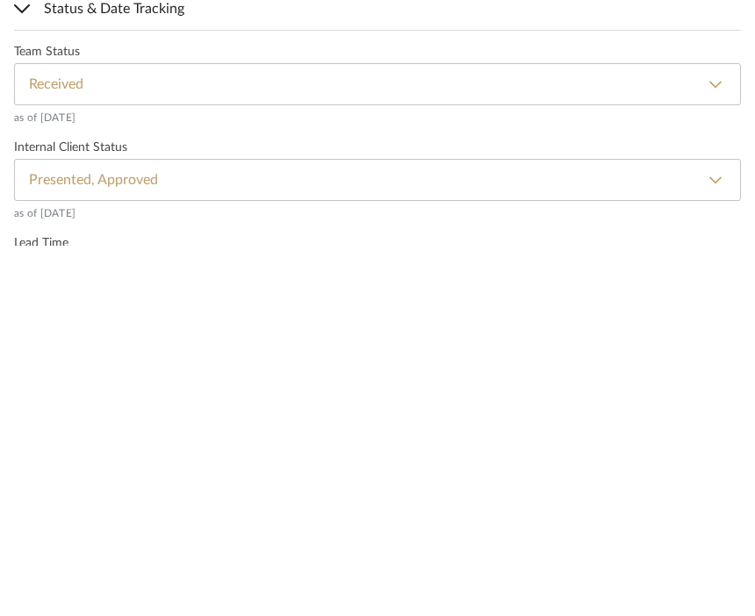
type textarea "Loc:11A"
click at [719, 433] on select "None Not ordered Ordered Order Confirmed Damaged Delayed Backordered Shipped Re…" at bounding box center [377, 454] width 726 height 42
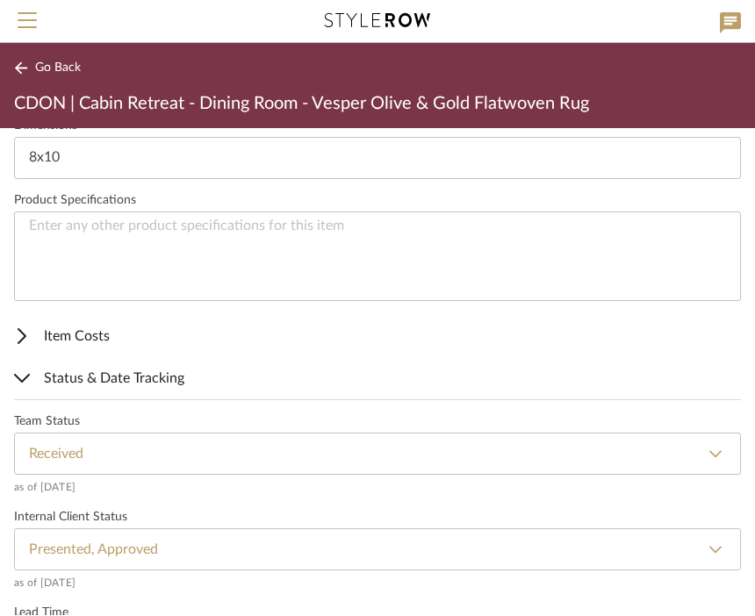
select select "72"
type input "Inspected"
click at [79, 73] on span "Go Back" at bounding box center [58, 68] width 46 height 15
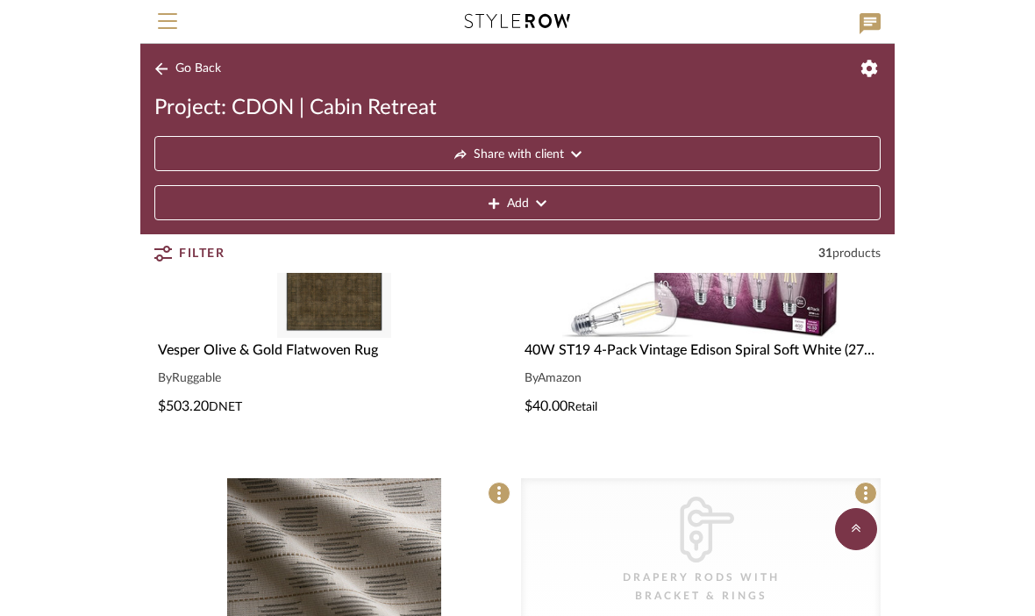
scroll to position [165, 0]
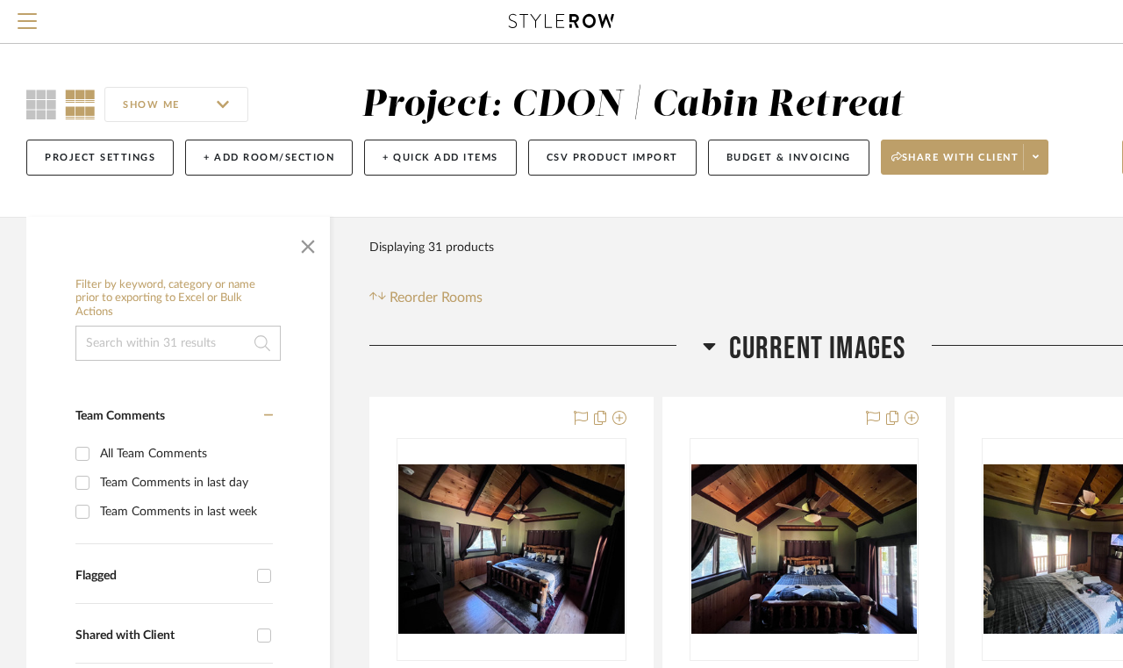
click at [304, 254] on span "button" at bounding box center [308, 243] width 42 height 42
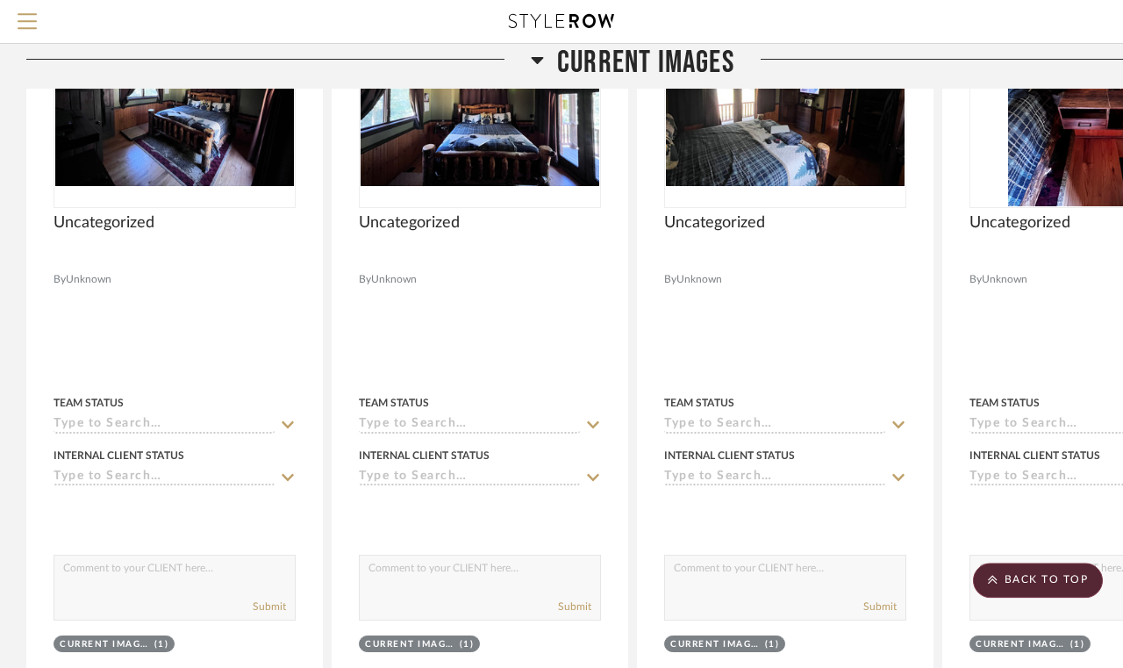
scroll to position [452, 0]
click at [1020, 570] on scroll-to-top-button "BACK TO TOP" at bounding box center [1038, 579] width 130 height 35
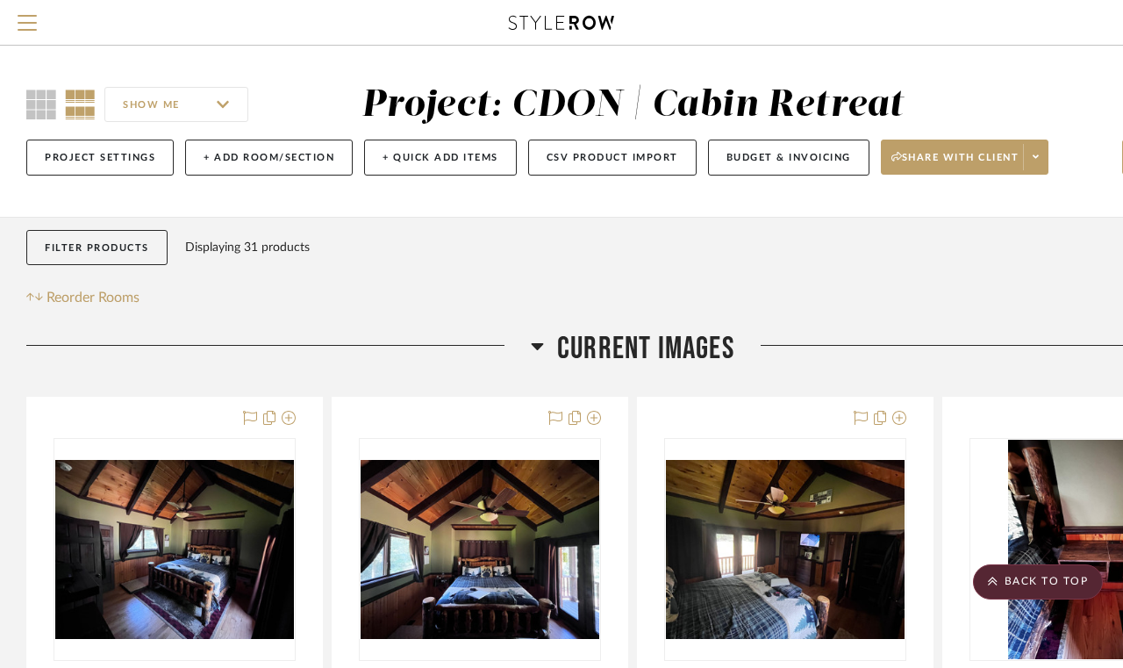
scroll to position [0, 0]
click at [536, 347] on icon at bounding box center [538, 346] width 12 height 7
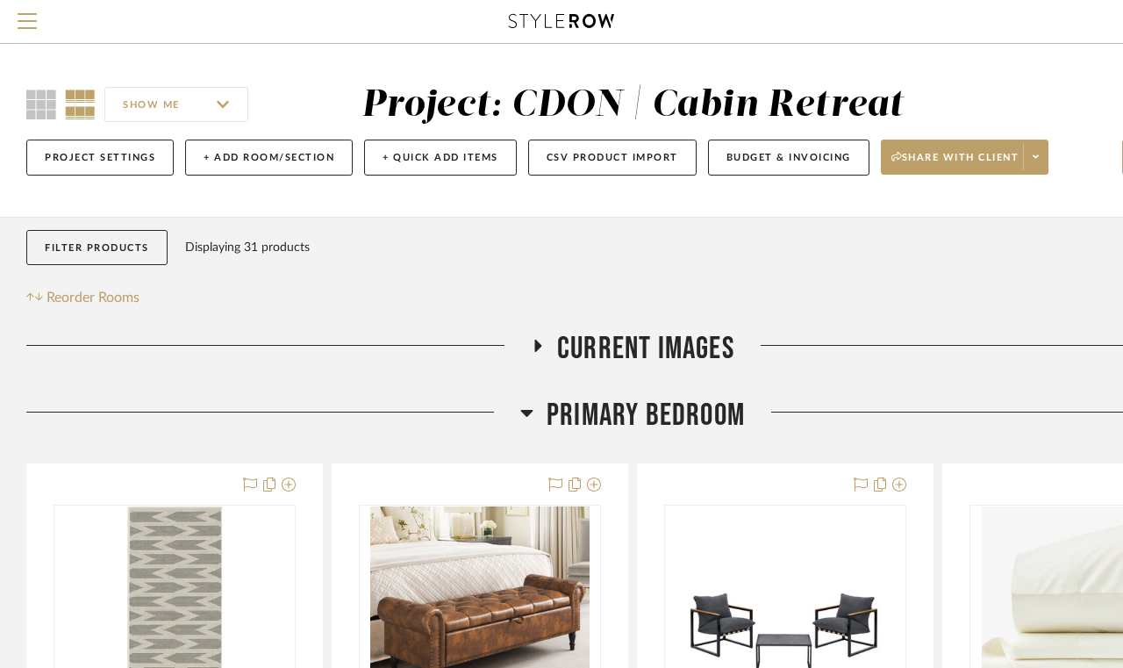
click at [39, 30] on button "Menu" at bounding box center [27, 21] width 54 height 43
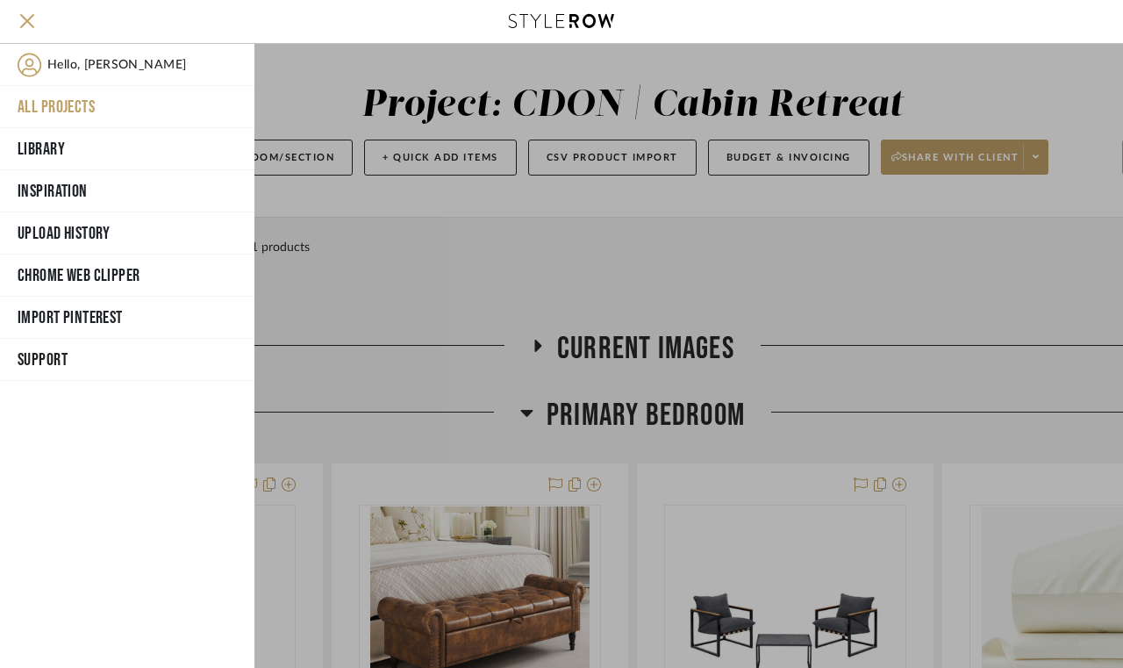
click at [1011, 88] on div at bounding box center [688, 356] width 869 height 624
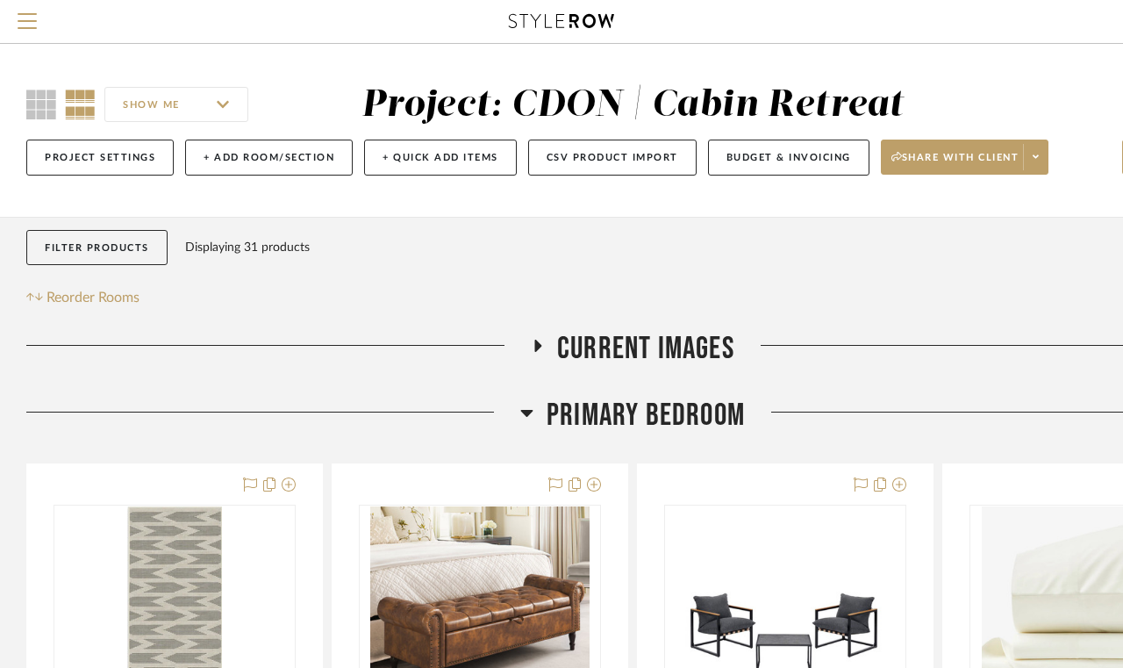
click at [41, 111] on icon at bounding box center [41, 104] width 30 height 30
click at [94, 108] on icon at bounding box center [80, 104] width 31 height 30
click at [36, 106] on icon at bounding box center [41, 104] width 30 height 30
click at [93, 104] on icon at bounding box center [80, 104] width 31 height 30
click at [30, 32] on span "Menu" at bounding box center [27, 26] width 19 height 26
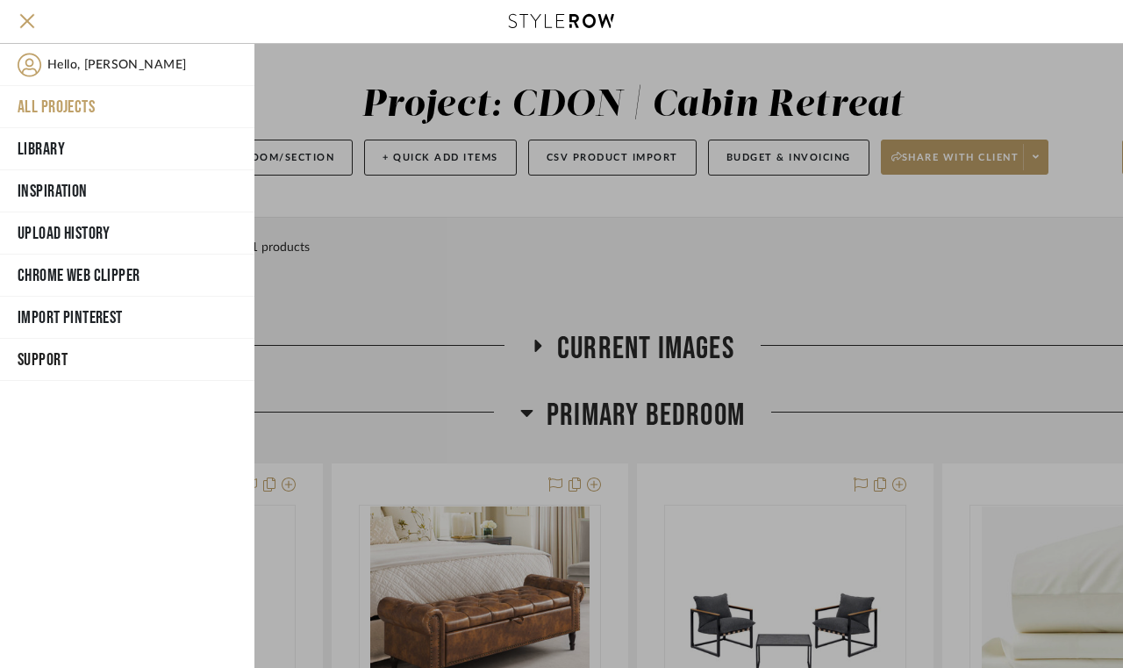
click at [37, 157] on button "Library" at bounding box center [127, 149] width 254 height 42
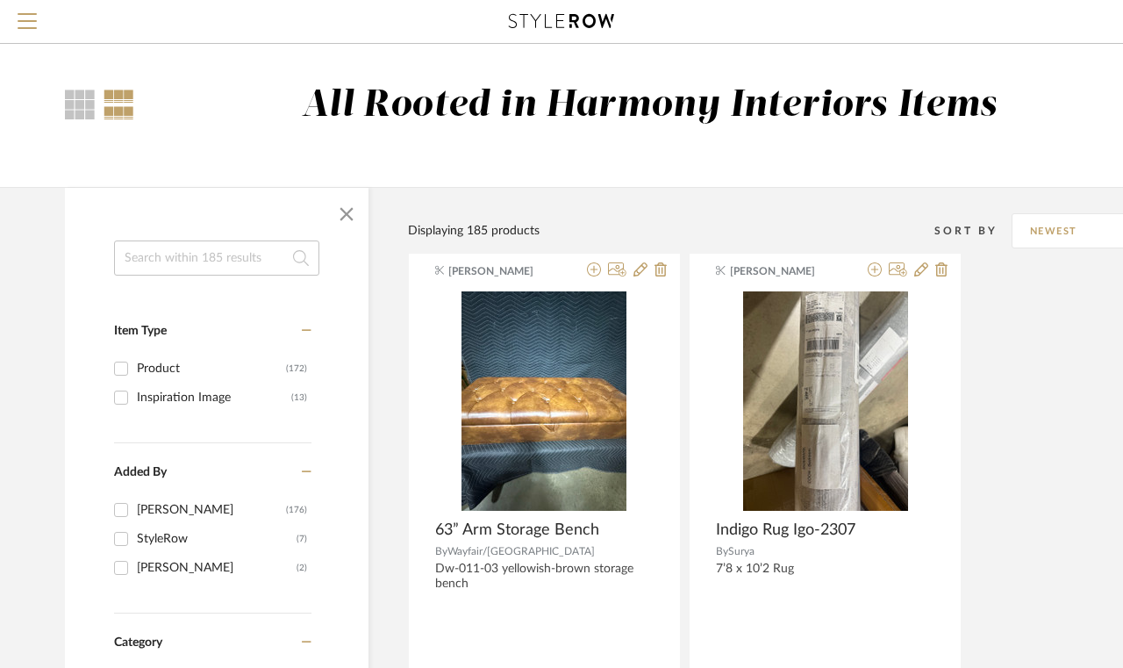
click at [347, 207] on span "button" at bounding box center [347, 214] width 42 height 42
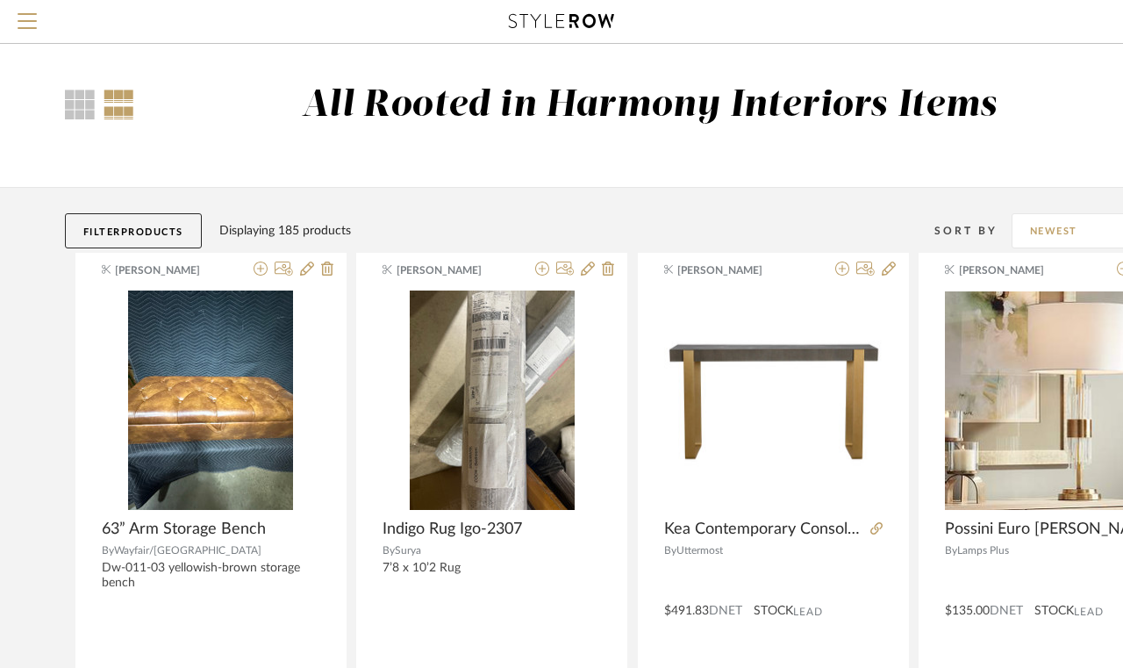
click at [1034, 235] on input "Newest" at bounding box center [1095, 230] width 167 height 35
click at [1034, 132] on div "All Rooted in Harmony Interiors Items" at bounding box center [667, 120] width 1067 height 74
click at [70, 100] on div at bounding box center [80, 104] width 30 height 30
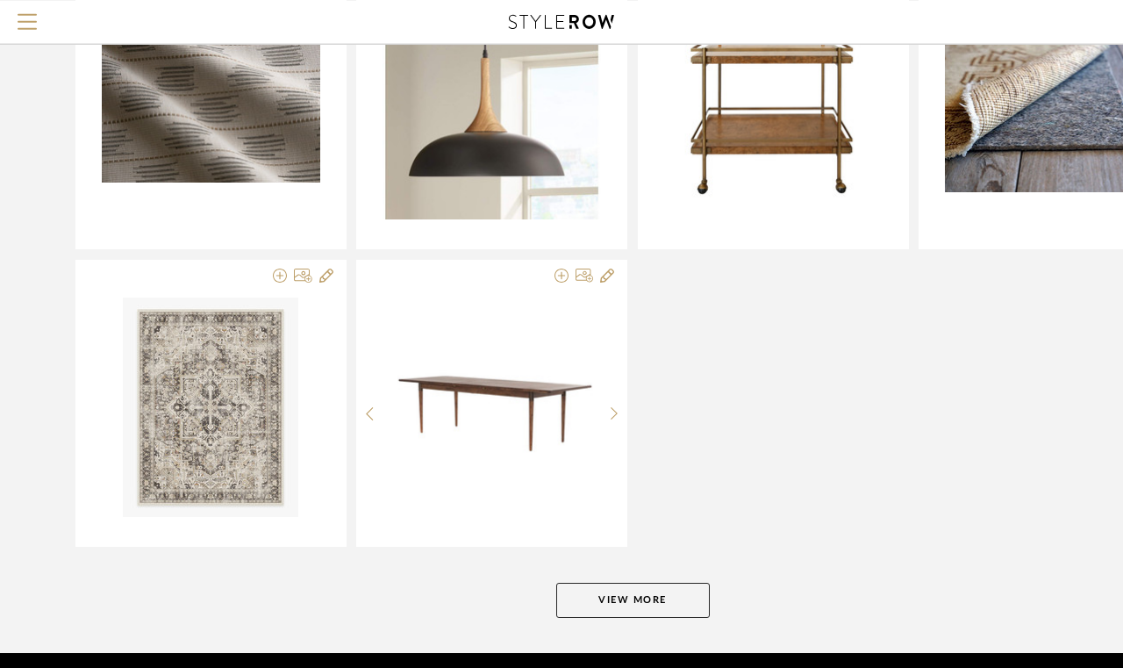
scroll to position [2074, 0]
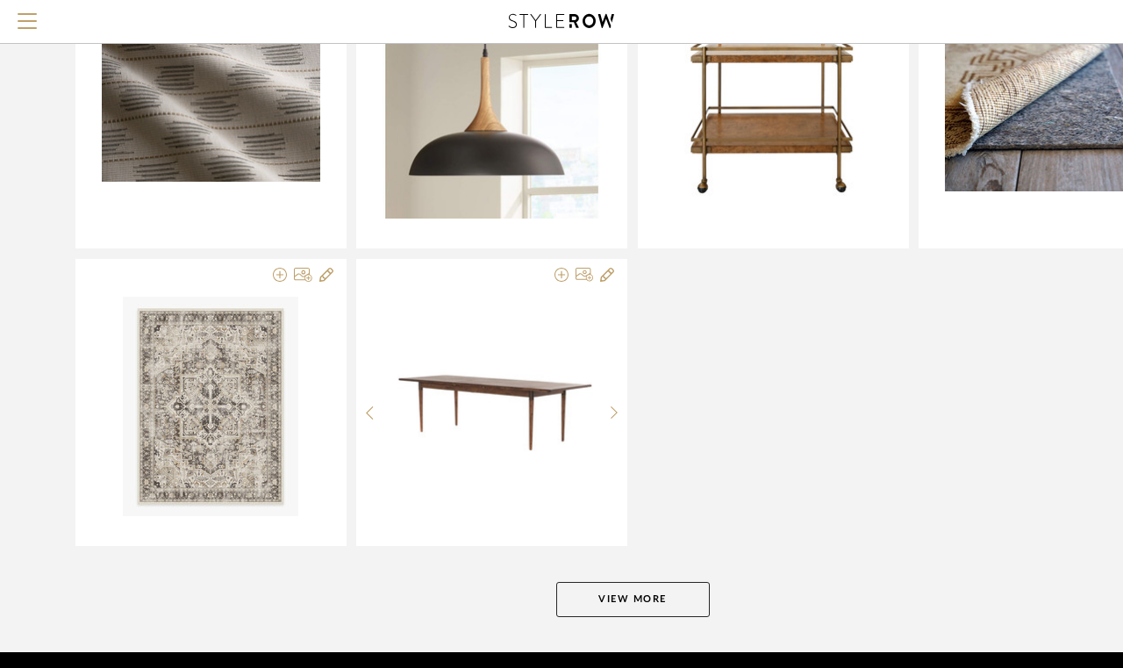
click at [658, 590] on button "View More" at bounding box center [633, 599] width 154 height 35
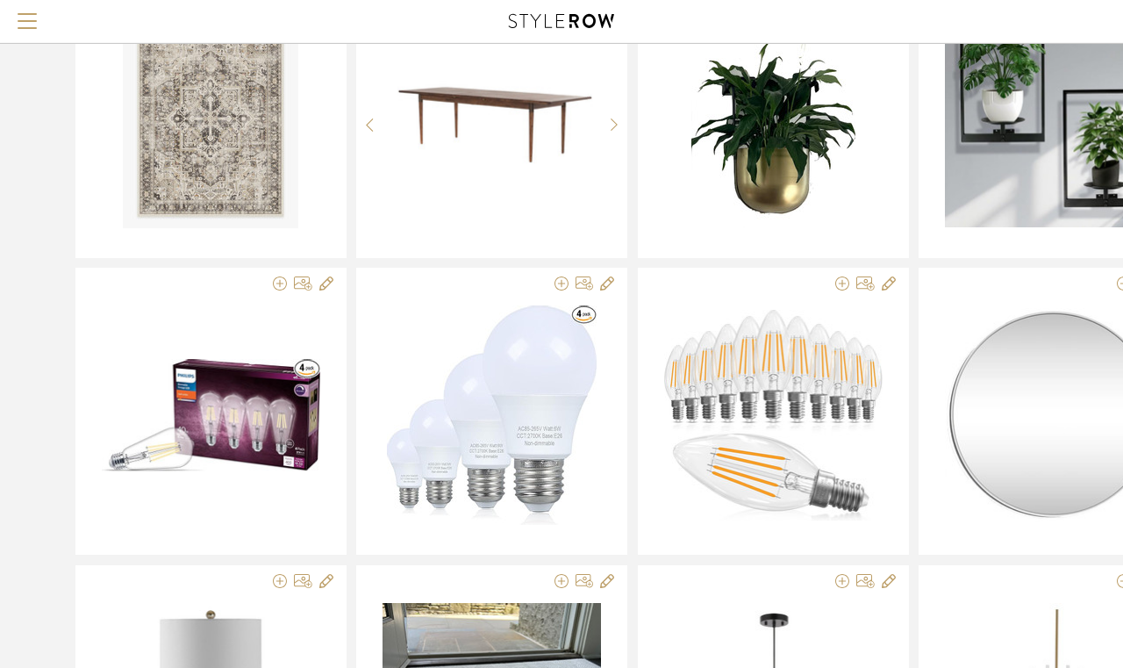
scroll to position [2363, 0]
click at [1034, 455] on img at bounding box center [1054, 414] width 218 height 214
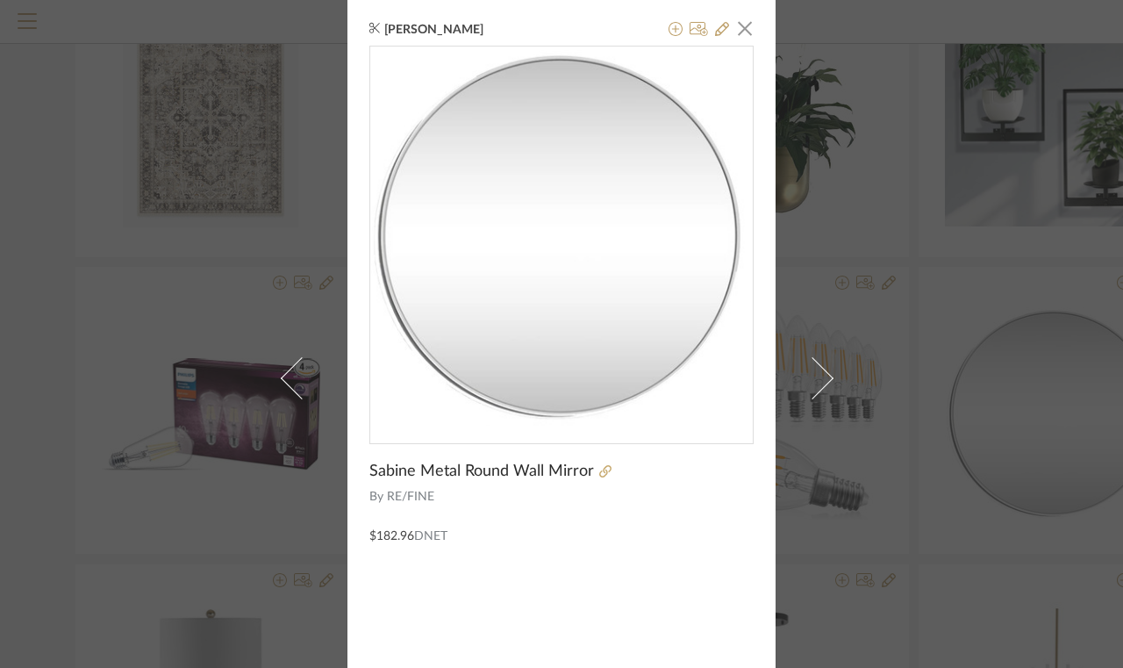
scroll to position [0, 0]
click at [741, 37] on span "button" at bounding box center [744, 28] width 35 height 35
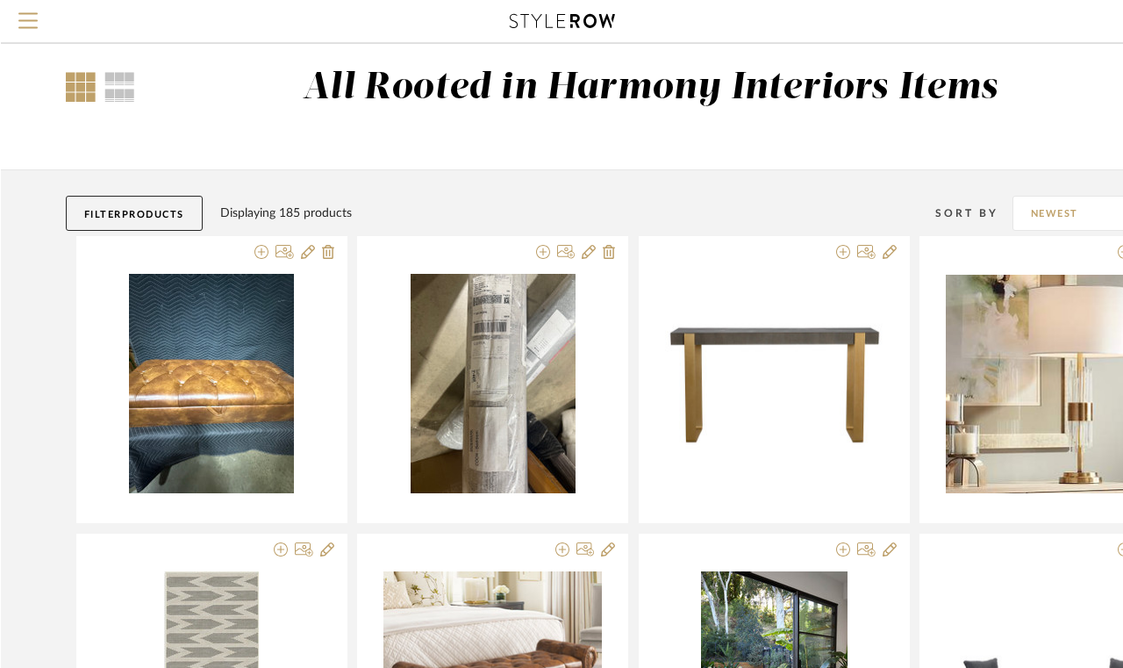
scroll to position [19, 0]
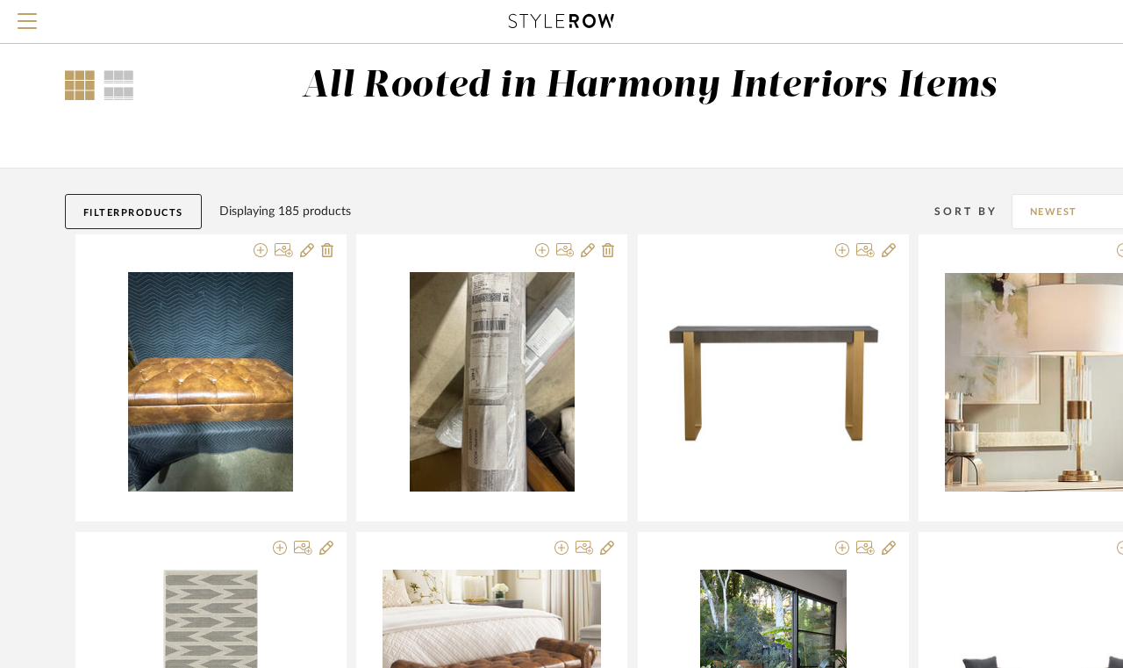
click at [27, 26] on span "Menu" at bounding box center [27, 26] width 19 height 26
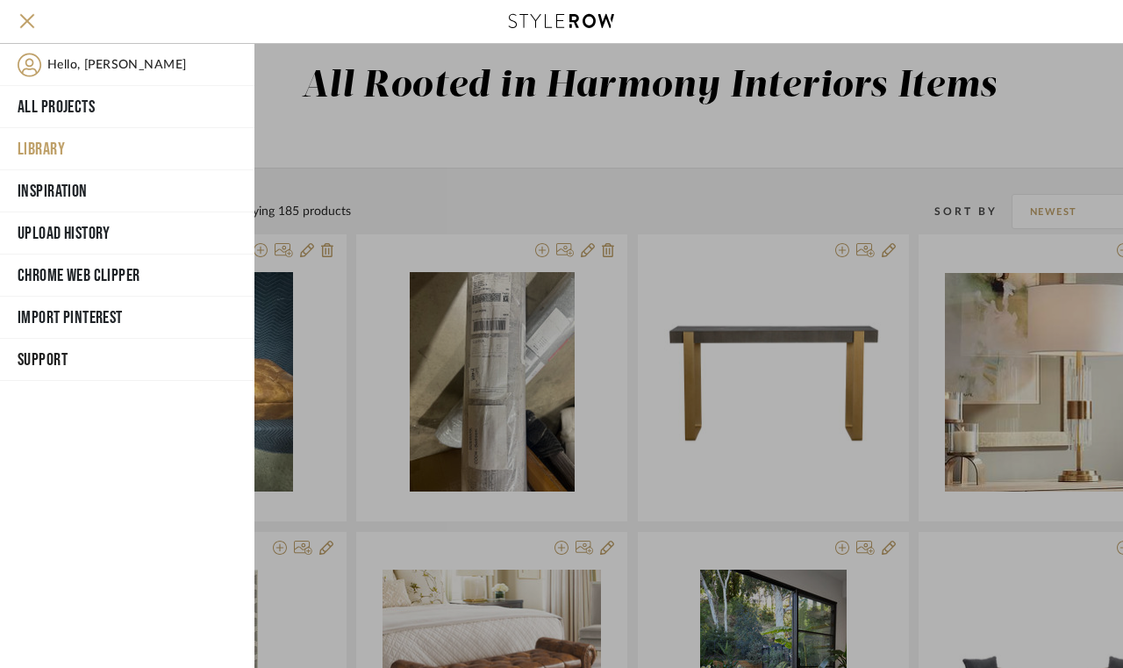
click at [47, 108] on button "All Projects" at bounding box center [127, 107] width 254 height 42
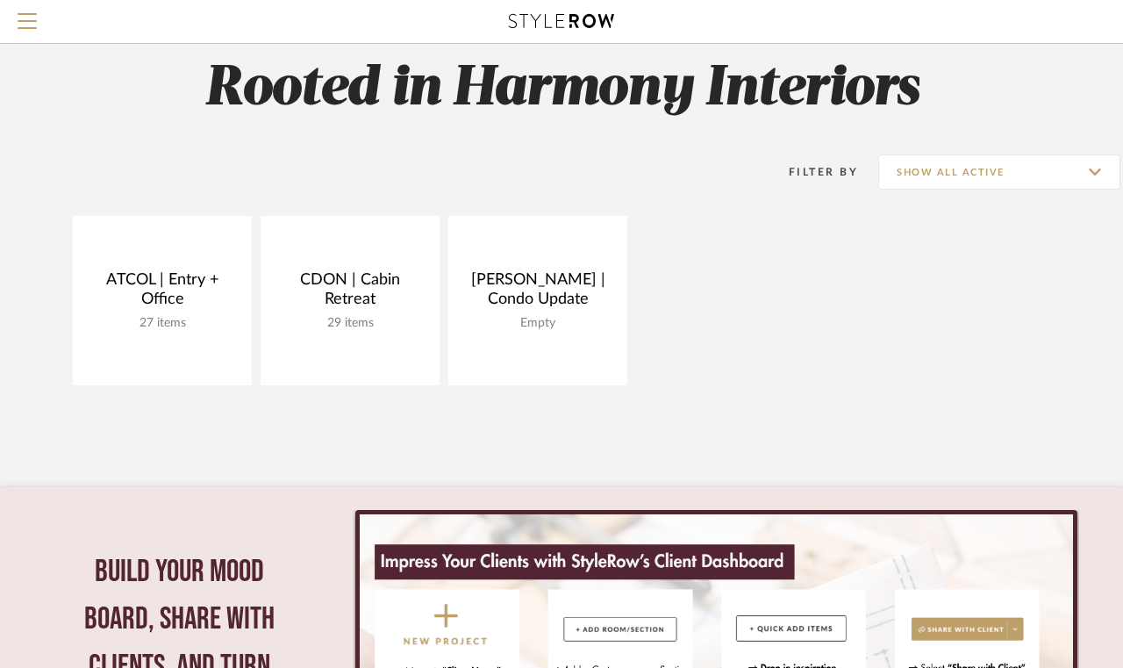
scroll to position [41, 0]
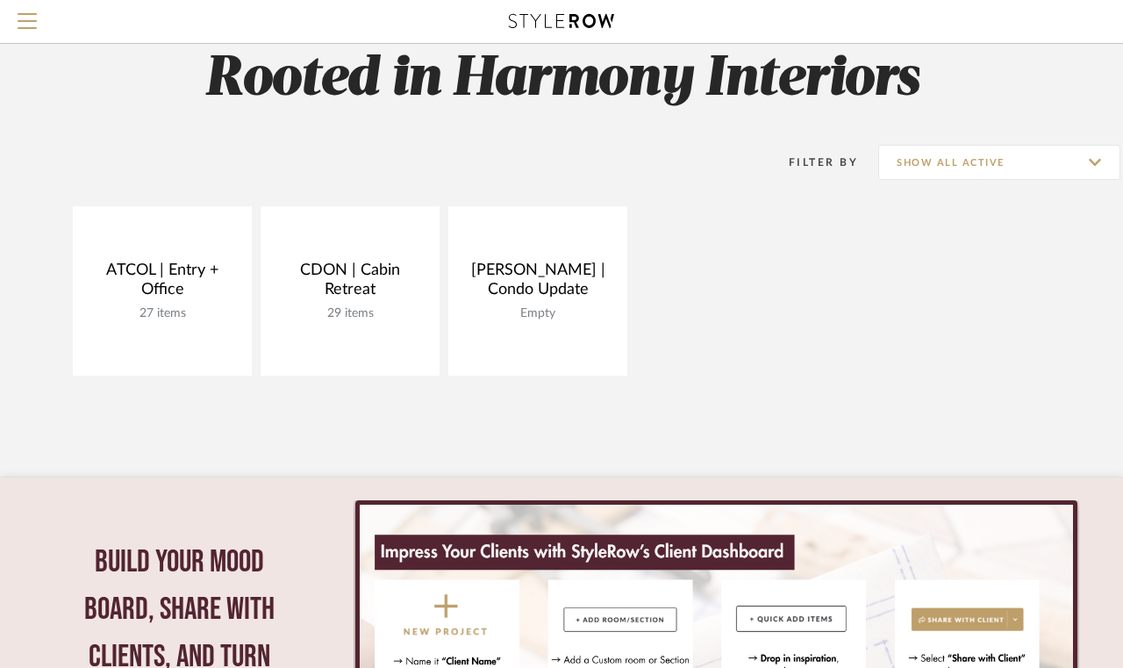
click at [0, 0] on link "Open Project" at bounding box center [0, 0] width 0 height 0
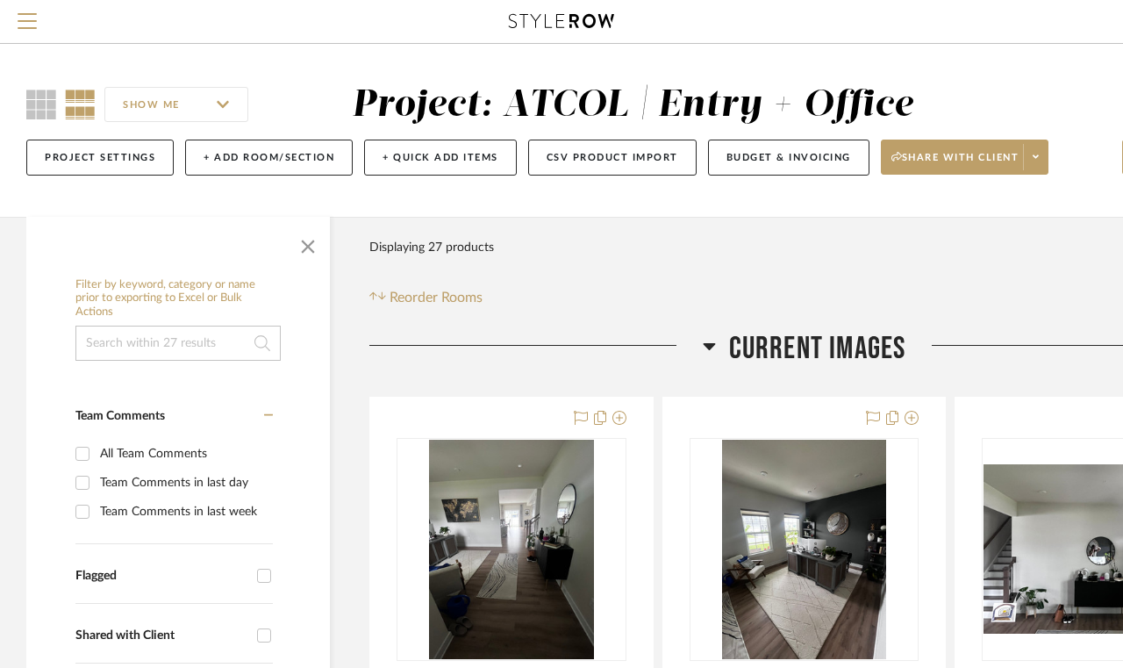
click at [312, 244] on span "button" at bounding box center [308, 243] width 42 height 42
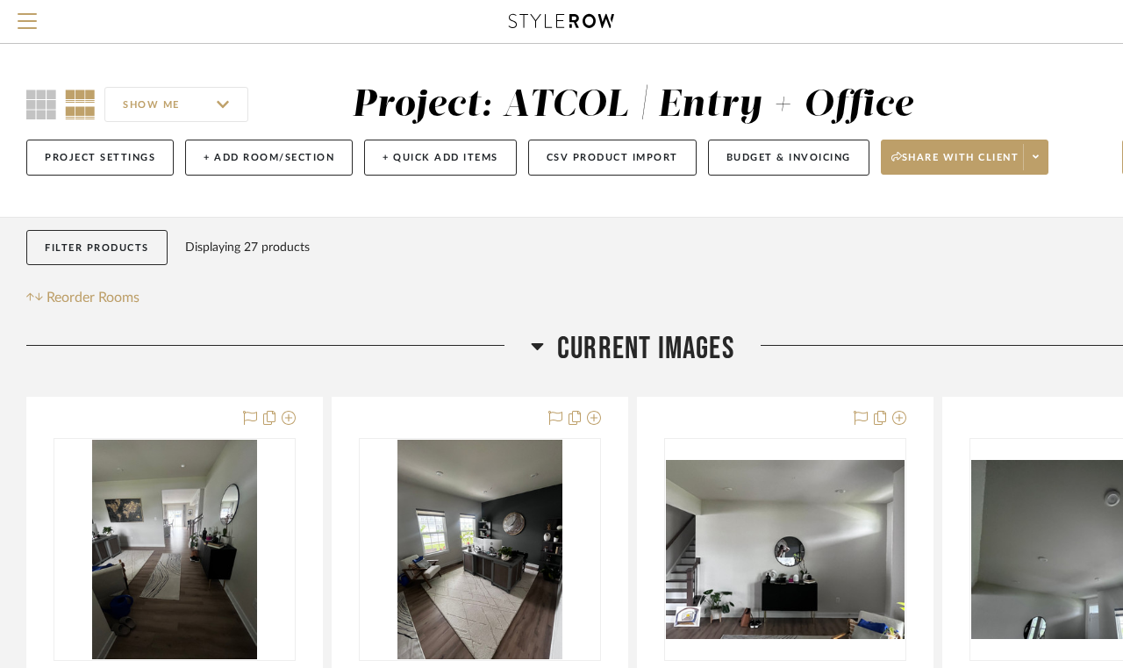
click at [98, 252] on button "Filter Products" at bounding box center [96, 248] width 141 height 36
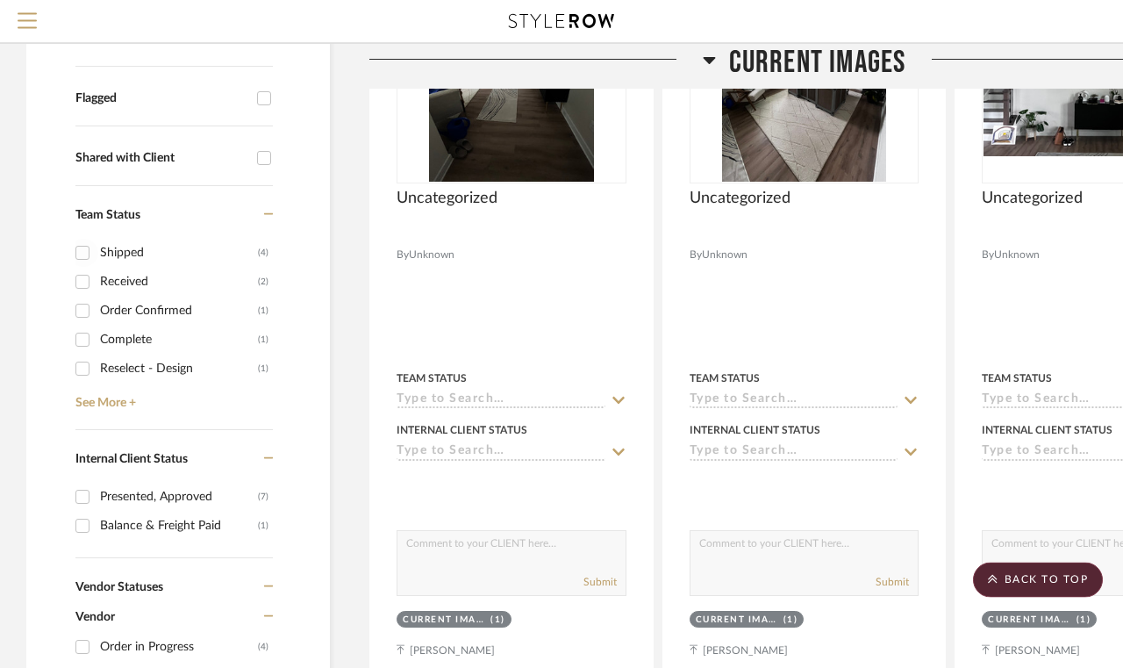
scroll to position [478, 0]
click at [76, 248] on input "Shipped (4)" at bounding box center [82, 252] width 28 height 28
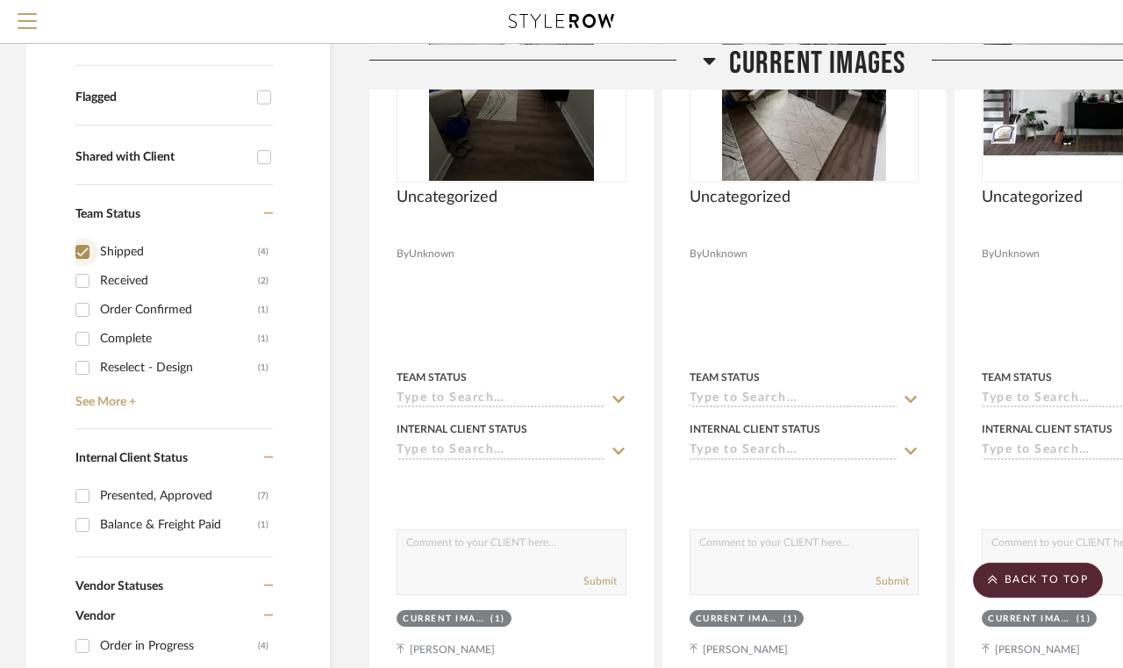
checkbox input "true"
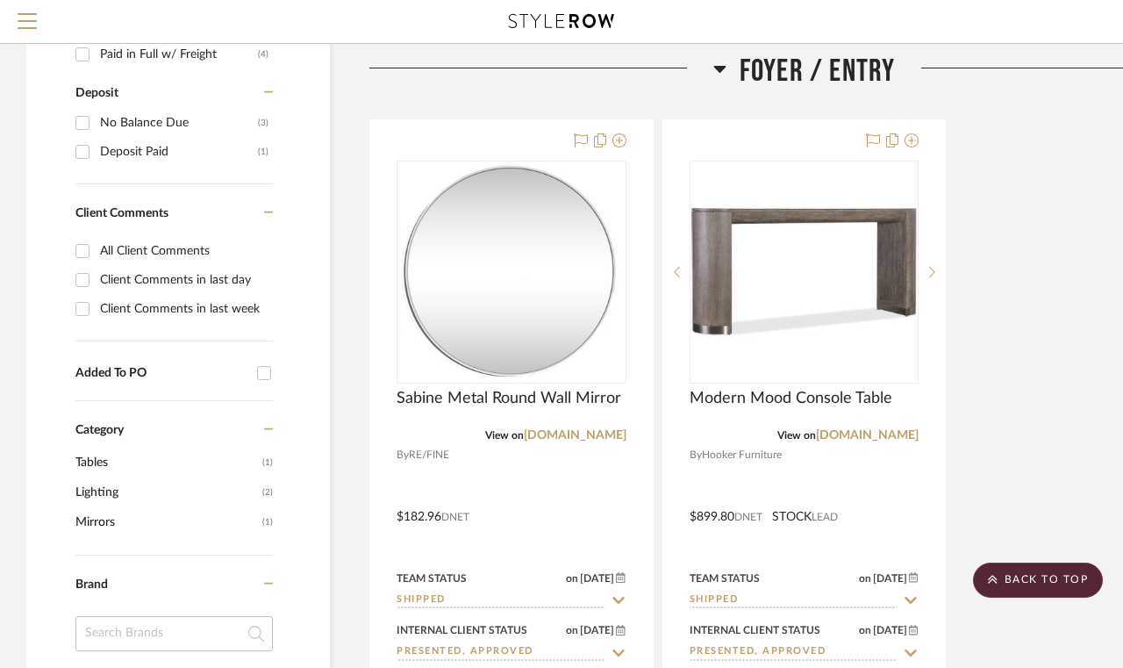
scroll to position [1170, 0]
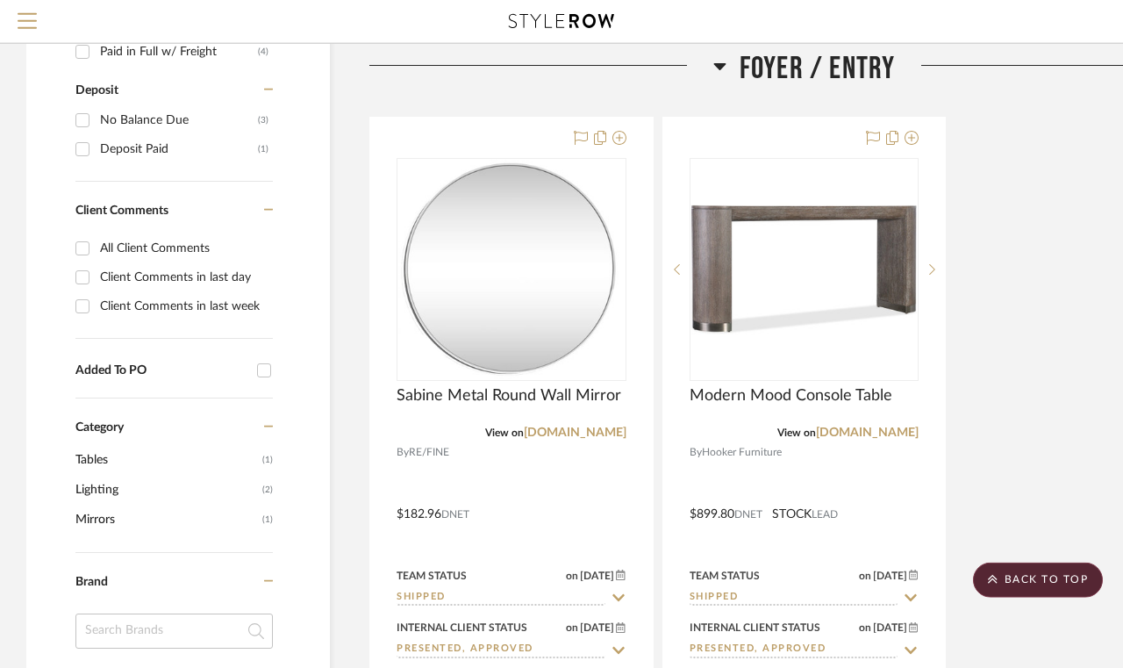
click at [551, 336] on img at bounding box center [511, 269] width 224 height 219
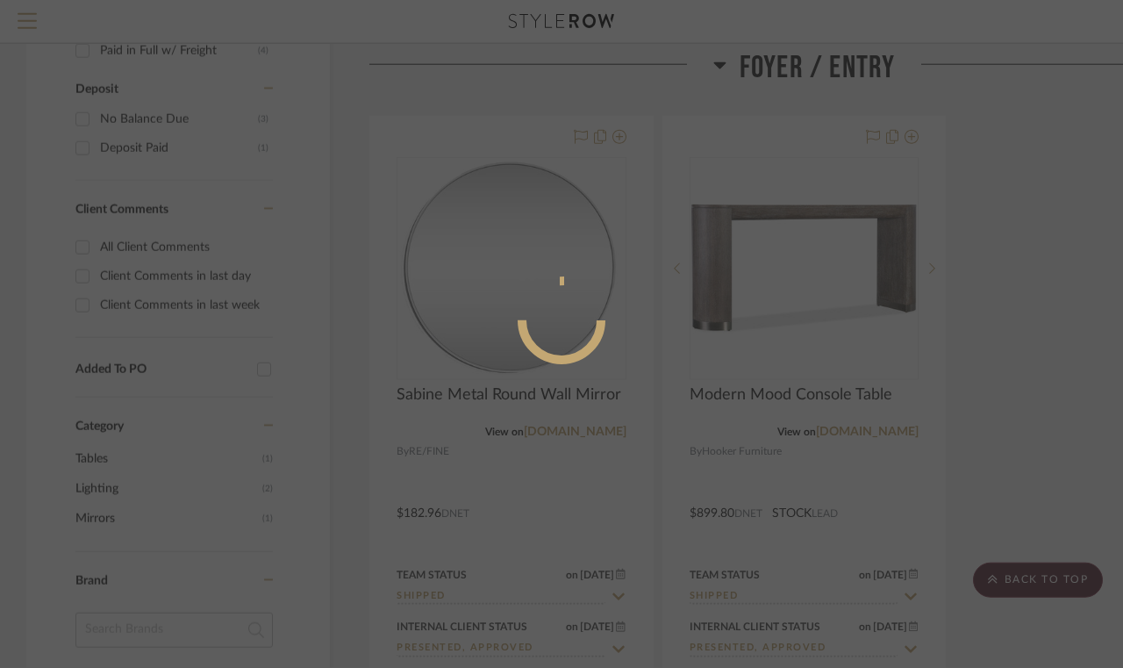
scroll to position [0, 0]
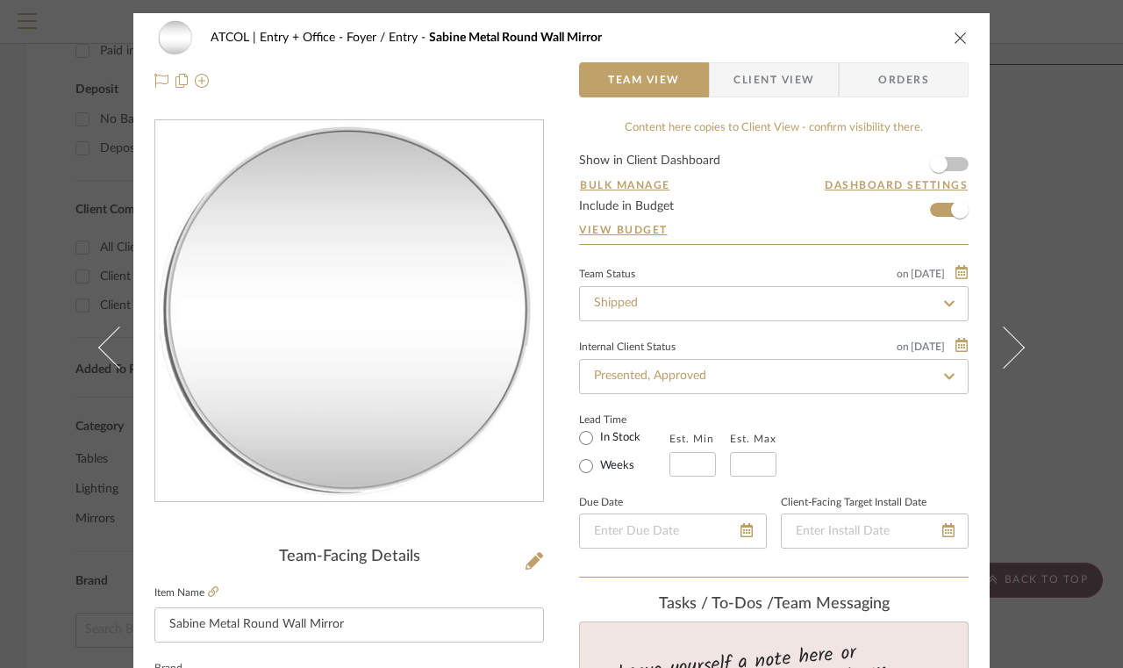
click at [938, 296] on fa-icon at bounding box center [948, 303] width 25 height 21
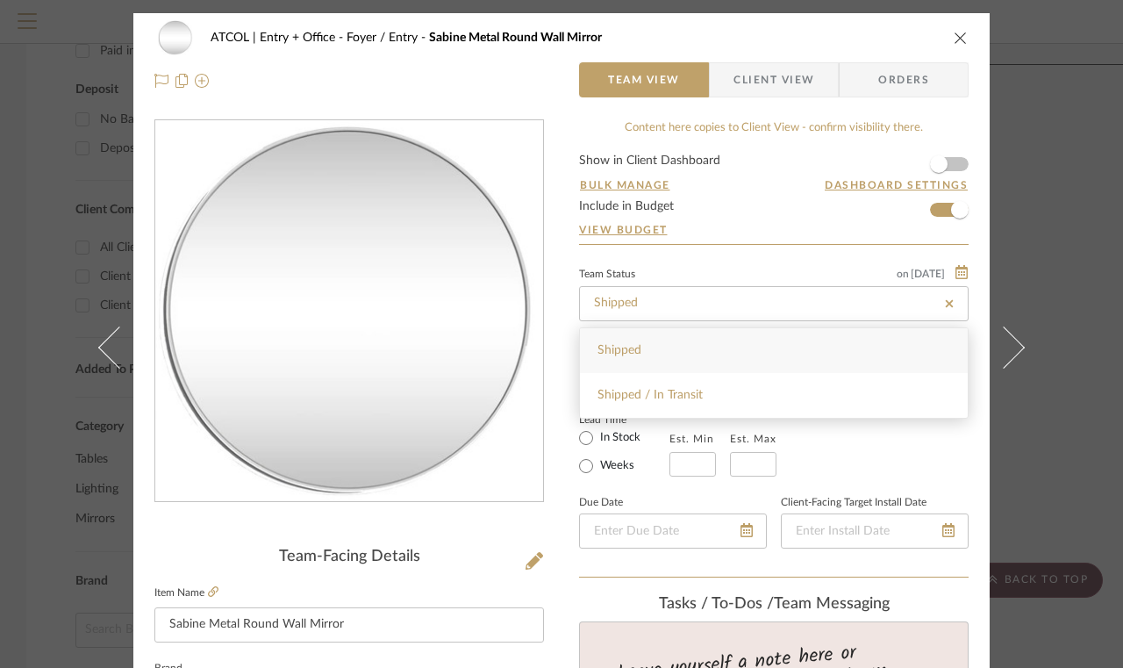
click at [1034, 221] on div "ATCOL | Entry + Office Foyer / Entry Sabine Metal Round Wall Mirror Team View C…" at bounding box center [561, 334] width 1123 height 668
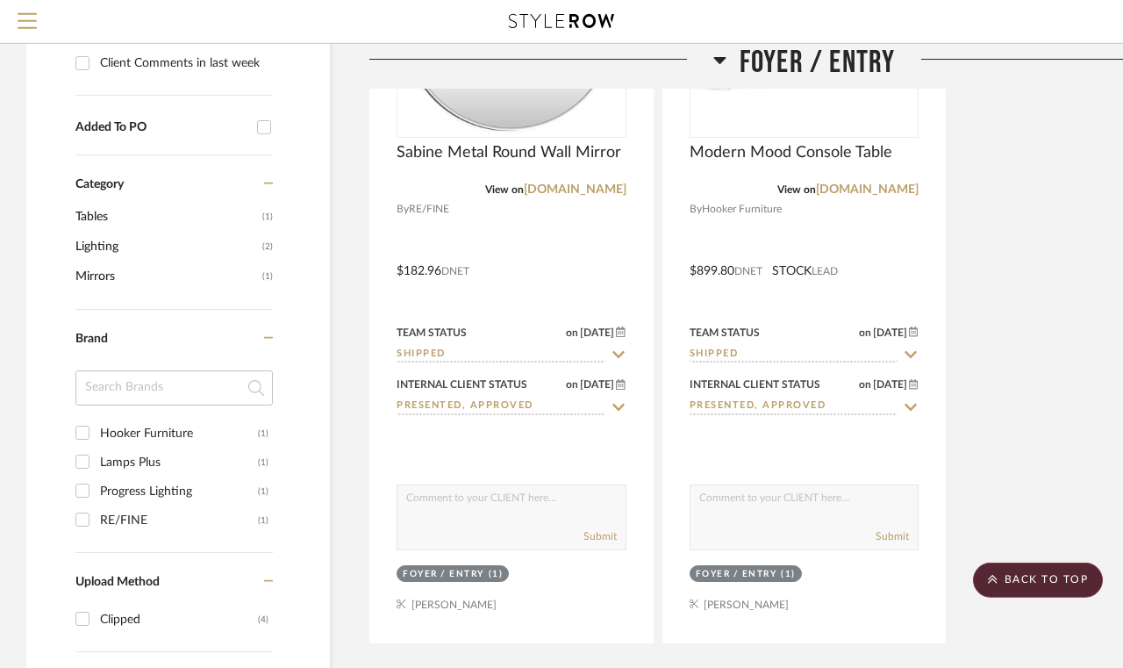
scroll to position [1414, 0]
click at [619, 339] on div "on 8/15/2025" at bounding box center [596, 331] width 61 height 16
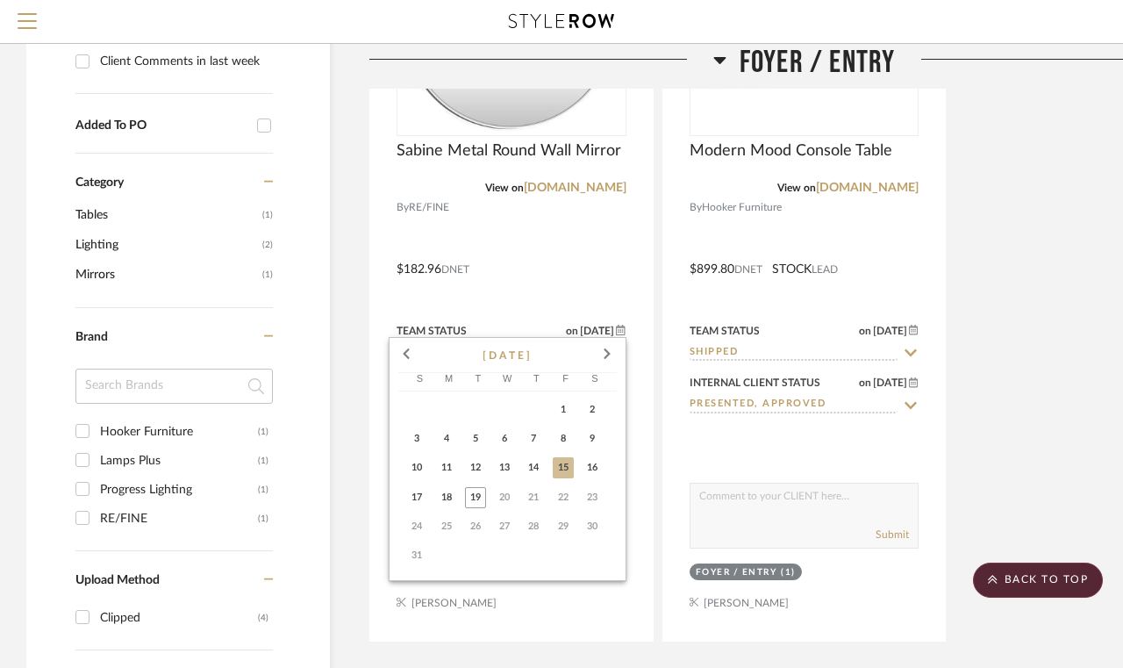
click at [602, 290] on div at bounding box center [561, 334] width 1123 height 668
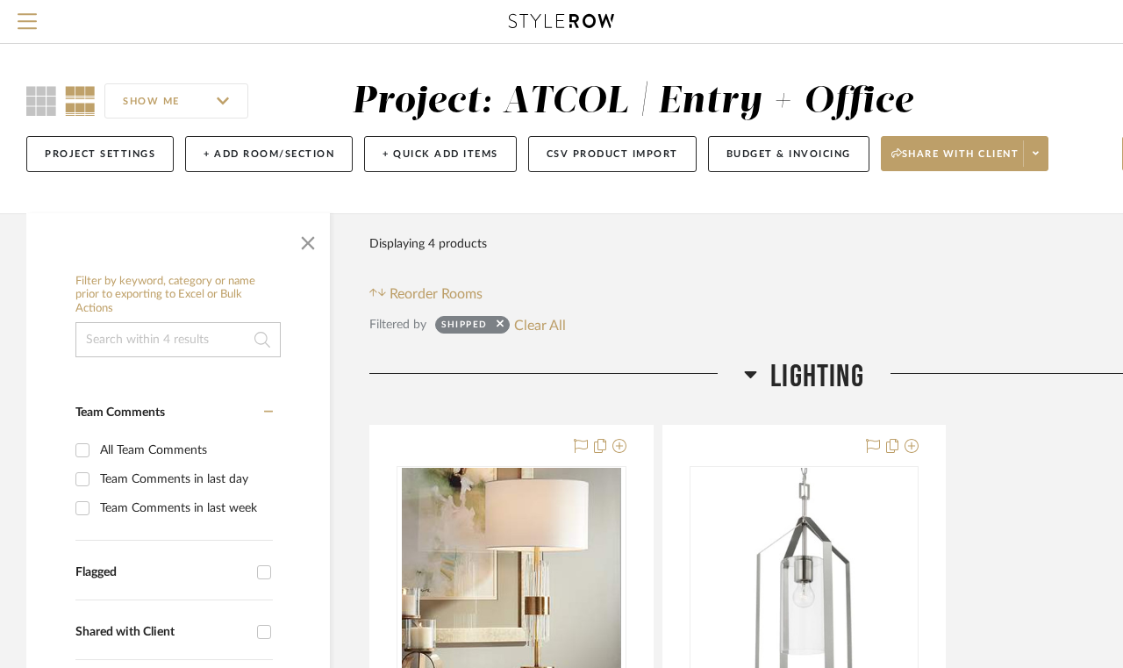
scroll to position [0, 0]
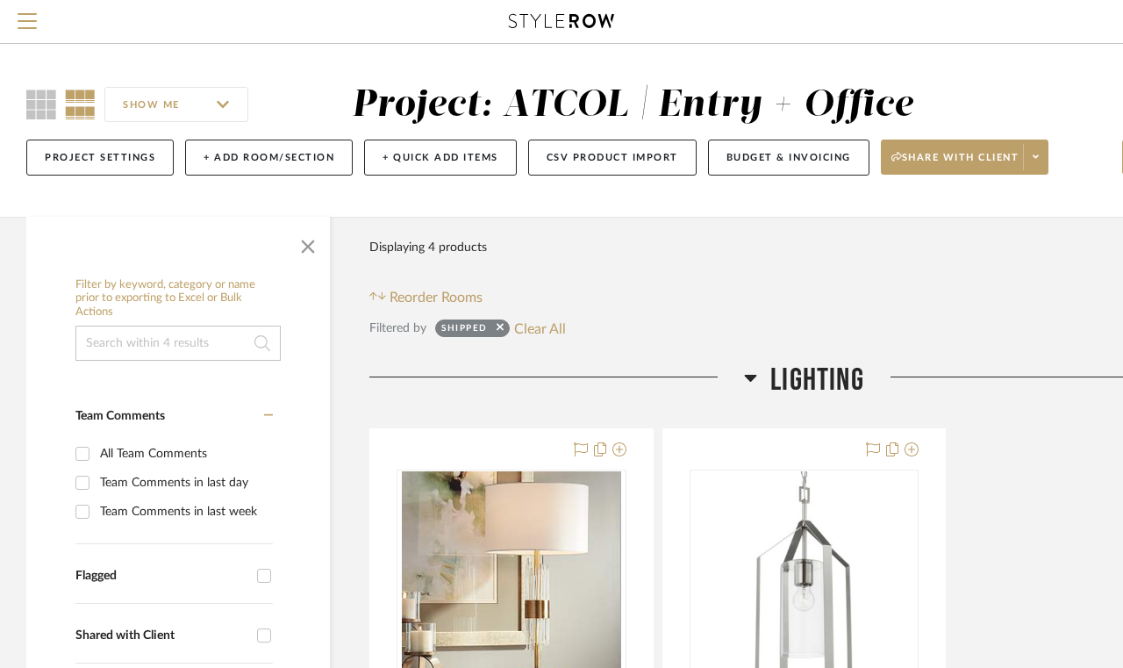
click at [26, 109] on icon at bounding box center [41, 104] width 30 height 30
click at [47, 102] on icon at bounding box center [41, 104] width 30 height 30
click at [13, 25] on button "Menu" at bounding box center [27, 21] width 54 height 43
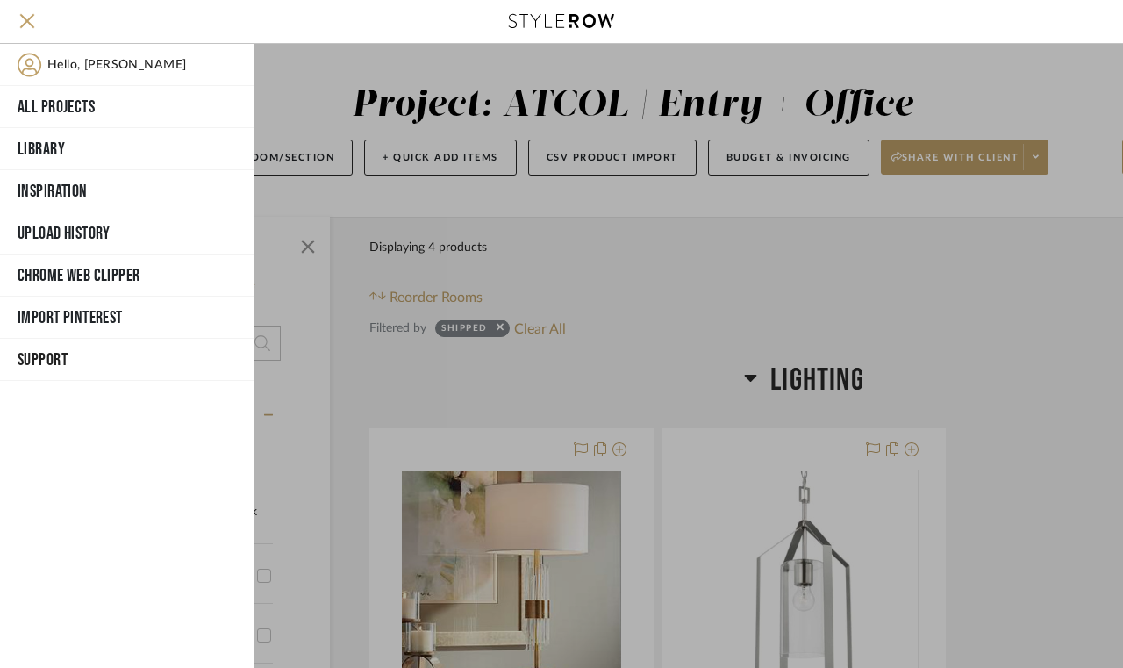
click at [102, 110] on button "All Projects" at bounding box center [127, 107] width 254 height 42
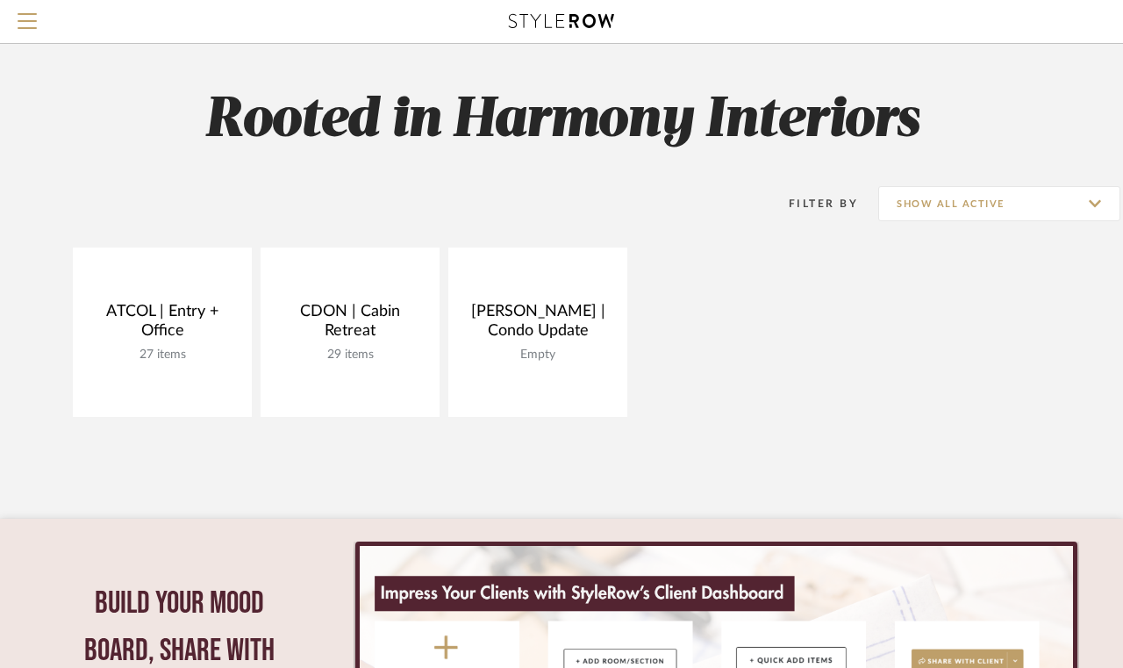
click at [0, 0] on link at bounding box center [0, 0] width 0 height 0
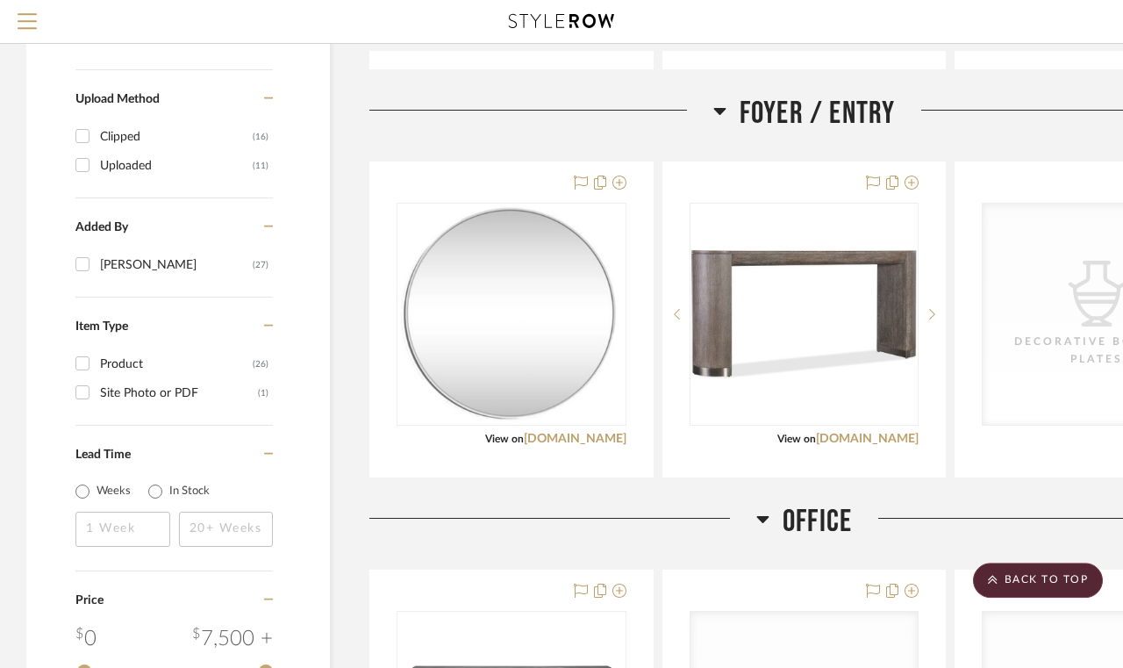
scroll to position [2277, 0]
click at [619, 242] on img at bounding box center [511, 313] width 224 height 219
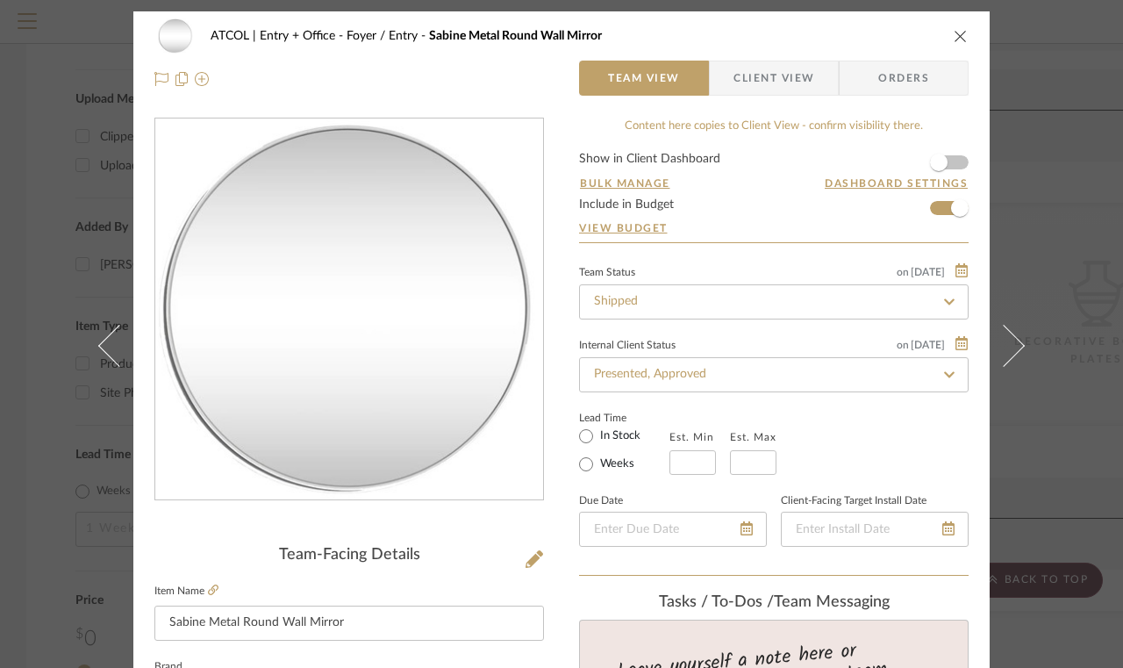
scroll to position [0, 0]
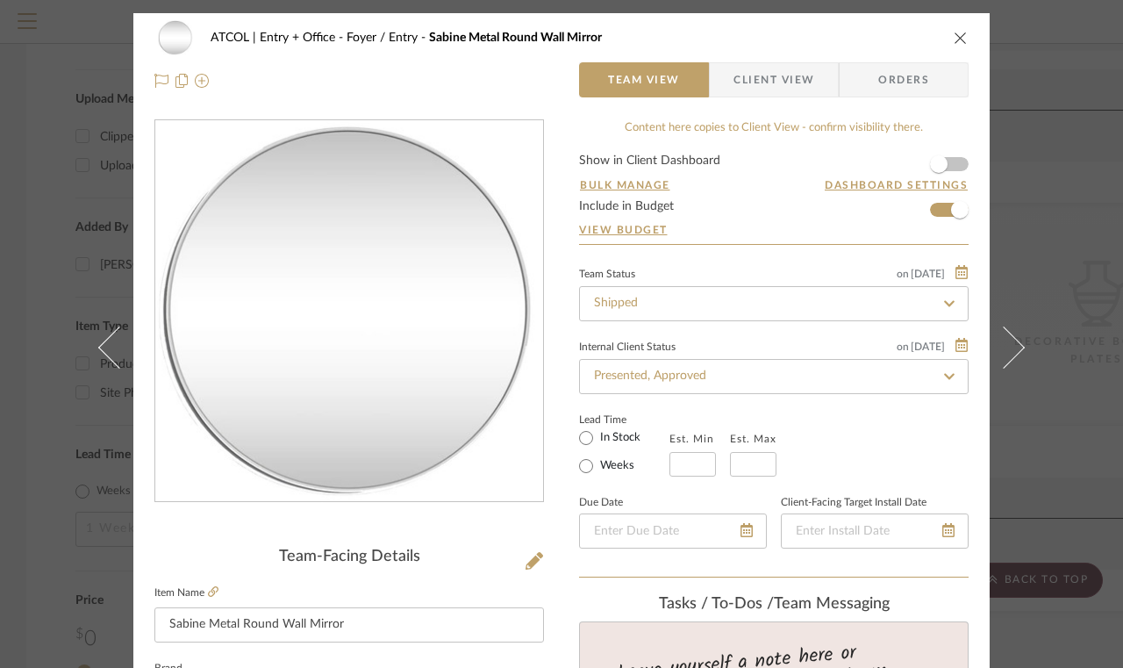
click at [952, 300] on icon at bounding box center [949, 303] width 16 height 12
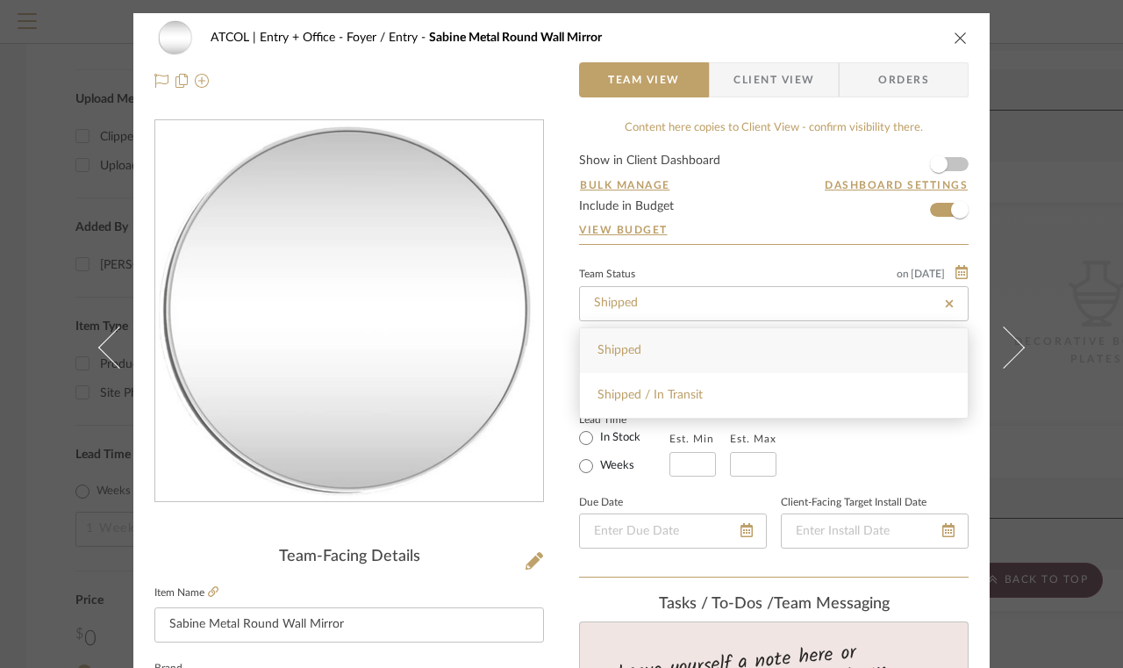
click at [924, 461] on div "Lead Time In Stock Weeks Est. Min Est. Max" at bounding box center [774, 442] width 390 height 68
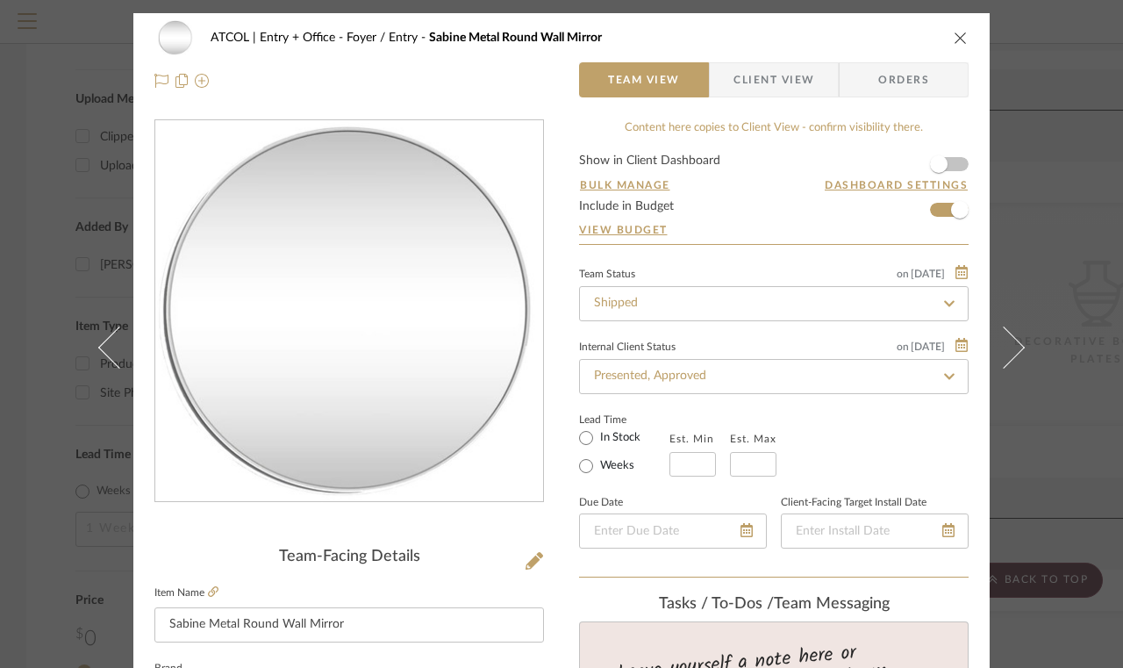
click at [950, 42] on div "ATCOL | Entry + Office Foyer / Entry Sabine Metal Round Wall Mirror" at bounding box center [561, 37] width 814 height 35
click at [957, 39] on icon "close" at bounding box center [961, 38] width 14 height 14
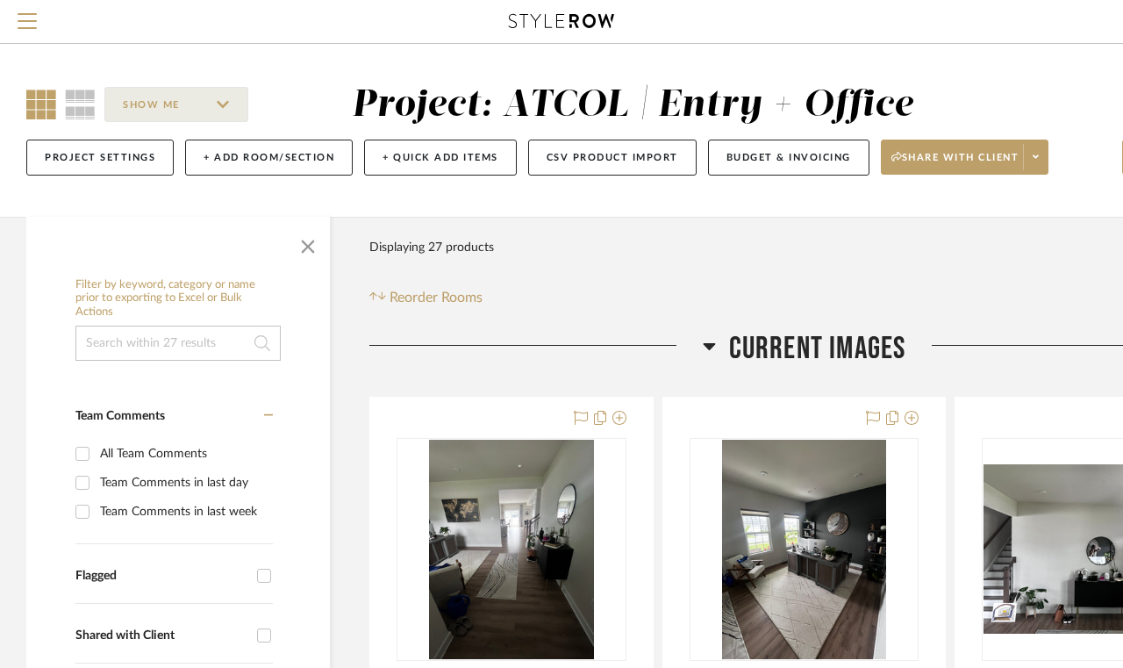
click at [98, 160] on button "Project Settings" at bounding box center [99, 158] width 147 height 36
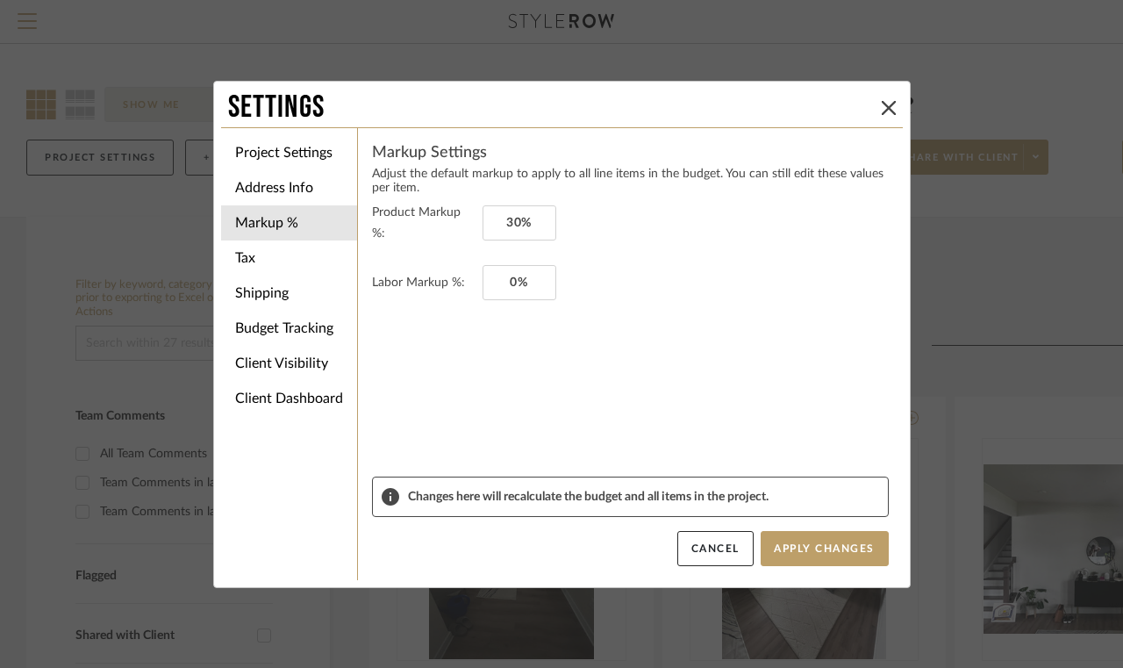
click at [715, 548] on button "Cancel" at bounding box center [715, 548] width 76 height 35
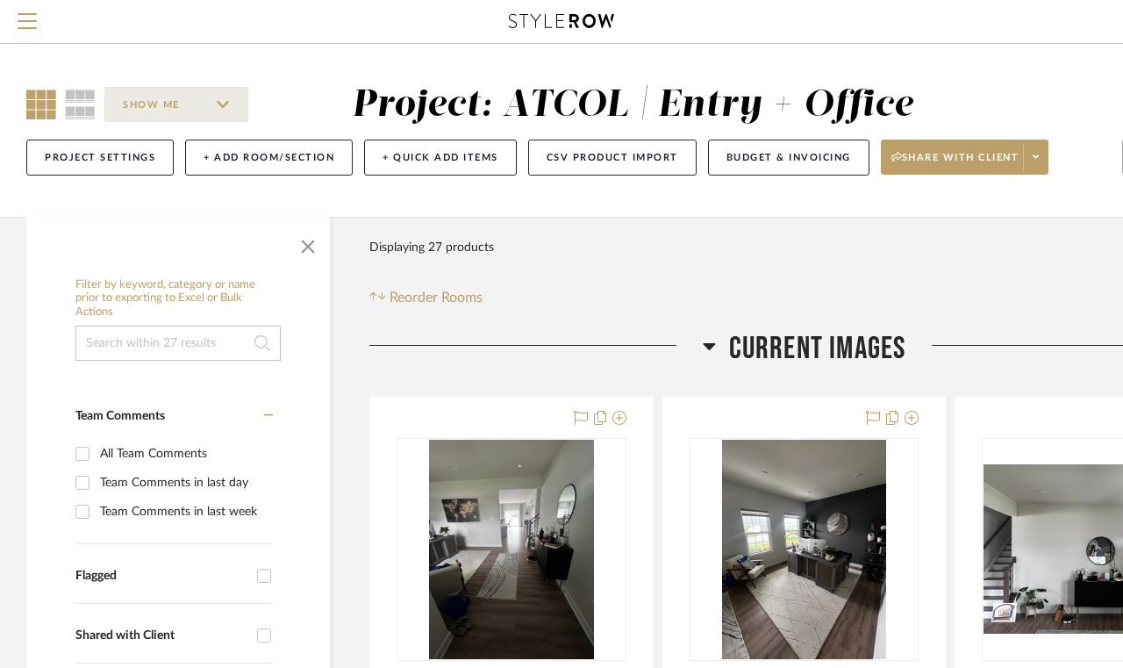
click at [824, 164] on button "Budget & Invoicing" at bounding box center [788, 158] width 161 height 36
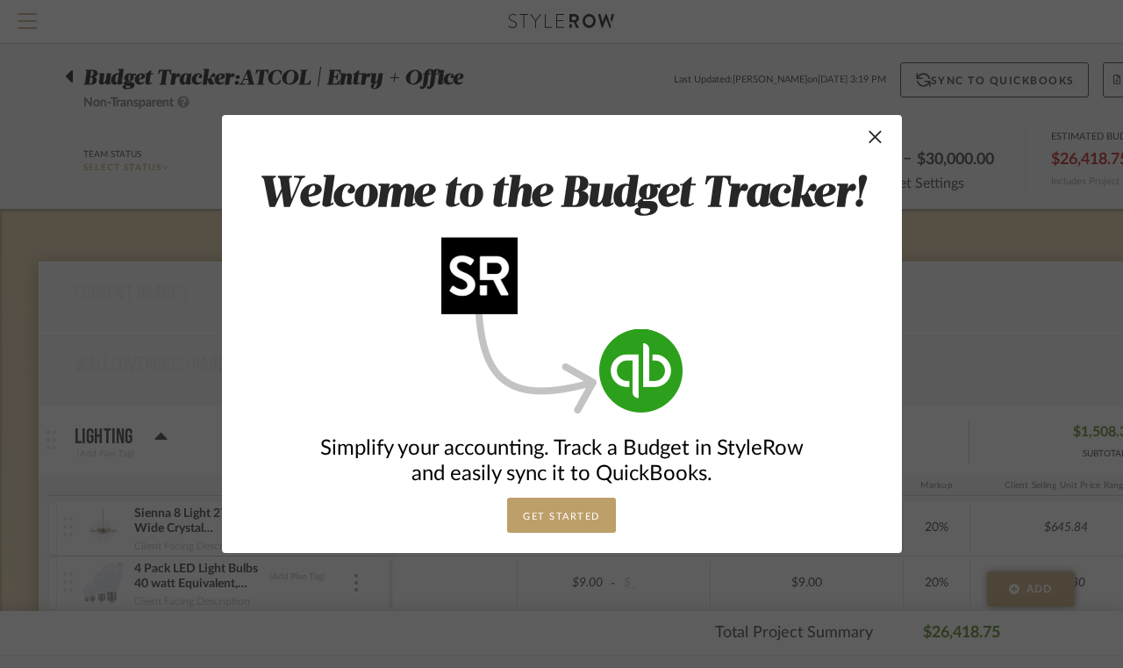
click at [878, 140] on span "button" at bounding box center [875, 136] width 35 height 35
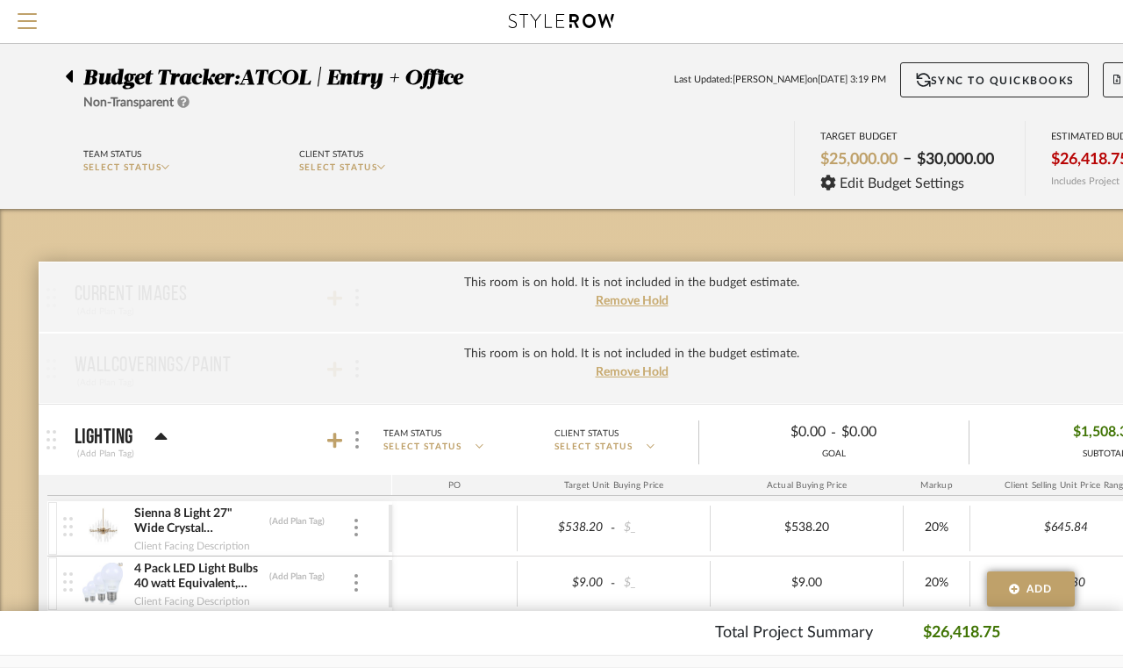
click at [30, 25] on span "Menu" at bounding box center [27, 26] width 19 height 26
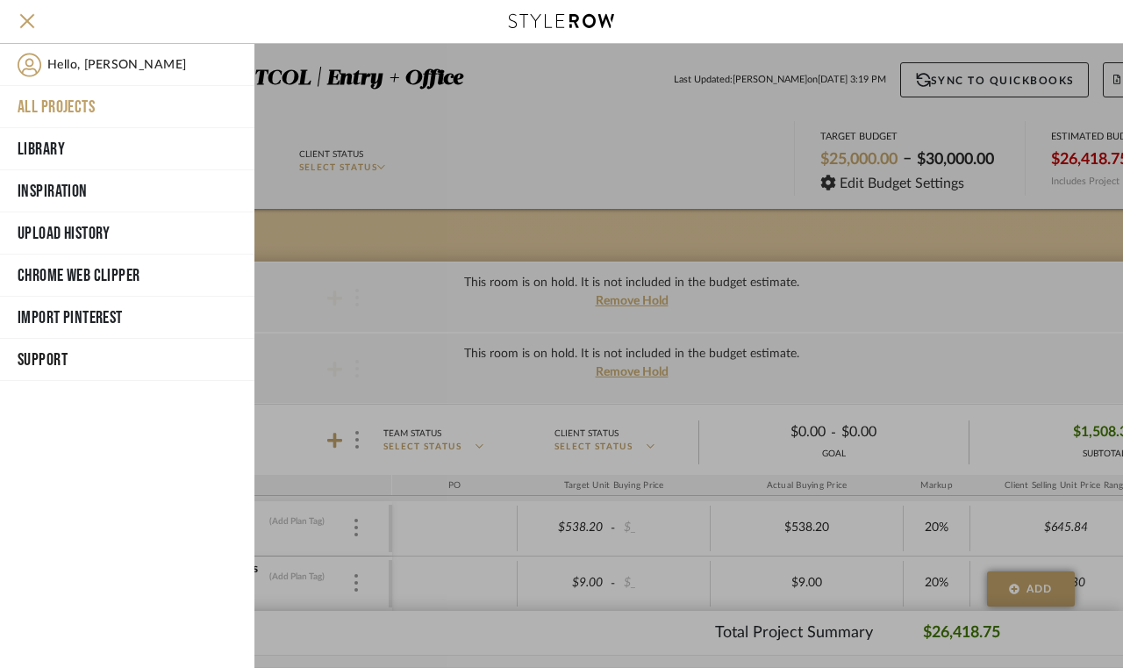
click at [52, 104] on button "All Projects" at bounding box center [127, 107] width 254 height 42
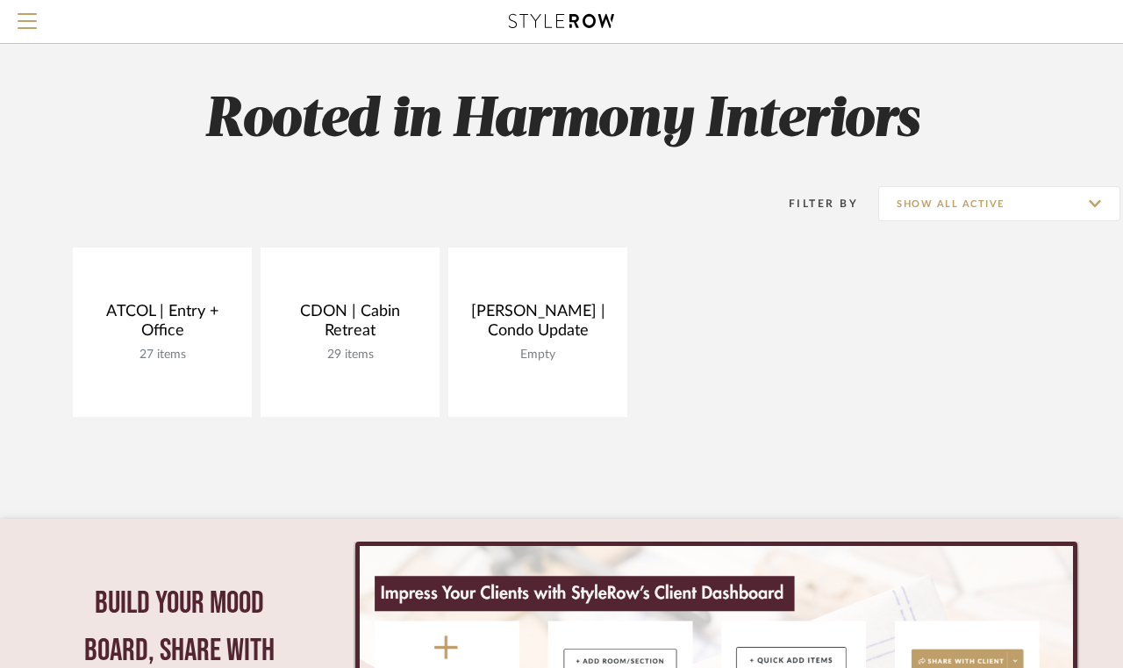
click at [0, 0] on link at bounding box center [0, 0] width 0 height 0
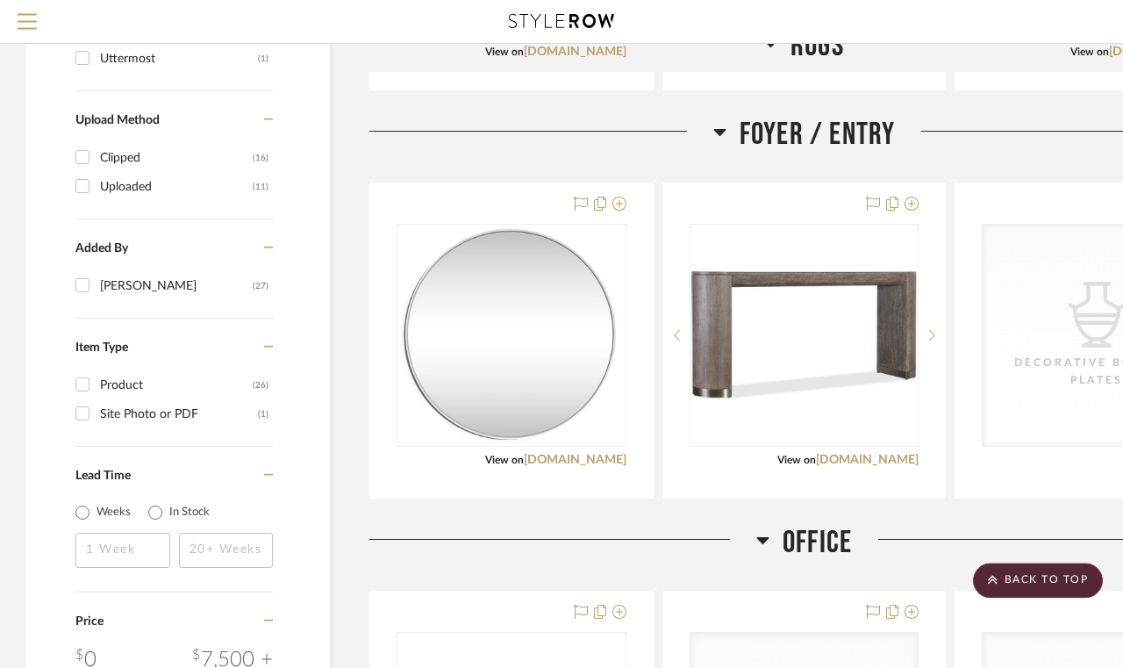
scroll to position [2256, 0]
click at [447, 470] on div at bounding box center [511, 340] width 283 height 314
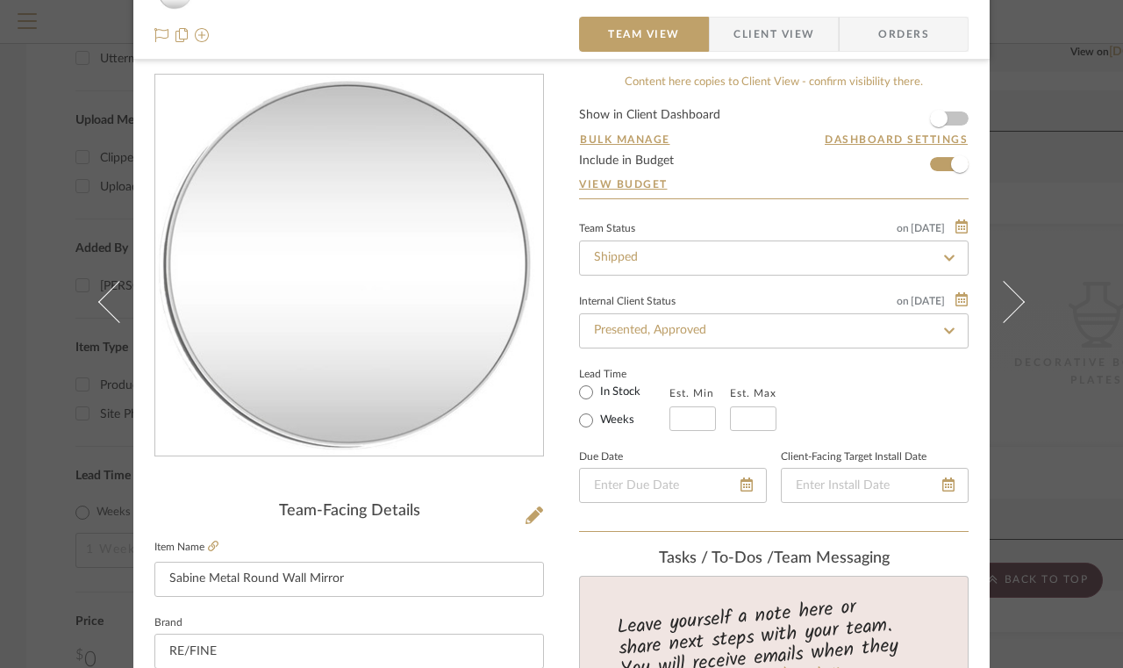
scroll to position [44, 0]
click at [941, 257] on icon at bounding box center [949, 260] width 16 height 12
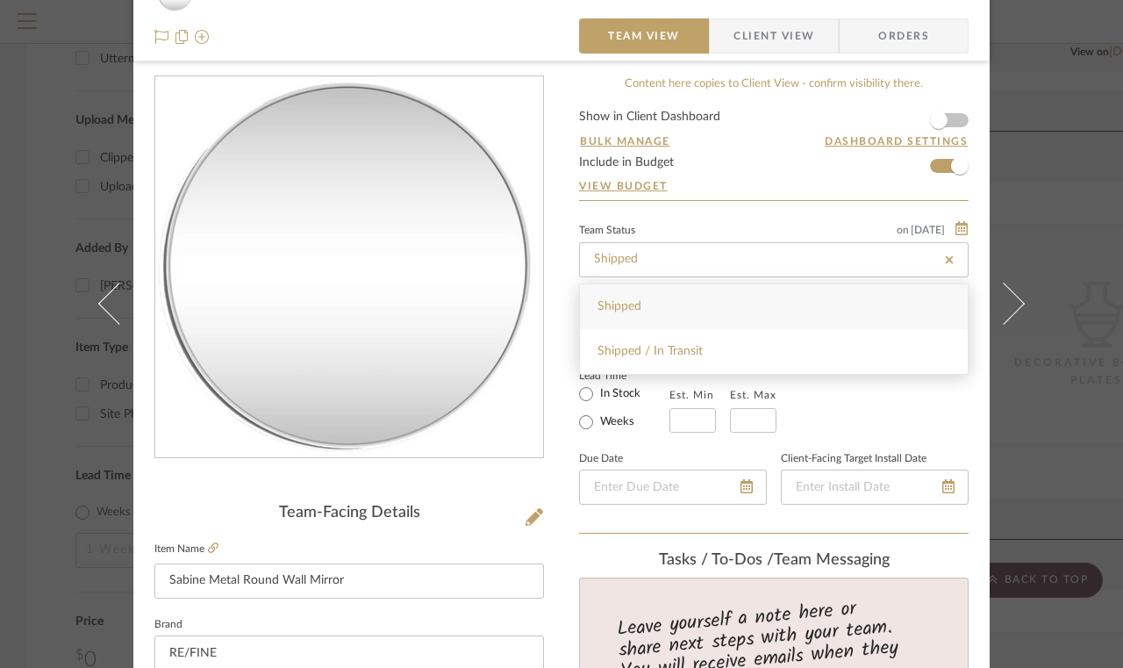
click at [1034, 215] on div "ATCOL | Entry + Office Foyer / Entry Sabine Metal Round Wall Mirror Team View C…" at bounding box center [561, 334] width 1123 height 668
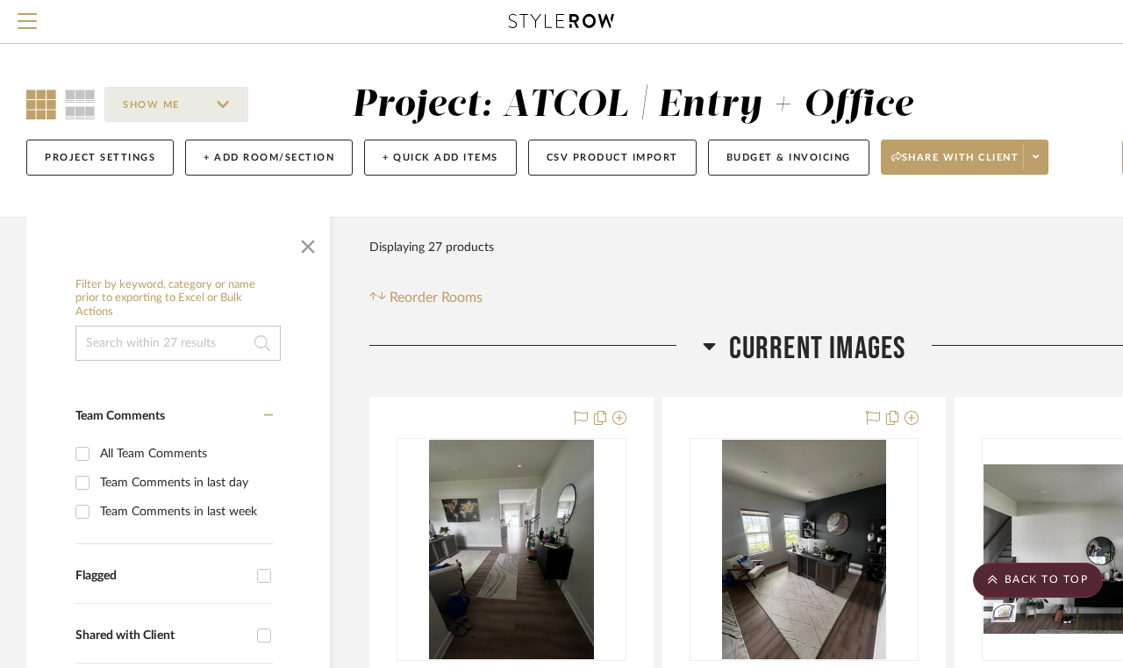
scroll to position [2256, 0]
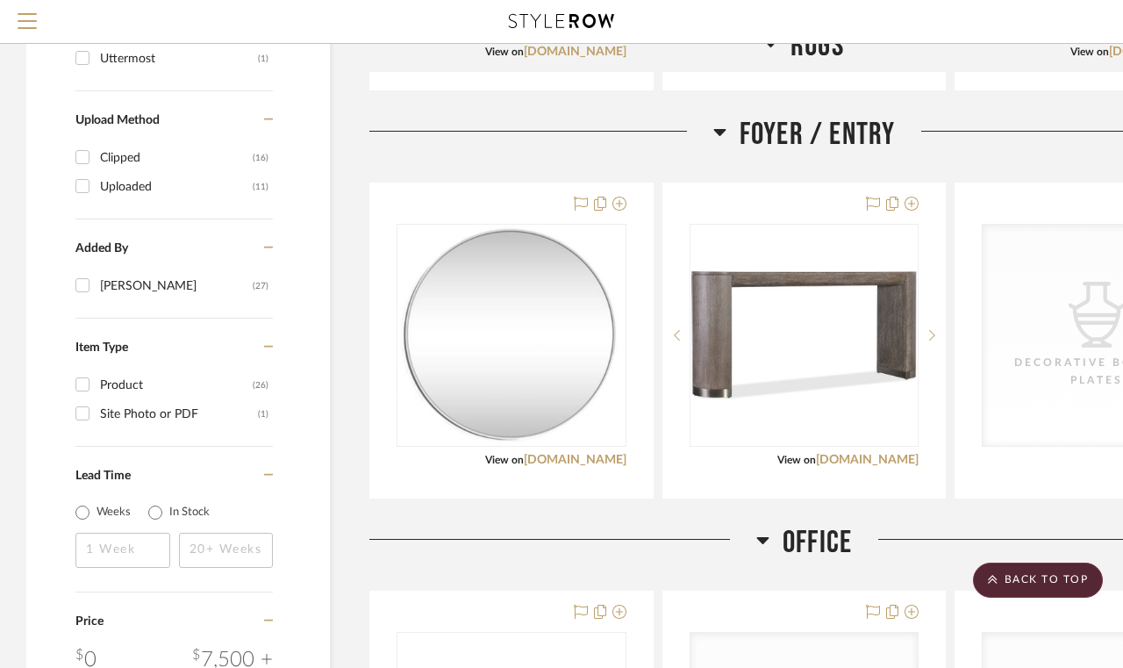
click at [540, 421] on img at bounding box center [511, 334] width 224 height 219
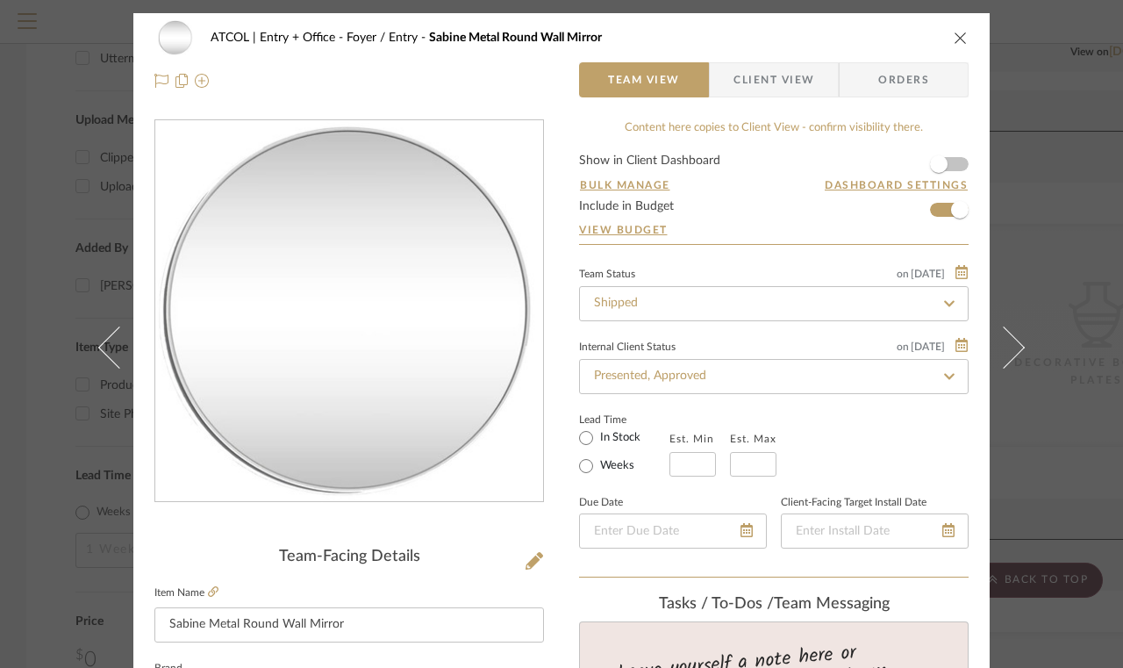
click at [946, 303] on icon at bounding box center [949, 303] width 11 height 6
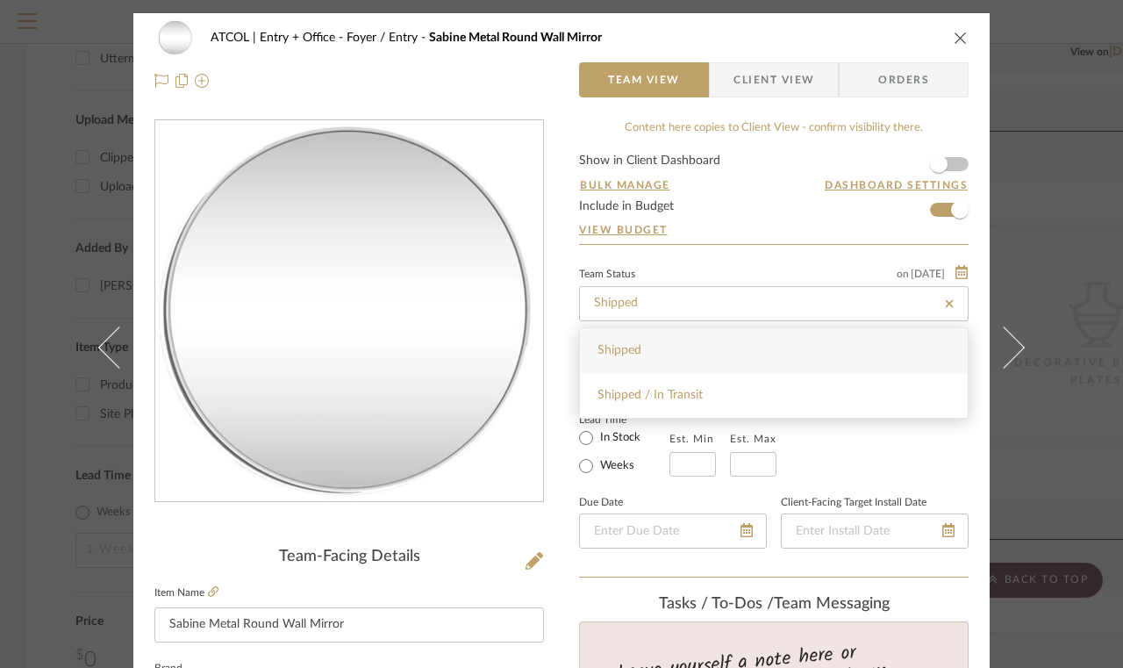
click at [882, 27] on div "ATCOL | Entry + Office Foyer / Entry Sabine Metal Round Wall Mirror" at bounding box center [561, 37] width 814 height 35
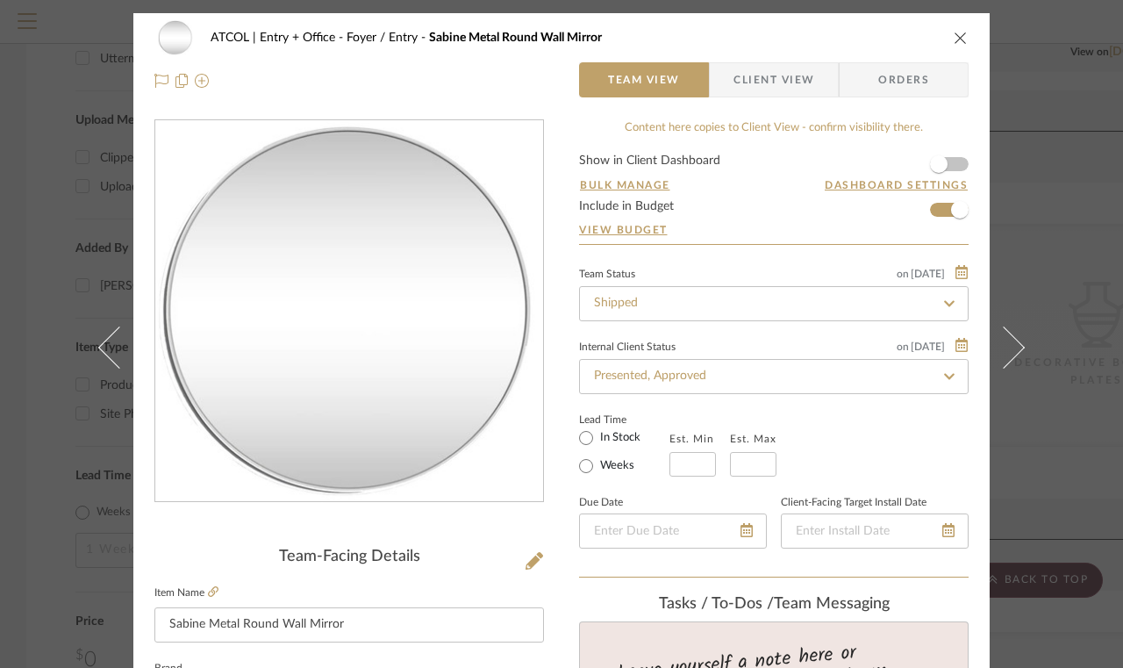
click at [935, 274] on span "8/15/2025" at bounding box center [928, 274] width 38 height 12
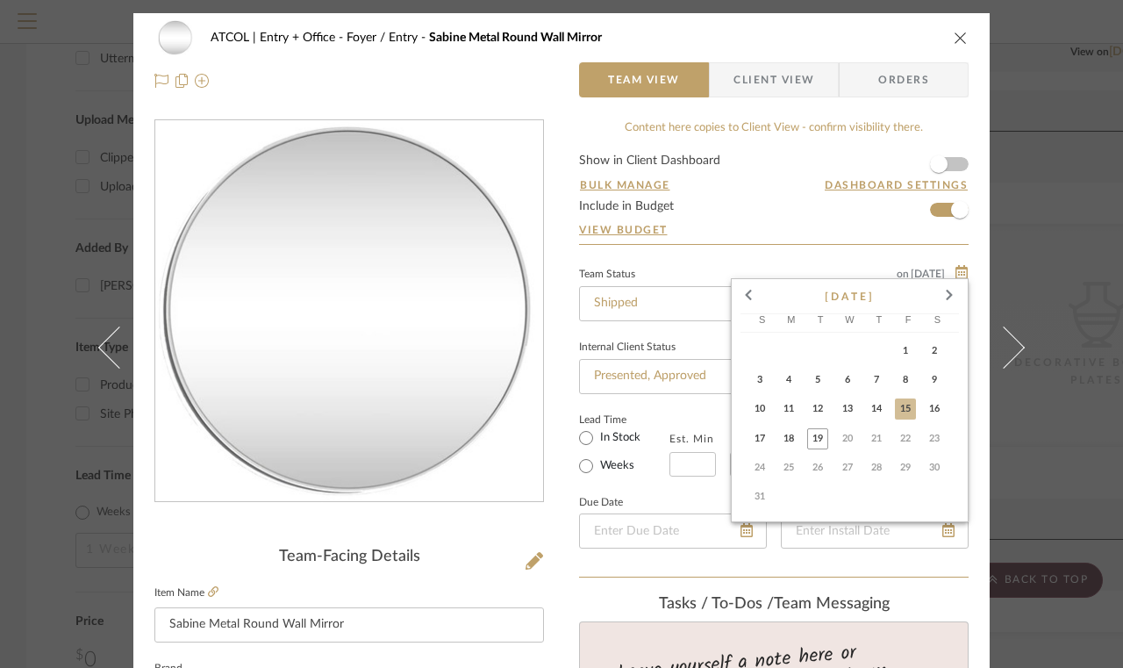
click at [863, 42] on div at bounding box center [561, 334] width 1123 height 668
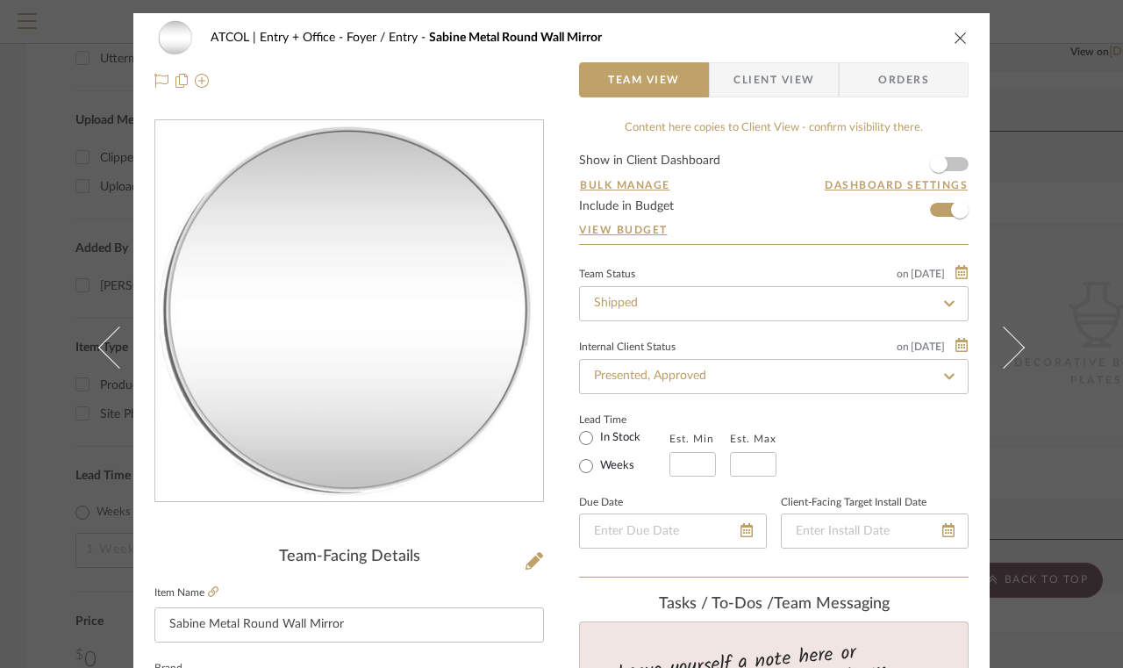
click at [964, 41] on icon "close" at bounding box center [961, 38] width 14 height 14
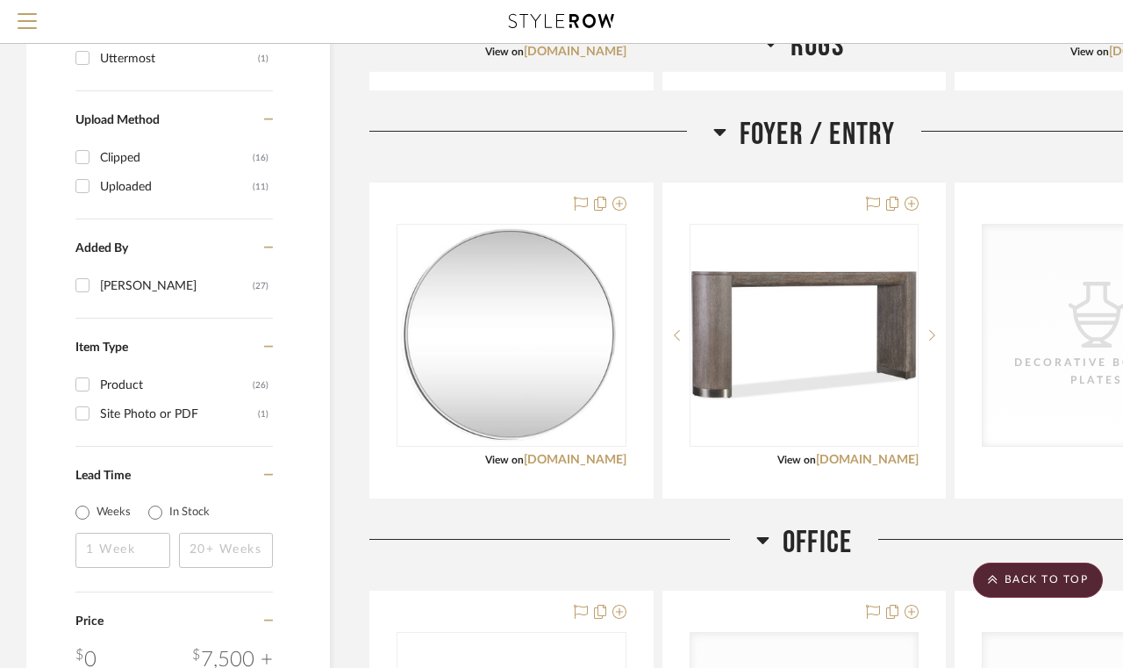
scroll to position [2256, 0]
click at [539, 336] on img "0" at bounding box center [511, 334] width 224 height 219
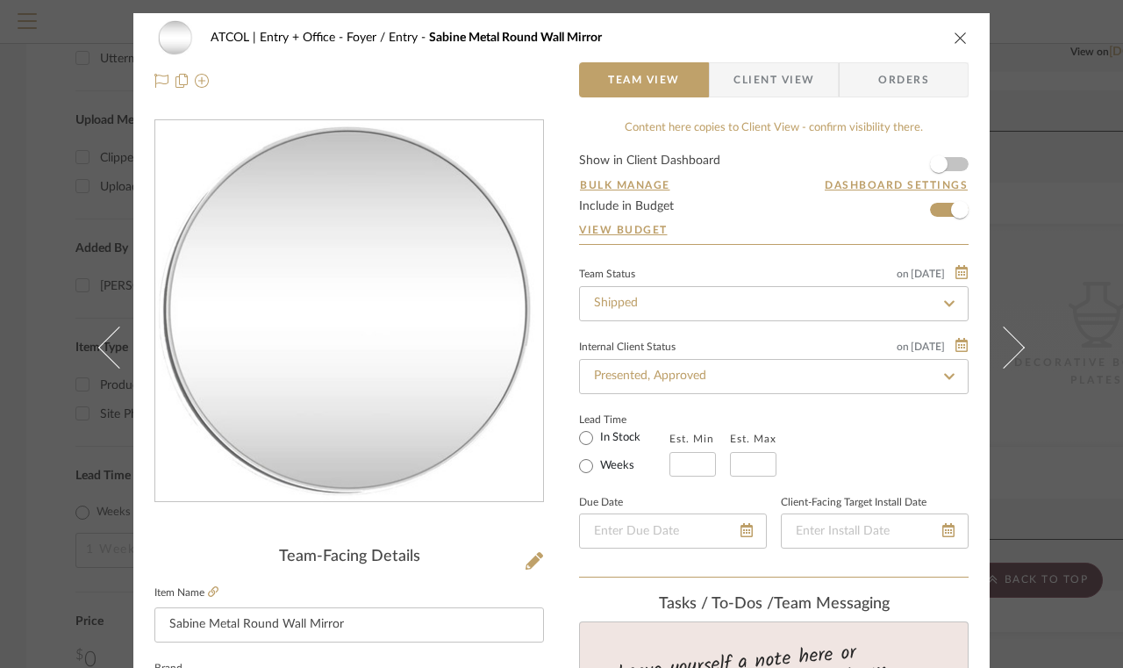
scroll to position [0, 0]
click at [975, 25] on div "ATCOL | Entry + Office Foyer / Entry Sabine Metal Round Wall Mirror Team View C…" at bounding box center [561, 59] width 856 height 92
click at [960, 39] on icon "close" at bounding box center [961, 38] width 14 height 14
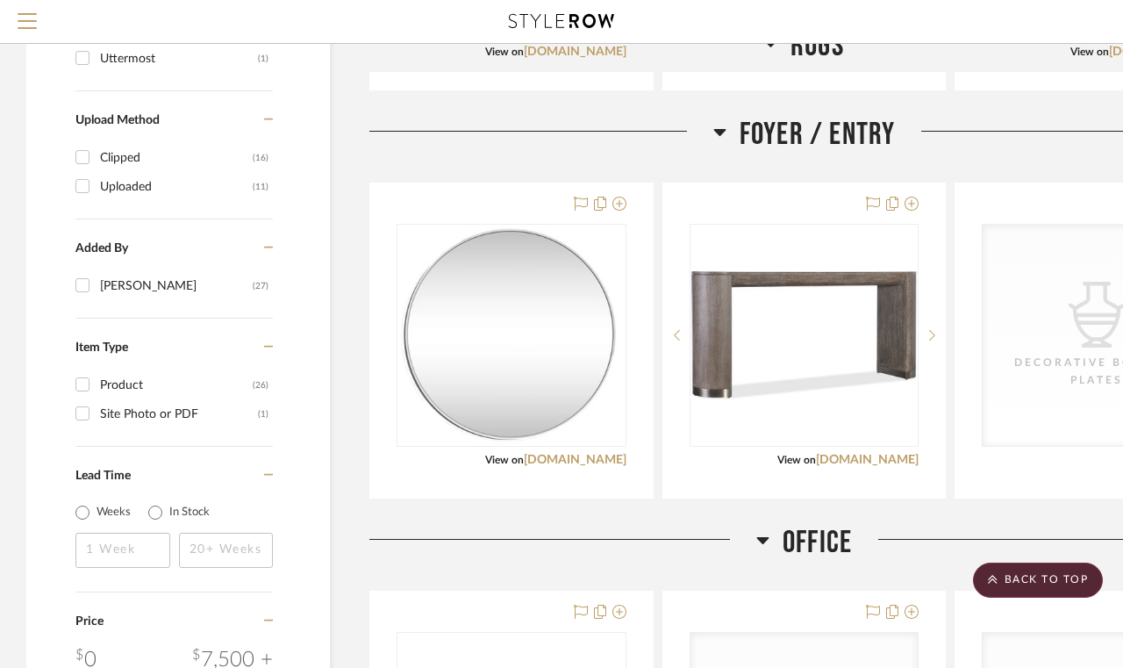
scroll to position [2256, 0]
